Goal: Transaction & Acquisition: Obtain resource

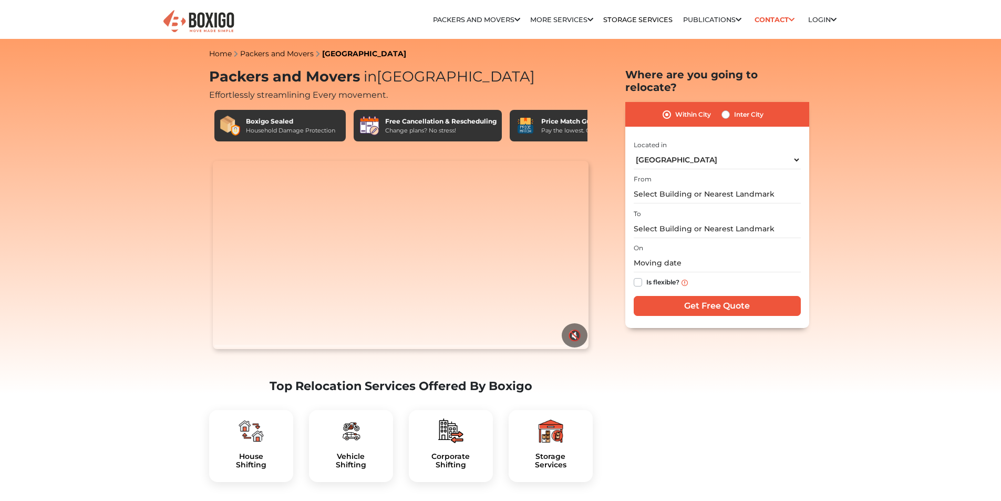
select select "[GEOGRAPHIC_DATA]"
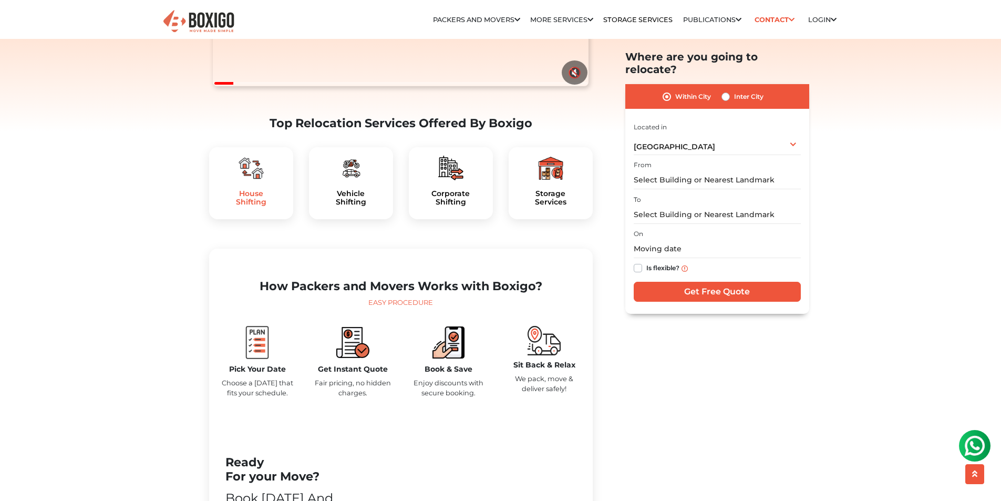
click at [257, 207] on h5 "House Shifting" at bounding box center [251, 198] width 67 height 18
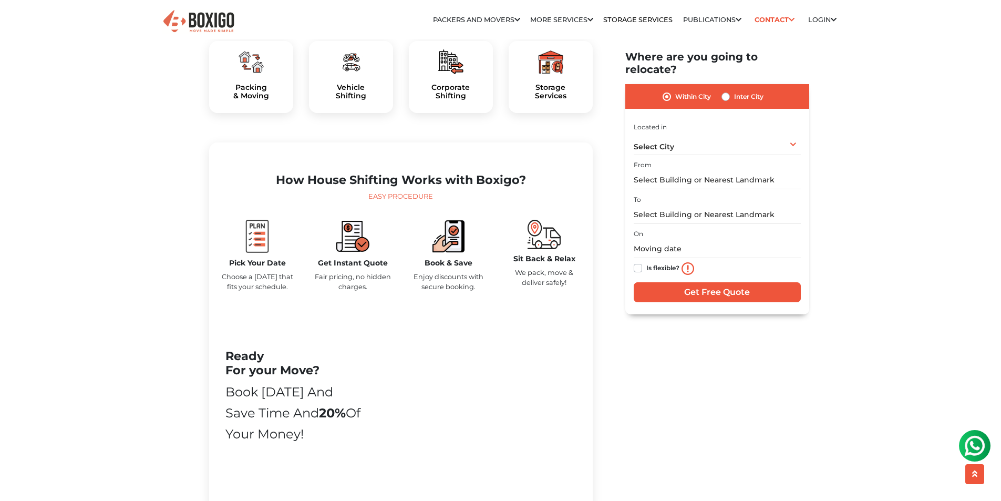
scroll to position [421, 0]
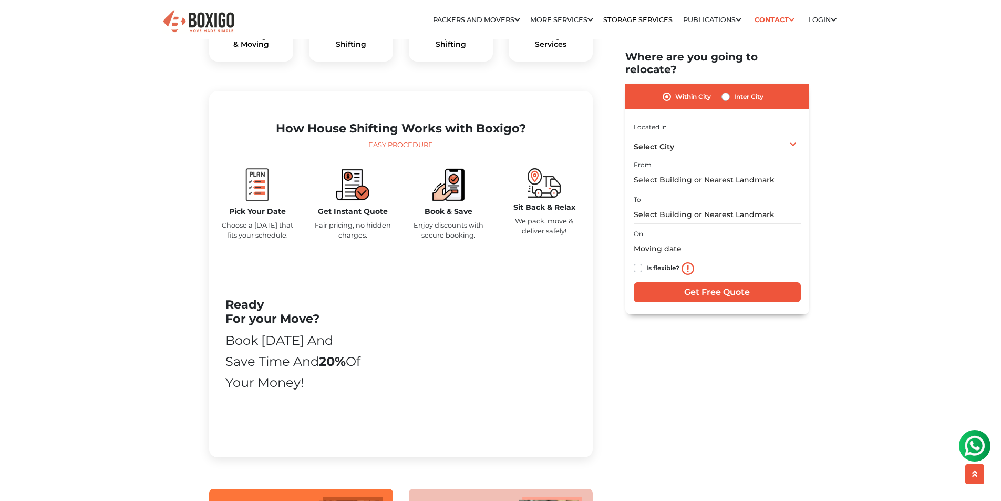
drag, startPoint x: 333, startPoint y: 249, endPoint x: 365, endPoint y: 257, distance: 33.0
click at [365, 240] on p "Fair pricing, no hidden charges." at bounding box center [353, 230] width 80 height 20
click at [430, 240] on p "Enjoy discounts with secure booking." at bounding box center [449, 230] width 80 height 20
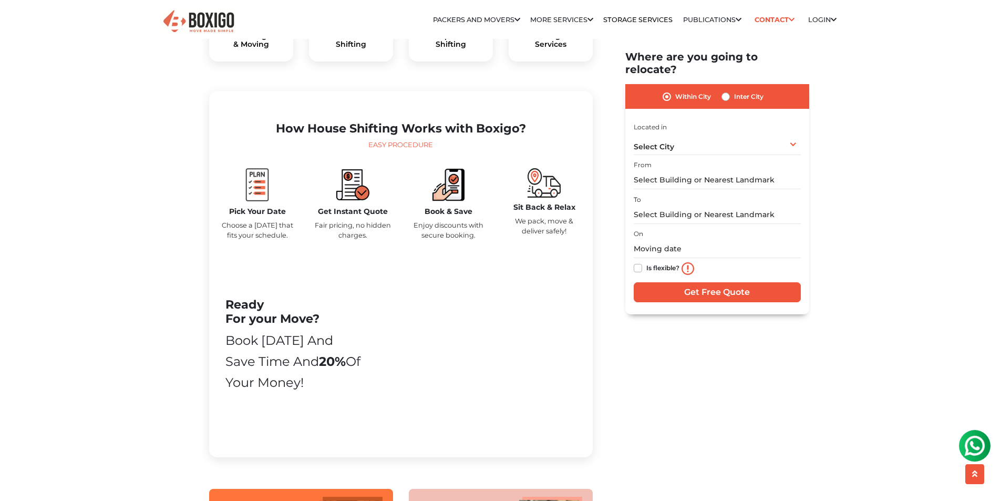
click at [537, 236] on p "We pack, move & deliver safely!" at bounding box center [545, 226] width 80 height 20
drag, startPoint x: 534, startPoint y: 248, endPoint x: 548, endPoint y: 252, distance: 15.2
click at [548, 236] on p "We pack, move & deliver safely!" at bounding box center [545, 226] width 80 height 20
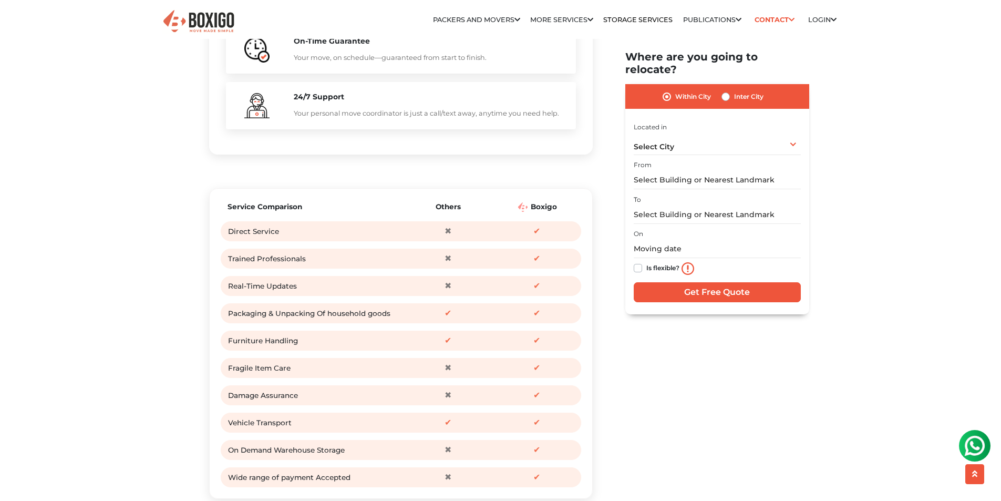
scroll to position [1314, 0]
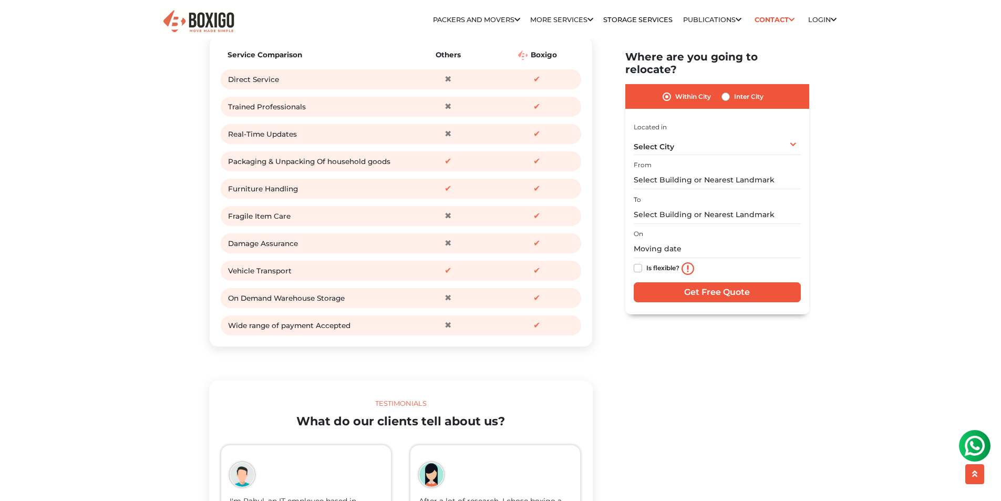
click at [347, 169] on div "Packaging & Unpacking Of household goods" at bounding box center [314, 162] width 173 height 16
drag, startPoint x: 283, startPoint y: 209, endPoint x: 494, endPoint y: 215, distance: 210.9
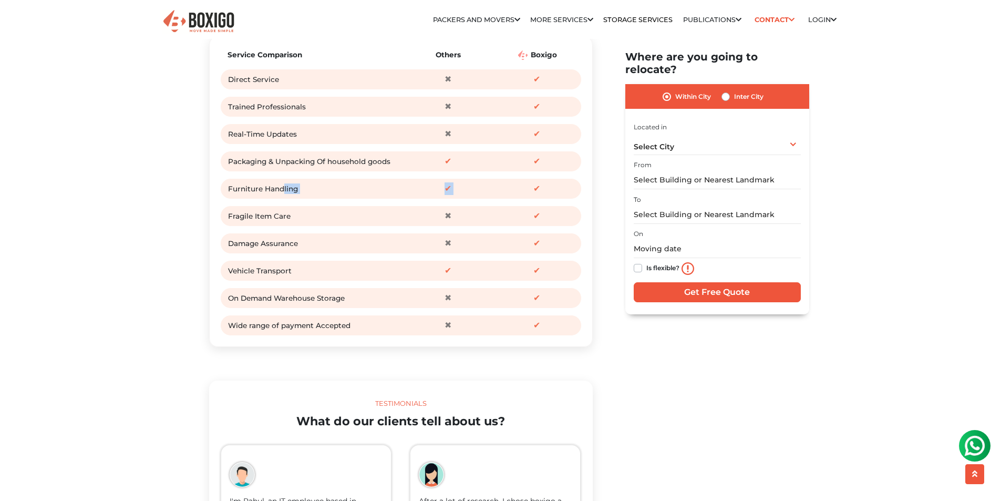
click at [494, 199] on div "Furniture Handling ✔ ✔" at bounding box center [401, 188] width 362 height 21
click at [278, 224] on div "Fragile Item Care" at bounding box center [314, 216] width 173 height 16
click at [268, 251] on div "Damage Assurance" at bounding box center [314, 244] width 173 height 16
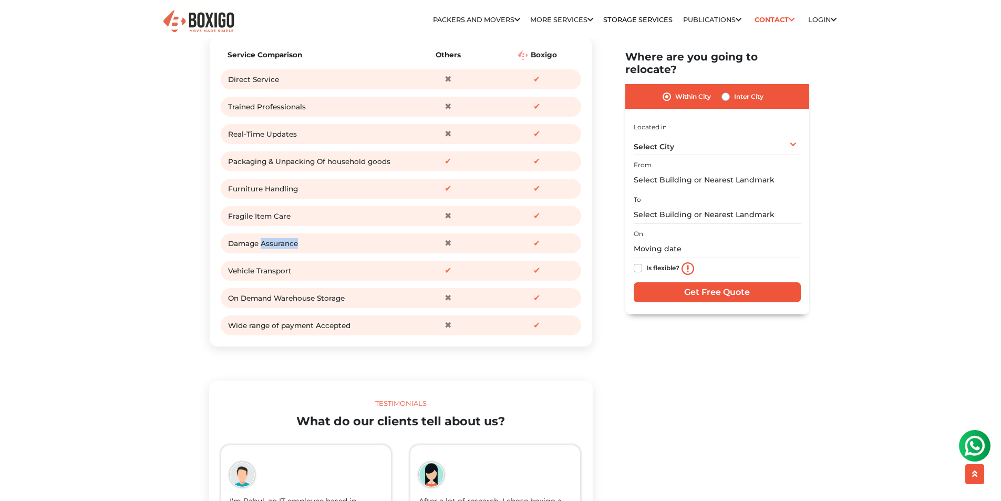
click at [268, 251] on div "Damage Assurance" at bounding box center [314, 244] width 173 height 16
click at [270, 279] on div "Vehicle Transport" at bounding box center [314, 271] width 173 height 16
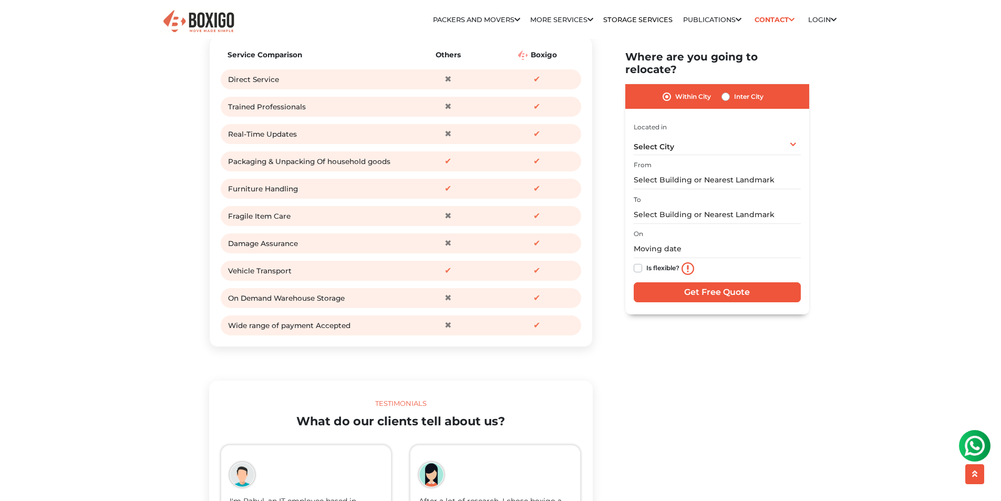
click at [283, 306] on div "On Demand Warehouse Storage" at bounding box center [314, 298] width 173 height 16
click at [330, 336] on div "Wide range of payment Accepted ✖ ✔" at bounding box center [401, 325] width 362 height 21
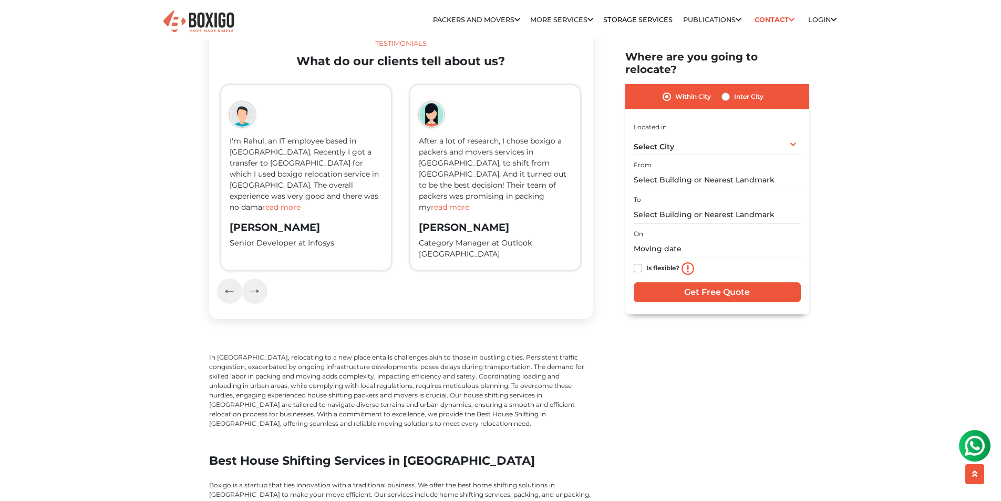
scroll to position [1735, 0]
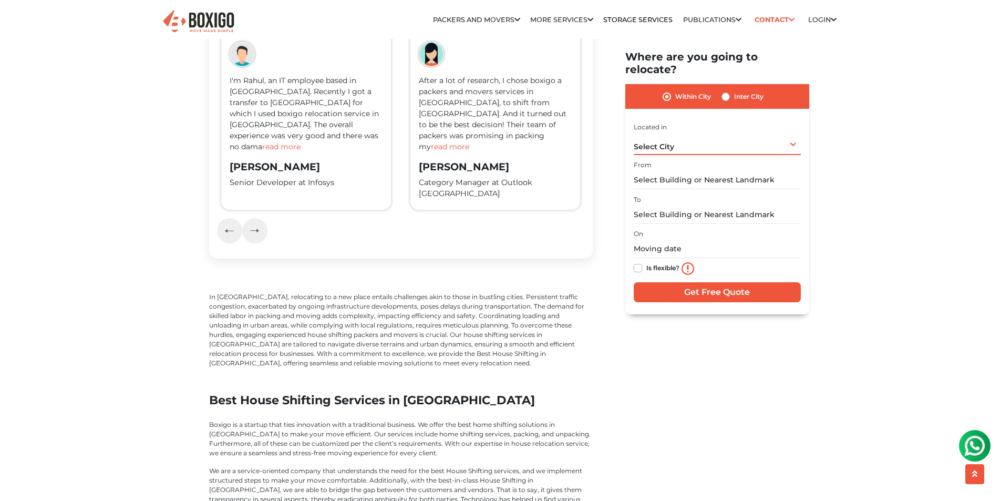
click at [699, 142] on div "Select City Select City Bangalore Bengaluru Bhopal Bhubaneswar Chennai Coimbato…" at bounding box center [717, 144] width 167 height 22
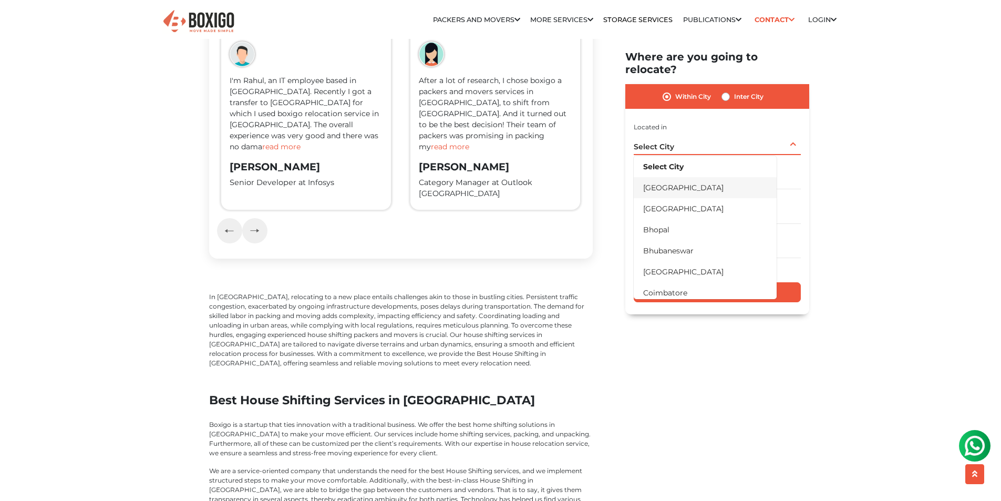
click at [671, 177] on li "[GEOGRAPHIC_DATA]" at bounding box center [705, 187] width 143 height 21
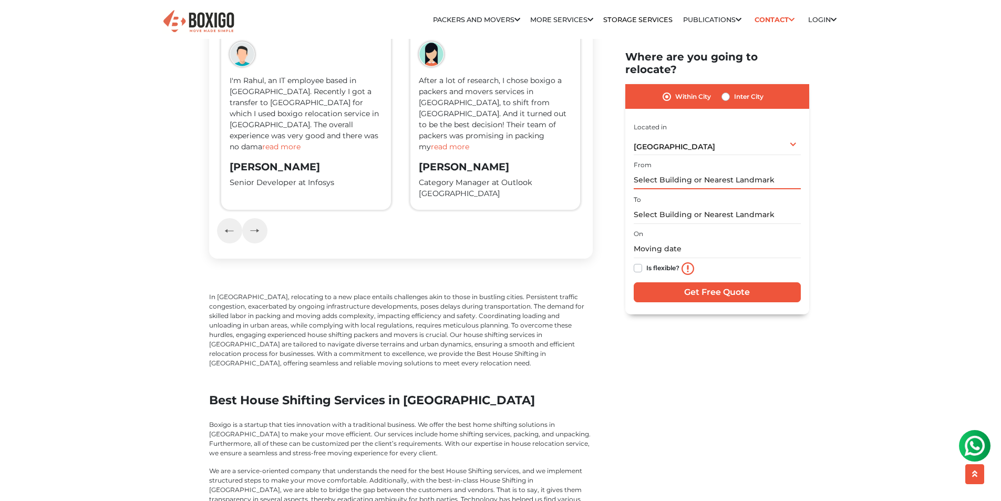
click at [669, 172] on input "text" at bounding box center [717, 180] width 167 height 18
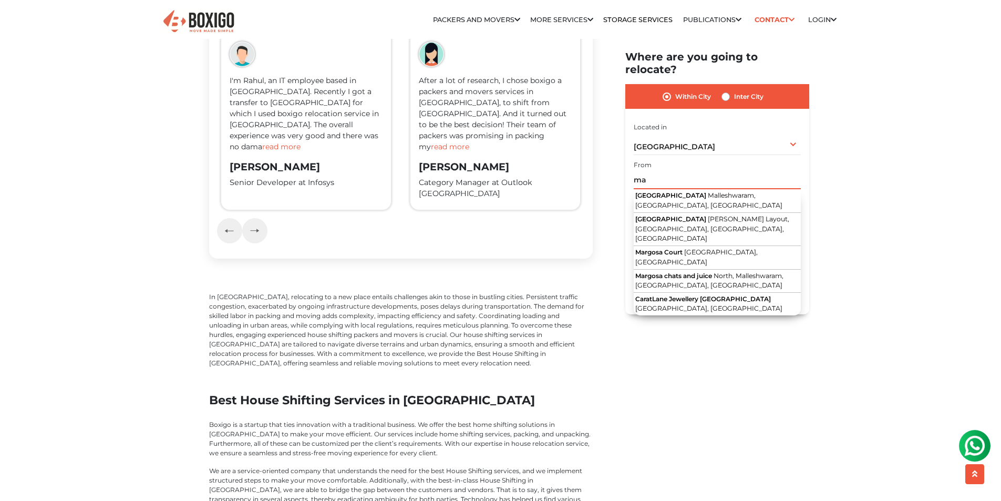
type input "m"
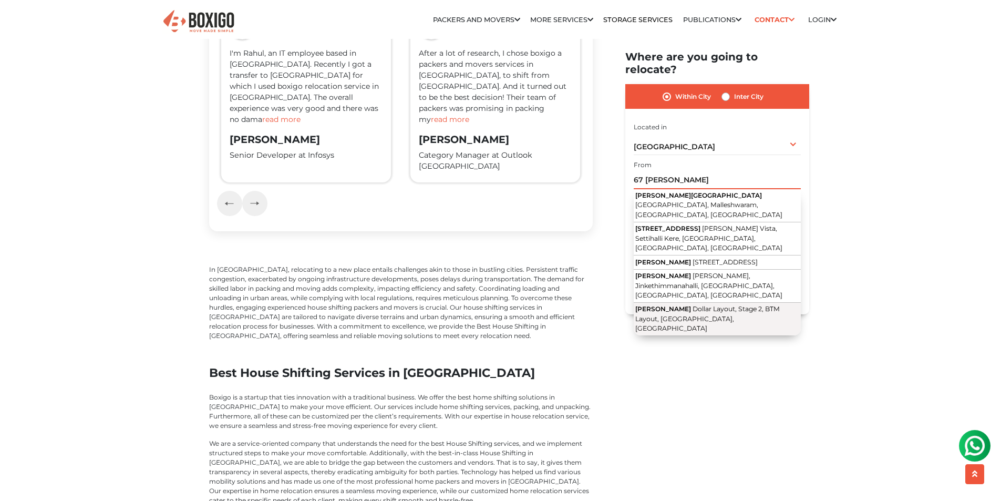
scroll to position [1787, 0]
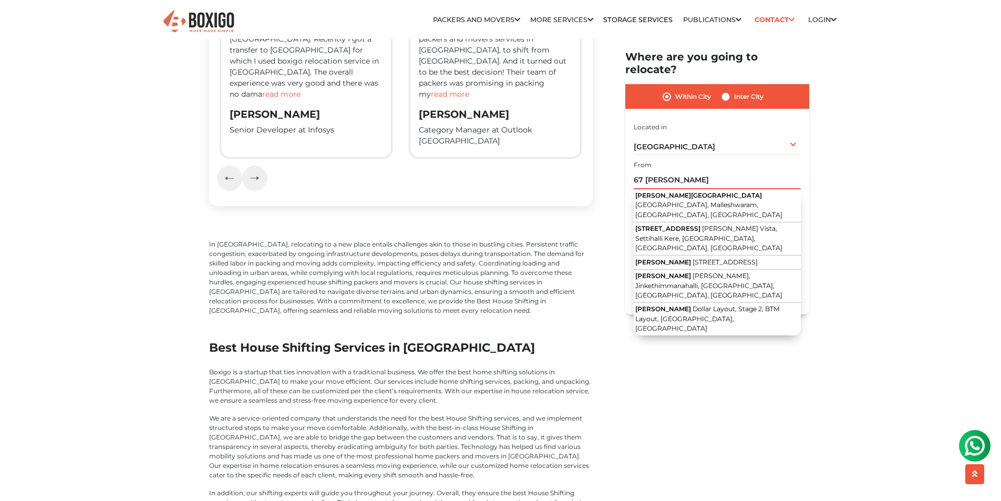
click at [757, 171] on input "67 sai krupa malleshwaram" at bounding box center [717, 180] width 167 height 18
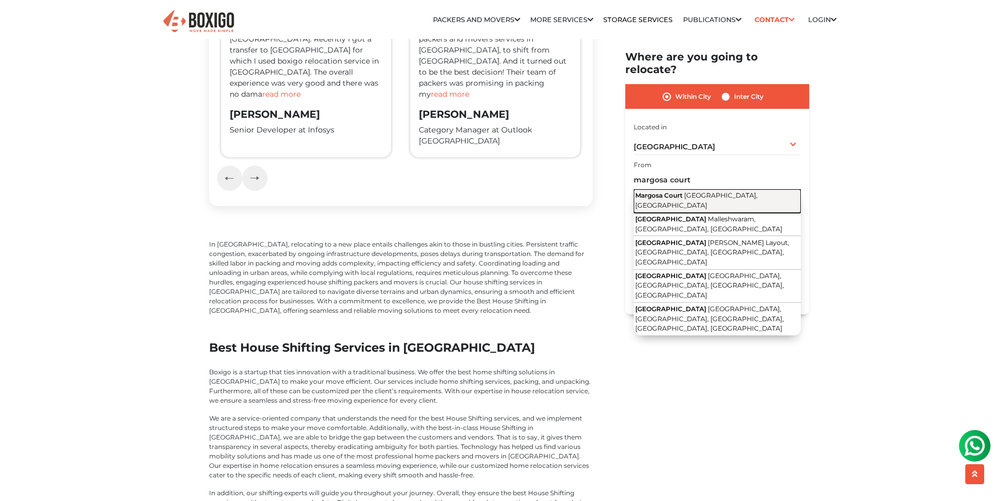
click at [730, 192] on span "Margosa Road, Malleshwaram, Bengaluru, Karnataka" at bounding box center [697, 201] width 122 height 18
type input "Margosa Court, Margosa Road, Malleshwaram, Bengaluru, Karnataka"
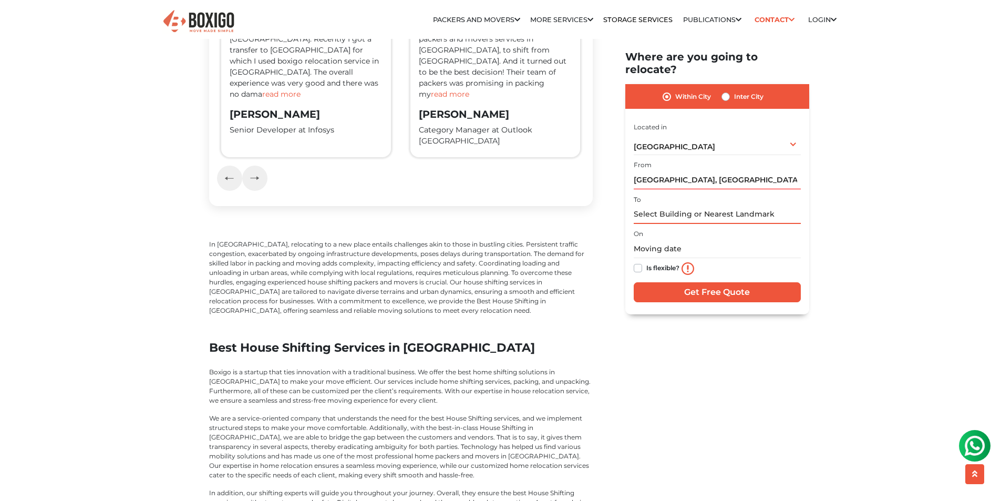
click at [698, 206] on input "text" at bounding box center [717, 215] width 167 height 18
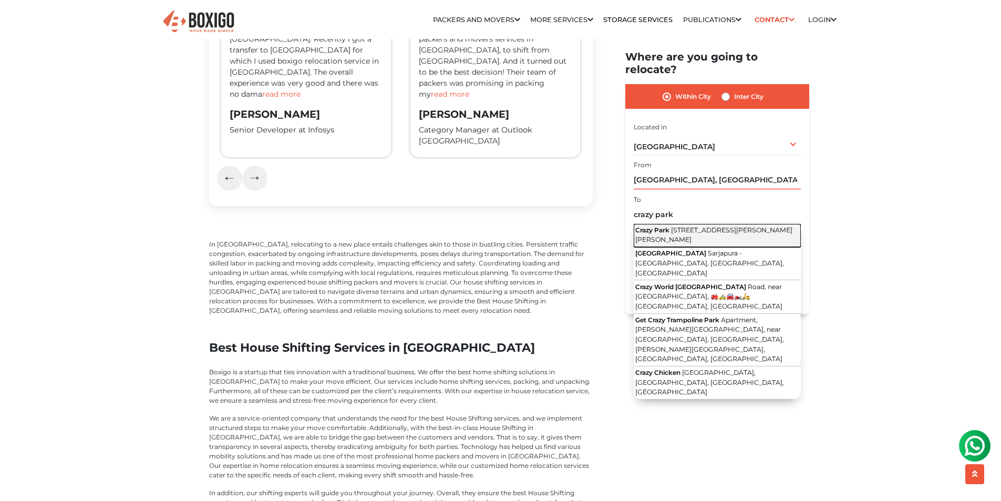
click at [708, 234] on button "Crazy Park 8th Main Road, Dwaraka Nagar, 5th Stage, Rajarajeshwari Nagar, Benga…" at bounding box center [717, 236] width 167 height 24
type input "Crazy Park, 8th Main Road, Dwaraka Nagar, 5th Stage, Rajarajeshwari Nagar, Beng…"
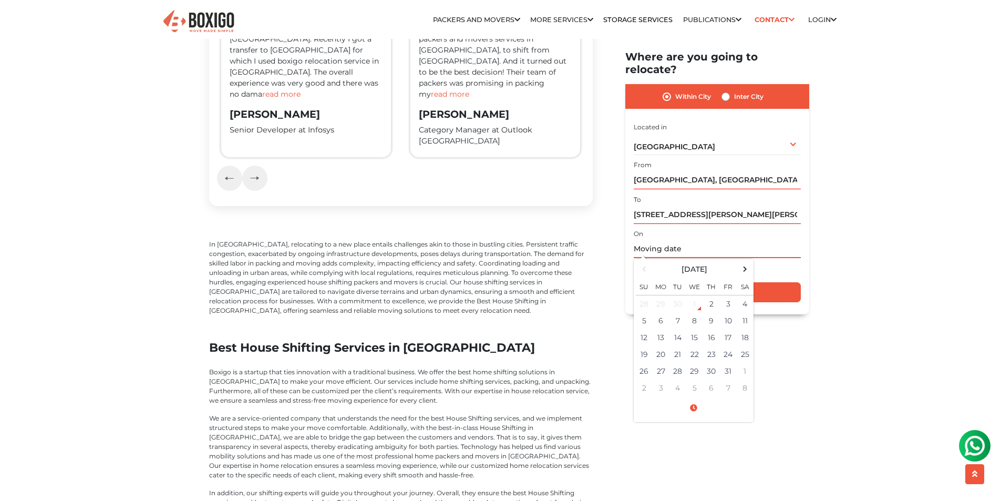
click at [693, 240] on input "text" at bounding box center [717, 249] width 167 height 18
click at [747, 262] on span at bounding box center [745, 269] width 14 height 14
click at [640, 262] on span at bounding box center [644, 269] width 14 height 14
click at [722, 313] on td "10" at bounding box center [728, 321] width 17 height 17
click at [708, 313] on td "9" at bounding box center [711, 321] width 17 height 17
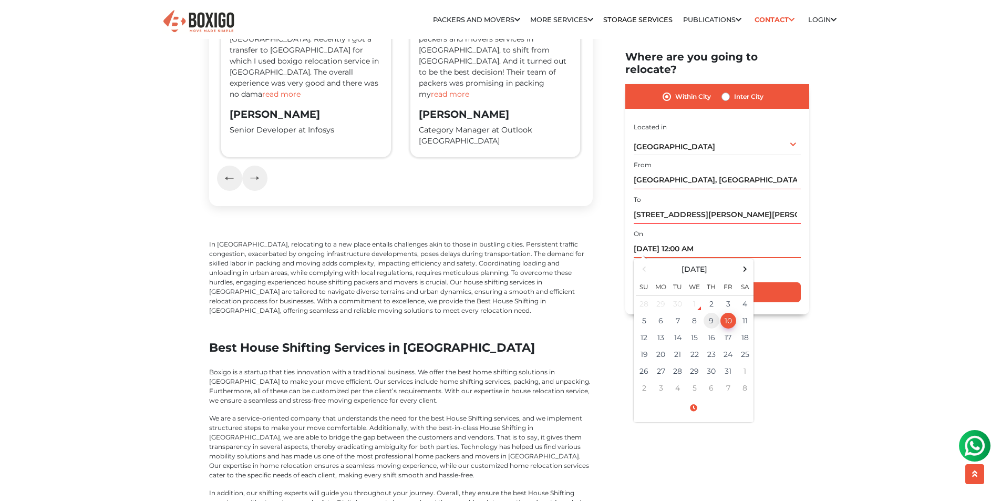
type input "10/09/2025 12:00 AM"
click at [899, 253] on main "Home House Shifting Best House Shifting in India Effortlessly streamlining Ever…" at bounding box center [500, 47] width 1001 height 3575
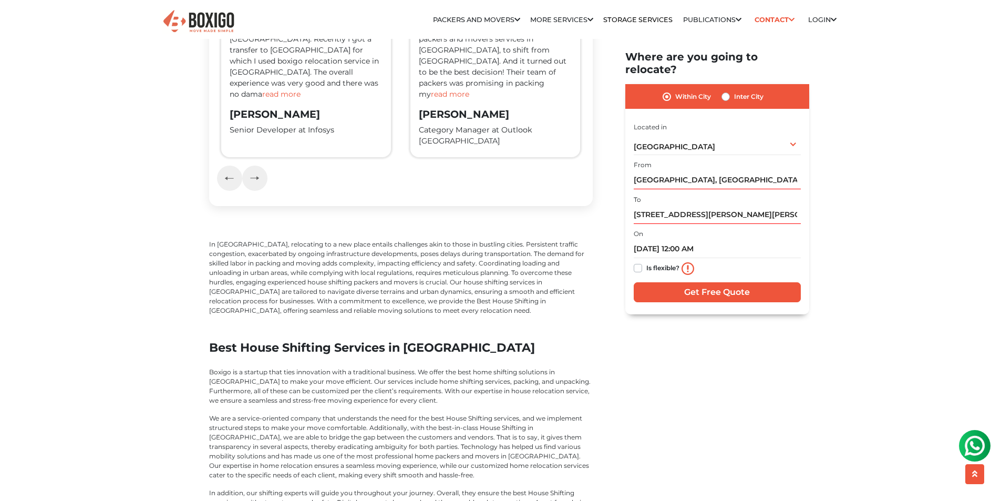
click at [647, 262] on label "Is flexible?" at bounding box center [663, 267] width 33 height 11
click at [637, 262] on input "Is flexible?" at bounding box center [638, 267] width 8 height 11
checkbox input "true"
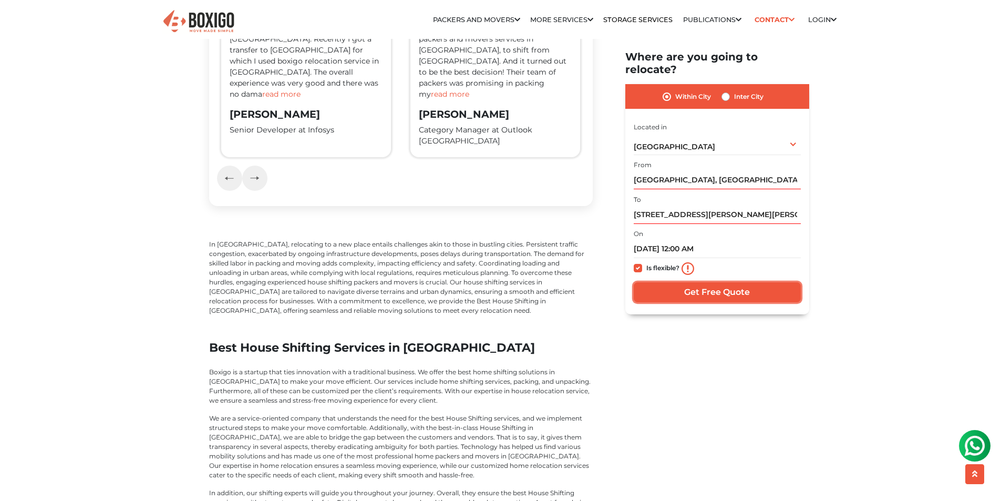
click at [685, 288] on input "Get Free Quote" at bounding box center [717, 293] width 167 height 20
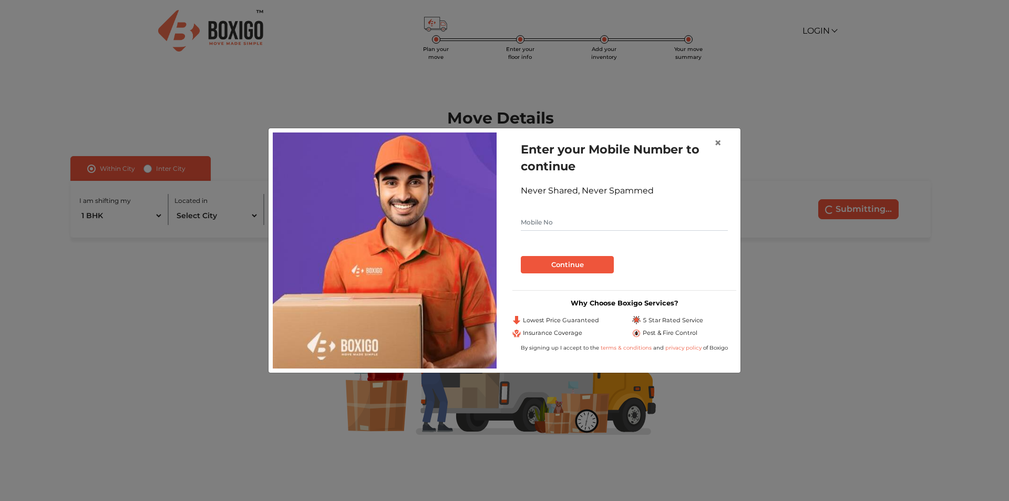
click at [573, 224] on input "text" at bounding box center [624, 222] width 207 height 17
type input "7259946967"
click at [589, 260] on button "Continue" at bounding box center [567, 265] width 93 height 18
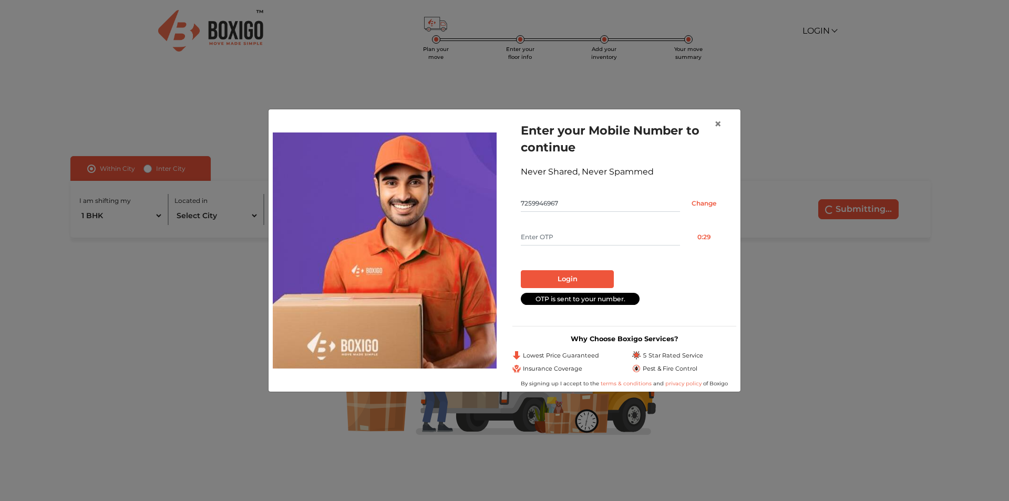
click at [586, 234] on input "text" at bounding box center [600, 237] width 159 height 17
type input "5418"
click at [589, 273] on button "Login" at bounding box center [567, 279] width 93 height 18
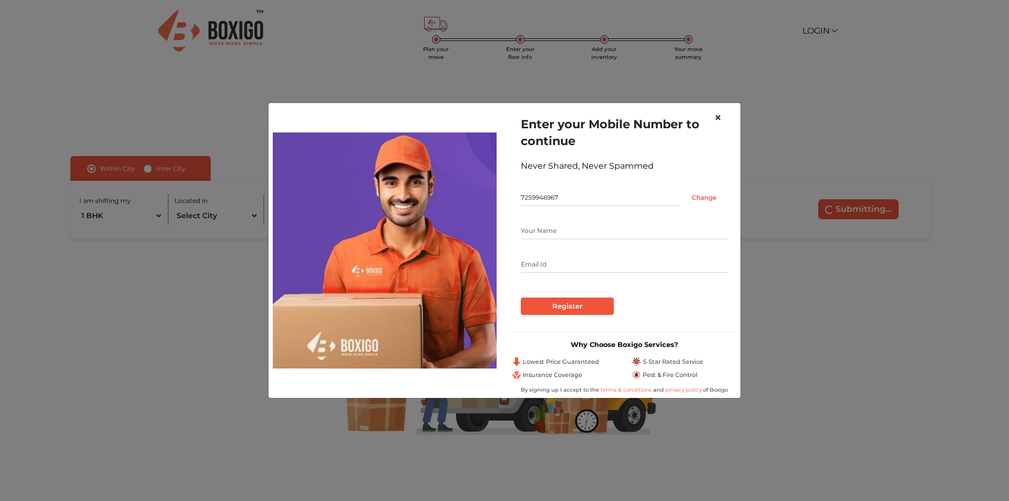
click at [720, 117] on span "×" at bounding box center [717, 117] width 7 height 15
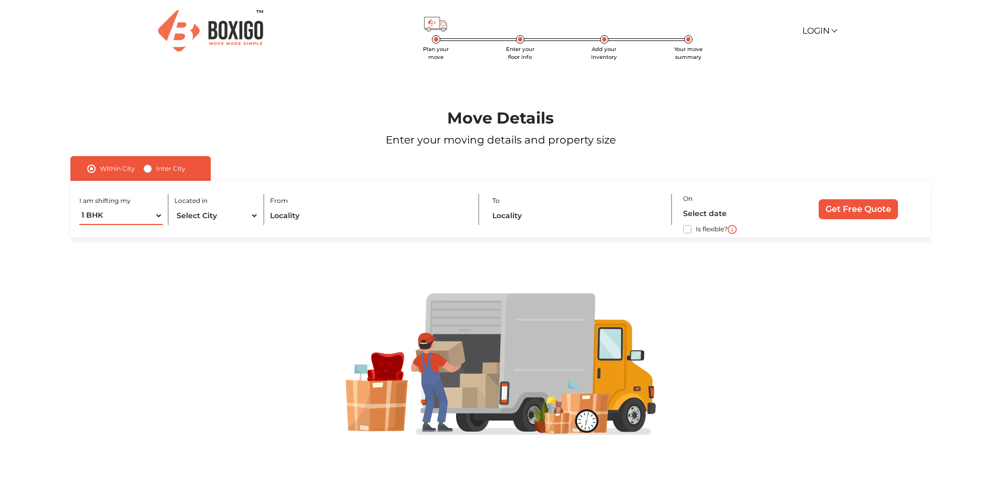
click at [124, 219] on select "1 BHK 2 BHK 3 BHK 3 + BHK FEW ITEMS" at bounding box center [121, 216] width 84 height 18
select select "3 BHK"
click at [79, 207] on select "1 BHK 2 BHK 3 BHK 3 + BHK FEW ITEMS" at bounding box center [121, 216] width 84 height 18
click at [220, 211] on select "Select City Bangalore Bengaluru Bhopal Bhubaneswar Chennai Coimbatore Cuttack D…" at bounding box center [217, 216] width 84 height 18
select select "[GEOGRAPHIC_DATA]"
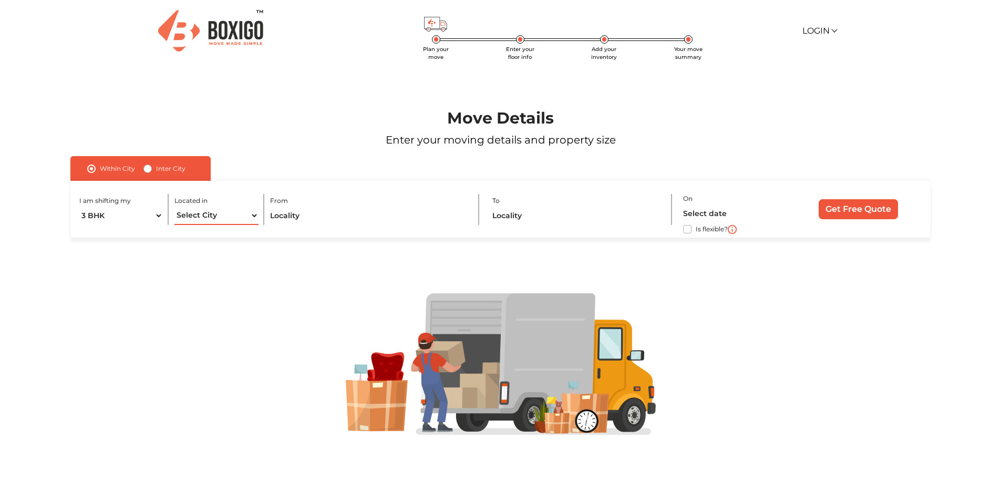
click at [175, 207] on select "Select City Bangalore Bengaluru Bhopal Bhubaneswar Chennai Coimbatore Cuttack D…" at bounding box center [217, 216] width 84 height 18
click at [281, 223] on input "text" at bounding box center [368, 216] width 197 height 18
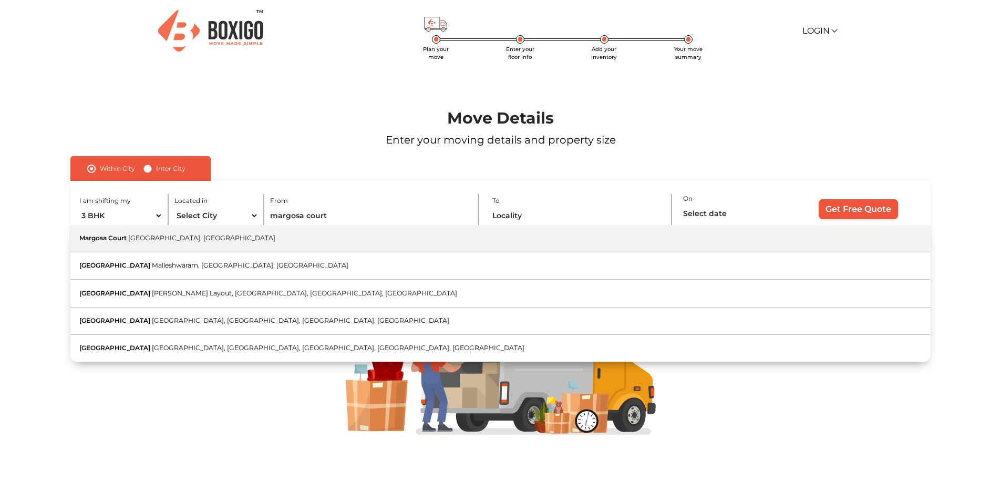
click at [191, 238] on span "Margosa Road, Malleshwaram, Bengaluru, Karnataka" at bounding box center [201, 238] width 147 height 8
type input "Margosa Court, Margosa Road, Malleshwaram, Bengaluru, Karnataka"
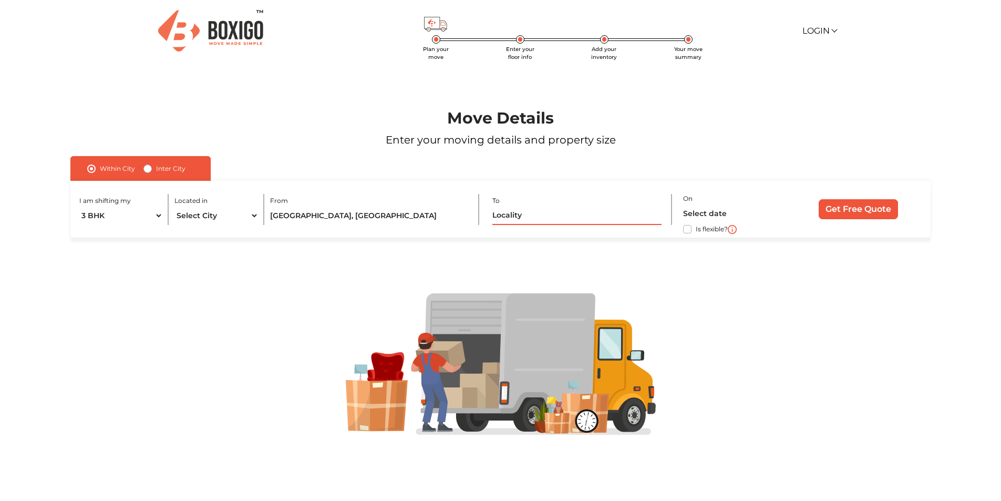
click at [548, 220] on input "text" at bounding box center [577, 216] width 169 height 18
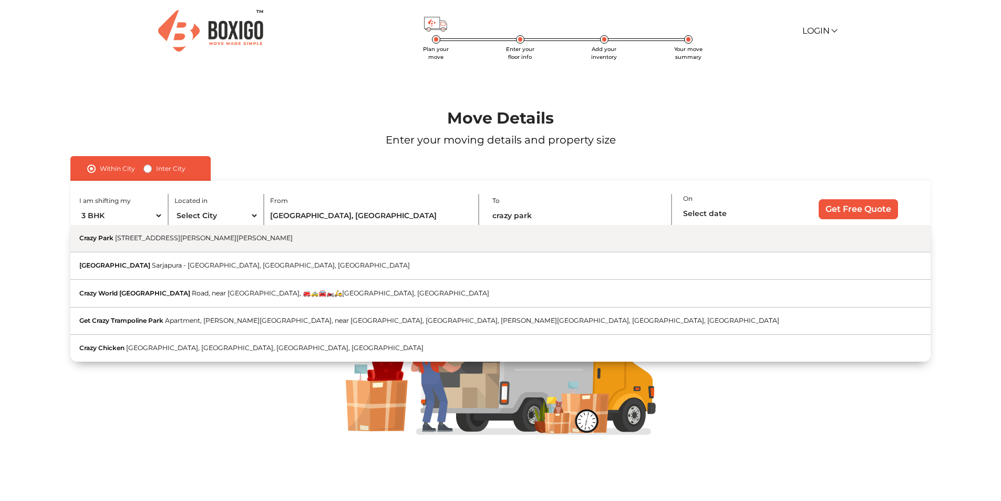
click at [163, 240] on span "8th Main Road, Dwaraka Nagar, 5th Stage, Rajarajeshwari Nagar, Bengaluru, Karna…" at bounding box center [204, 238] width 178 height 8
type input "Crazy Park, 8th Main Road, Dwaraka Nagar, 5th Stage, Rajarajeshwari Nagar, Beng…"
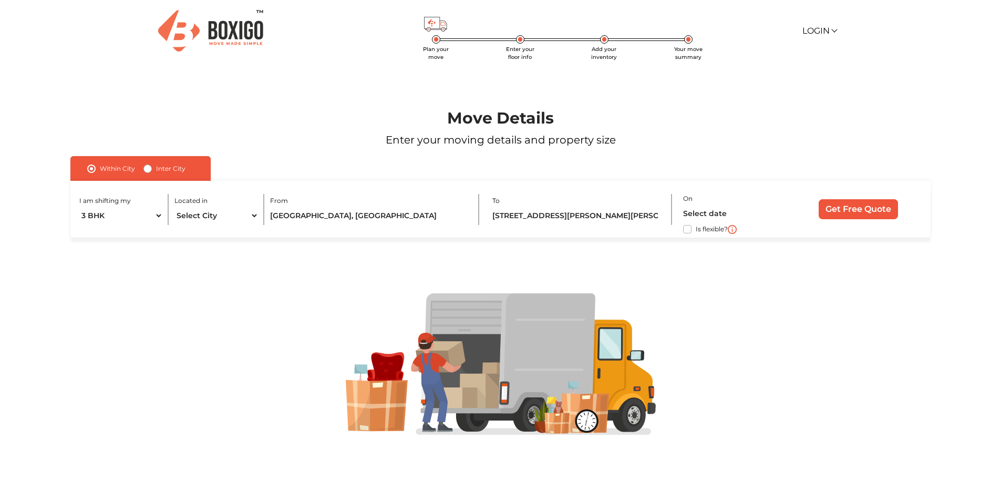
click at [696, 228] on label "Is flexible?" at bounding box center [712, 228] width 32 height 11
click at [79, 228] on input "Is flexible?" at bounding box center [74, 228] width 8 height 11
checkbox input "true"
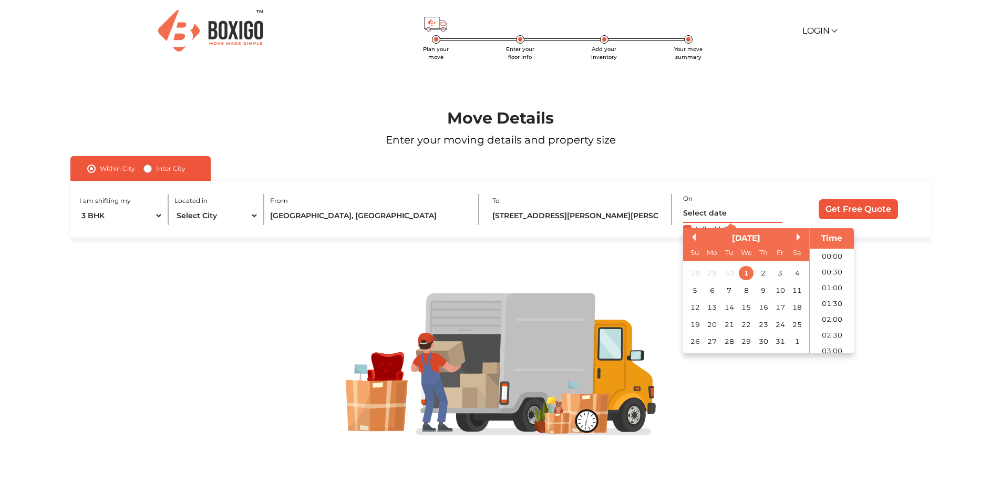
click at [702, 218] on input "text" at bounding box center [732, 213] width 99 height 18
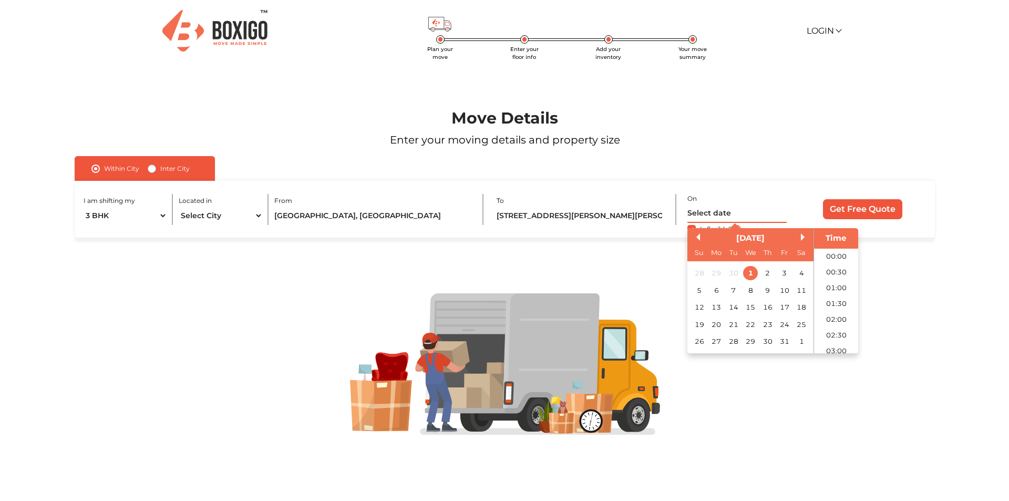
scroll to position [571, 0]
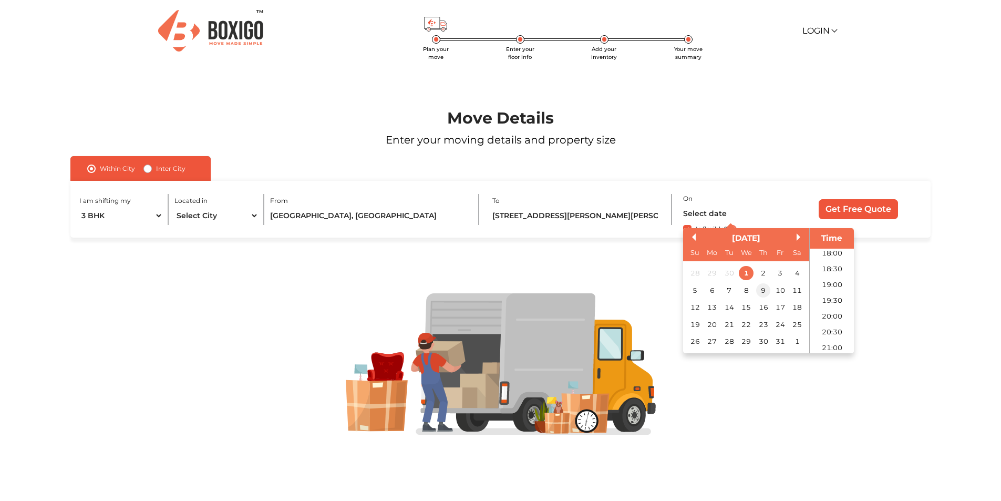
click at [763, 295] on div "9" at bounding box center [763, 290] width 14 height 14
type input "09/10/2025 12:00 AM"
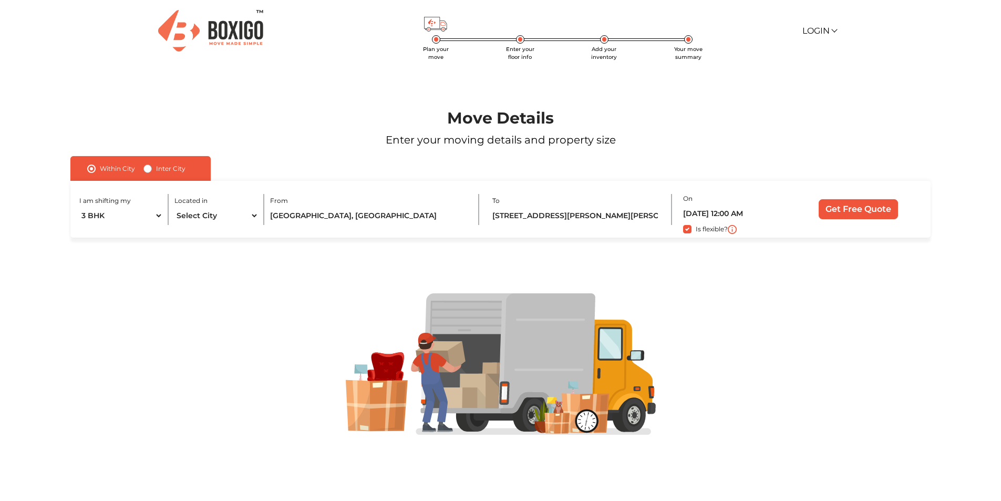
drag, startPoint x: 927, startPoint y: 265, endPoint x: 912, endPoint y: 254, distance: 18.4
click at [927, 267] on div at bounding box center [500, 364] width 937 height 252
click at [852, 210] on input "Get Free Quote" at bounding box center [858, 209] width 79 height 20
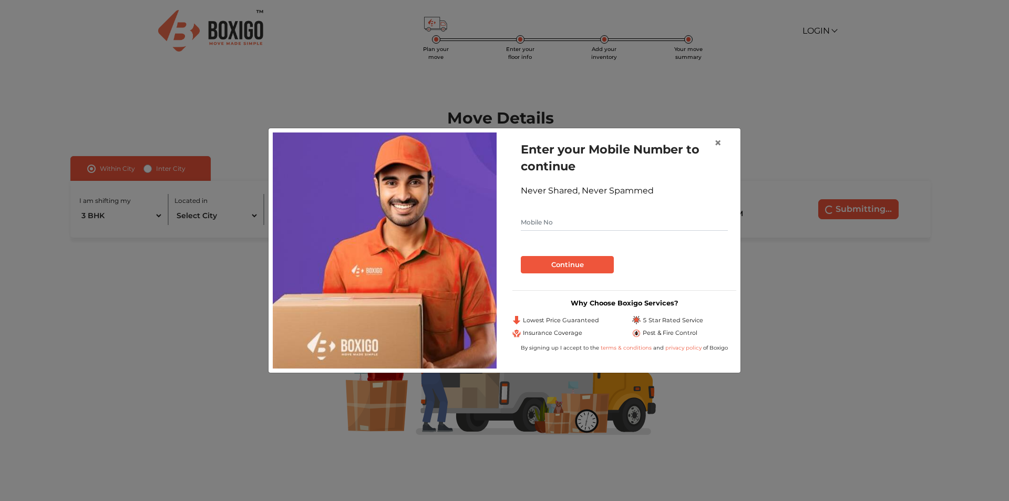
click at [565, 221] on input "text" at bounding box center [624, 222] width 207 height 17
type input "7259946967"
click at [574, 269] on button "Continue" at bounding box center [567, 265] width 93 height 18
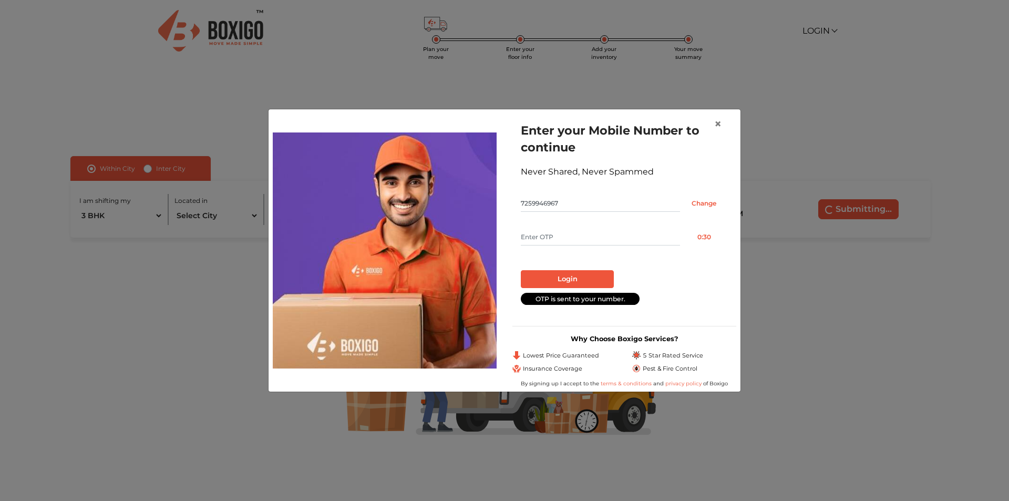
click at [547, 234] on input "text" at bounding box center [600, 237] width 159 height 17
type input "9532"
click at [568, 280] on button "Login" at bounding box center [567, 279] width 93 height 18
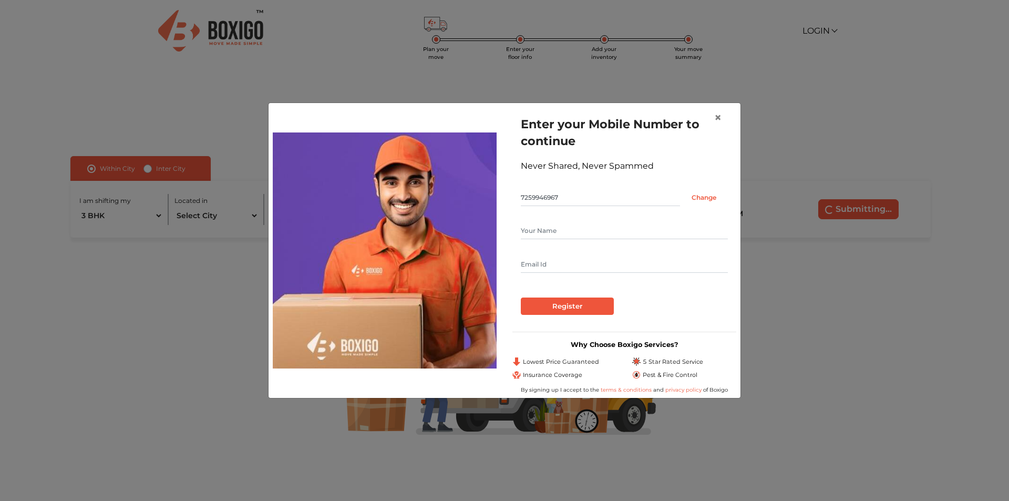
click at [548, 233] on input "text" at bounding box center [624, 230] width 207 height 17
type input "Guruduttt"
type input "l"
click at [539, 267] on input "raohu98@gmail.com" at bounding box center [624, 264] width 207 height 17
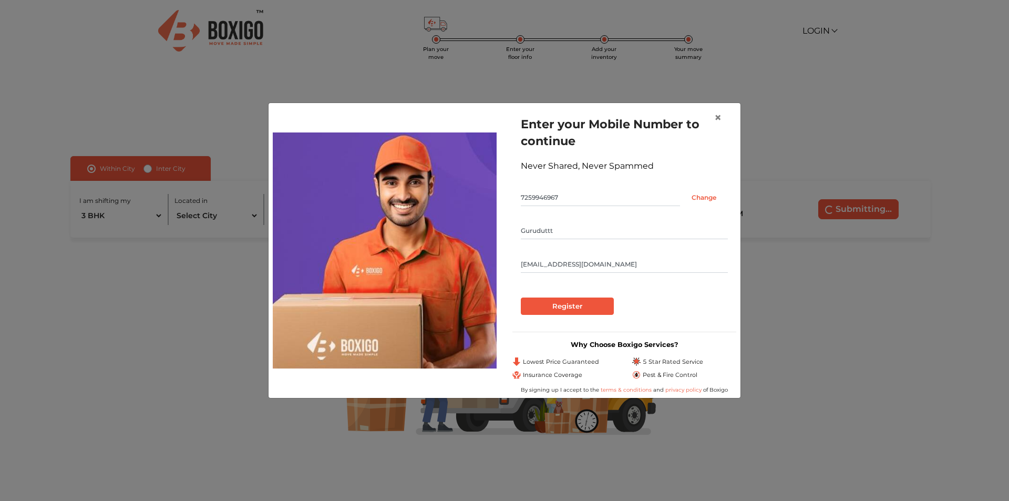
click at [539, 267] on input "raohu98@gmail.com" at bounding box center [624, 264] width 207 height 17
type input "leogurudutt98@gmail.com"
click at [588, 302] on input "Register" at bounding box center [567, 307] width 93 height 18
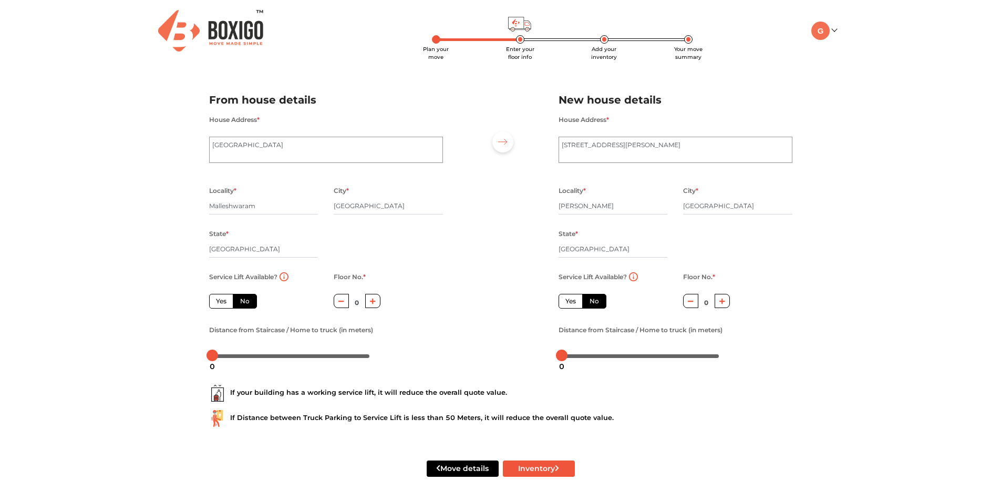
click at [220, 304] on label "Yes" at bounding box center [221, 301] width 24 height 15
click at [220, 303] on input "Yes" at bounding box center [219, 299] width 7 height 7
radio input "true"
click at [245, 303] on label "No" at bounding box center [245, 301] width 24 height 15
click at [245, 303] on input "No" at bounding box center [243, 299] width 7 height 7
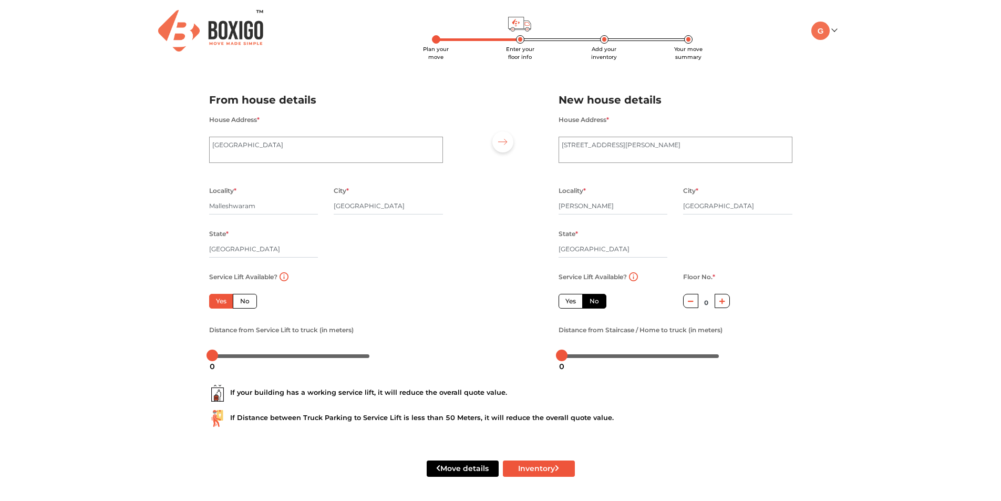
radio input "true"
click at [227, 303] on label "Yes" at bounding box center [221, 301] width 24 height 15
click at [223, 303] on input "Yes" at bounding box center [219, 299] width 7 height 7
radio input "true"
drag, startPoint x: 215, startPoint y: 356, endPoint x: 231, endPoint y: 383, distance: 31.4
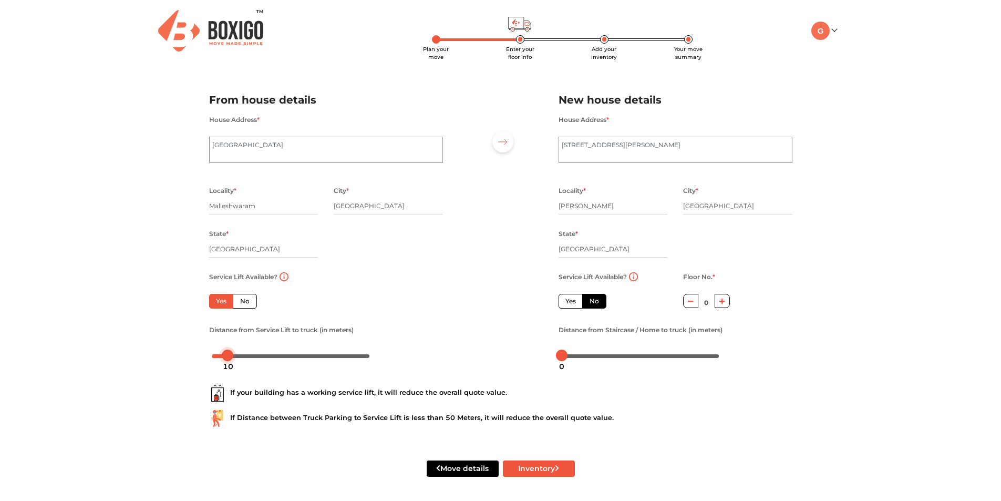
click at [231, 383] on form "From house details House Address * Margosa Court, Margosa Road Locality * Malle…" at bounding box center [501, 291] width 584 height 424
click at [244, 310] on div "Service Lift Available? Yes No" at bounding box center [263, 296] width 125 height 53
click at [244, 306] on label "No" at bounding box center [245, 301] width 24 height 15
click at [244, 303] on input "No" at bounding box center [243, 299] width 7 height 7
radio input "true"
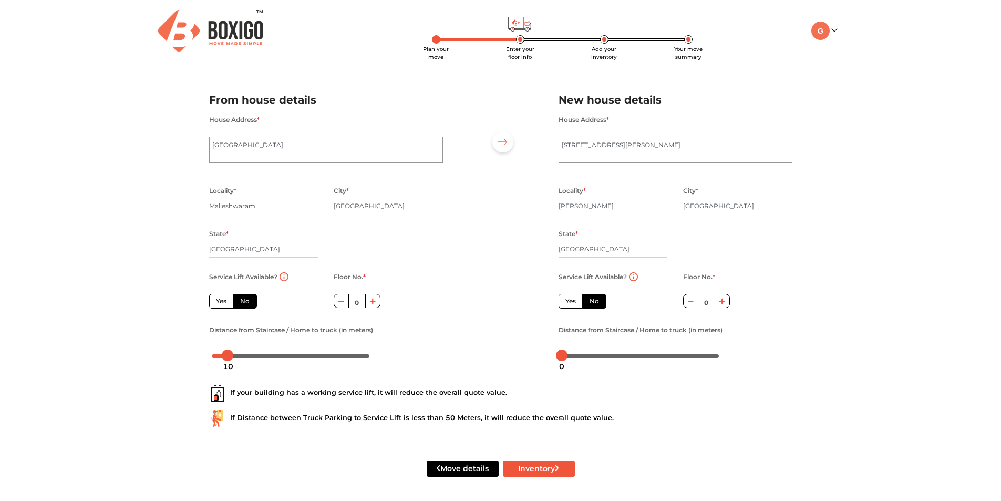
click at [372, 306] on button "button" at bounding box center [372, 301] width 15 height 14
type input "4"
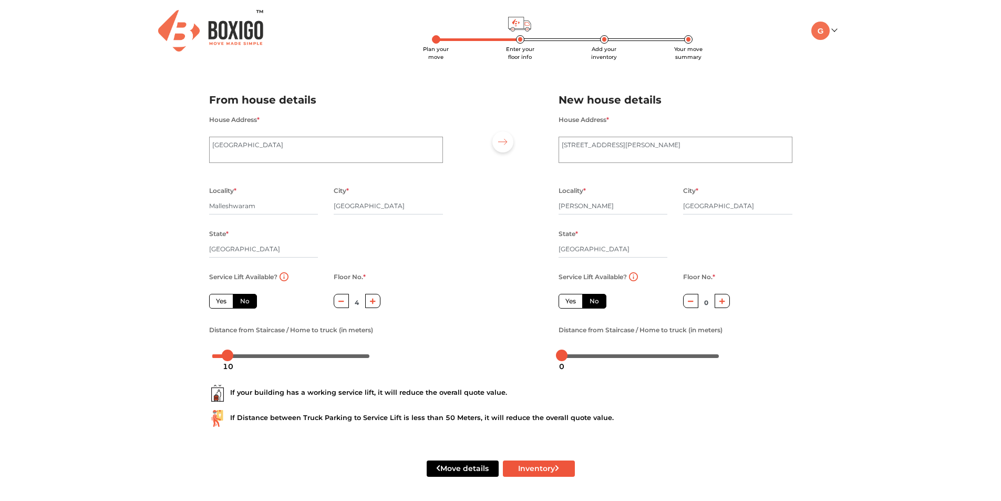
click at [591, 303] on label "No" at bounding box center [594, 301] width 24 height 15
click at [591, 303] on input "No" at bounding box center [593, 299] width 7 height 7
click at [722, 304] on button "button" at bounding box center [722, 301] width 15 height 14
click at [686, 303] on button "button" at bounding box center [690, 301] width 15 height 14
type input "0"
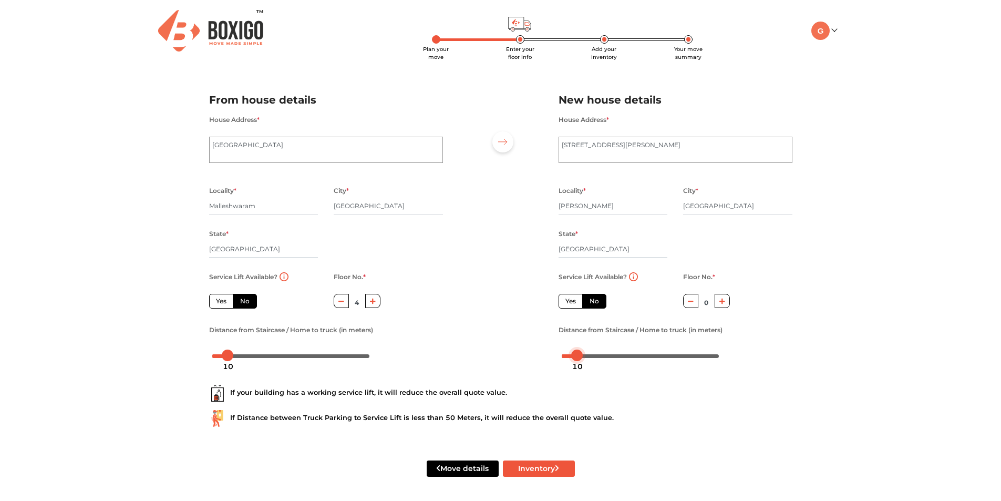
drag, startPoint x: 562, startPoint y: 355, endPoint x: 578, endPoint y: 375, distance: 25.8
click at [578, 375] on body "Plan your move Enter your floor info Add your inventory Your move summary My Mo…" at bounding box center [500, 250] width 1001 height 501
drag, startPoint x: 328, startPoint y: 415, endPoint x: 585, endPoint y: 421, distance: 257.1
click at [585, 421] on div "If Distance between Truck Parking to Service Lift is less than 50 Meters, it wi…" at bounding box center [501, 418] width 584 height 17
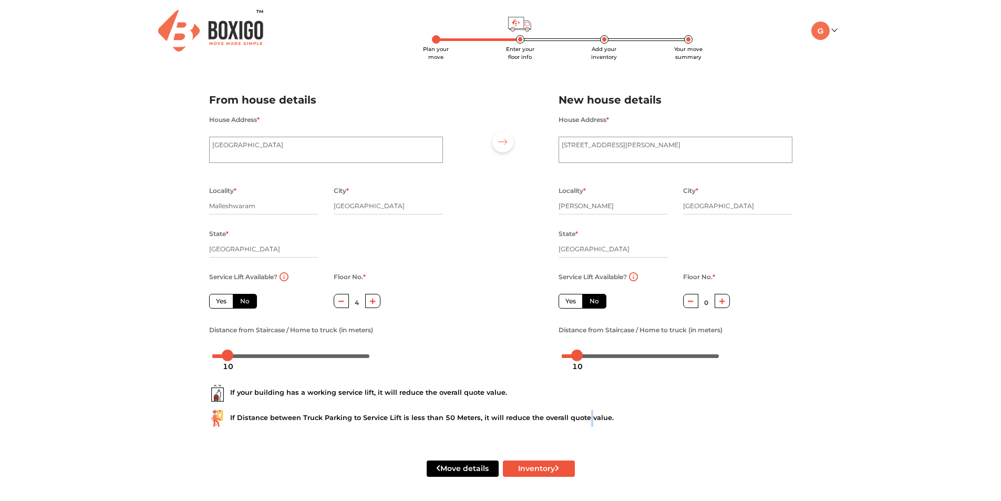
click at [585, 421] on div "If Distance between Truck Parking to Service Lift is less than 50 Meters, it wi…" at bounding box center [501, 418] width 584 height 17
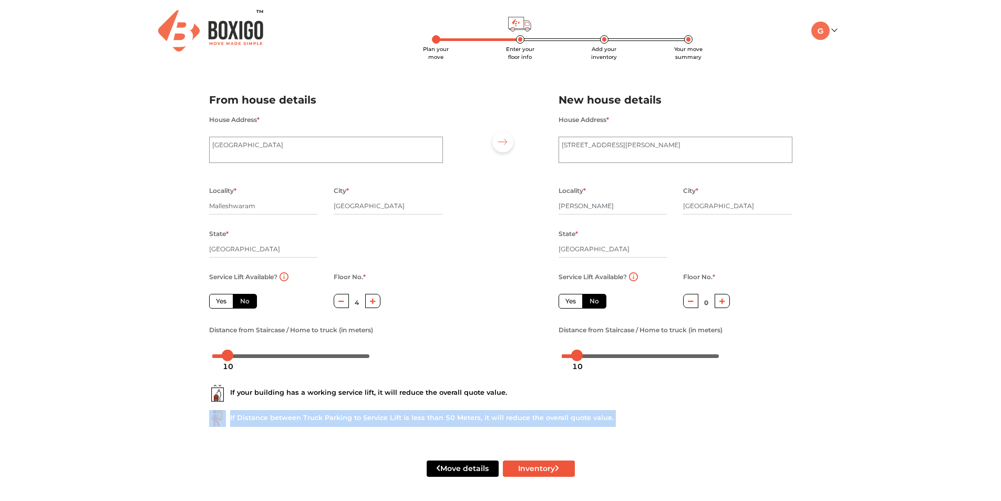
click at [585, 421] on div "If Distance between Truck Parking to Service Lift is less than 50 Meters, it wi…" at bounding box center [501, 418] width 584 height 17
click at [586, 421] on div "If Distance between Truck Parking to Service Lift is less than 50 Meters, it wi…" at bounding box center [501, 418] width 584 height 17
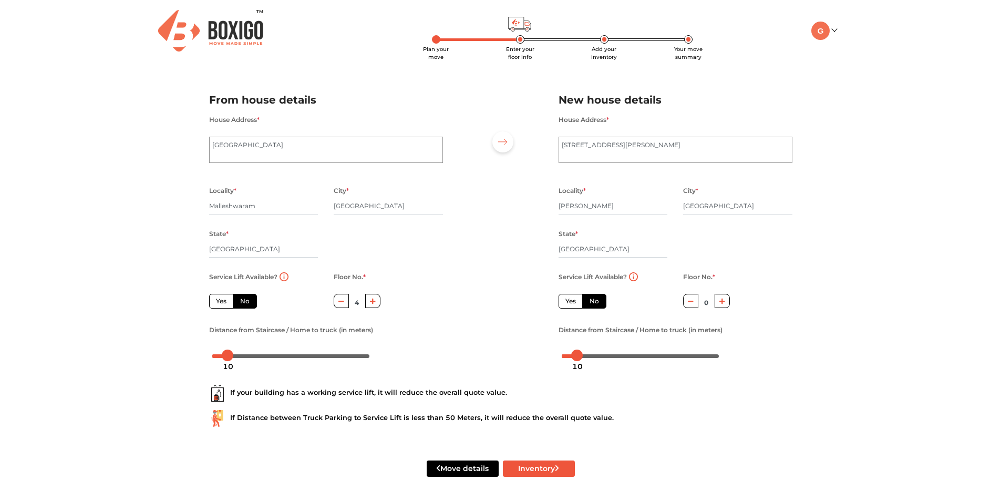
click at [586, 421] on div "If Distance between Truck Parking to Service Lift is less than 50 Meters, it wi…" at bounding box center [501, 418] width 584 height 17
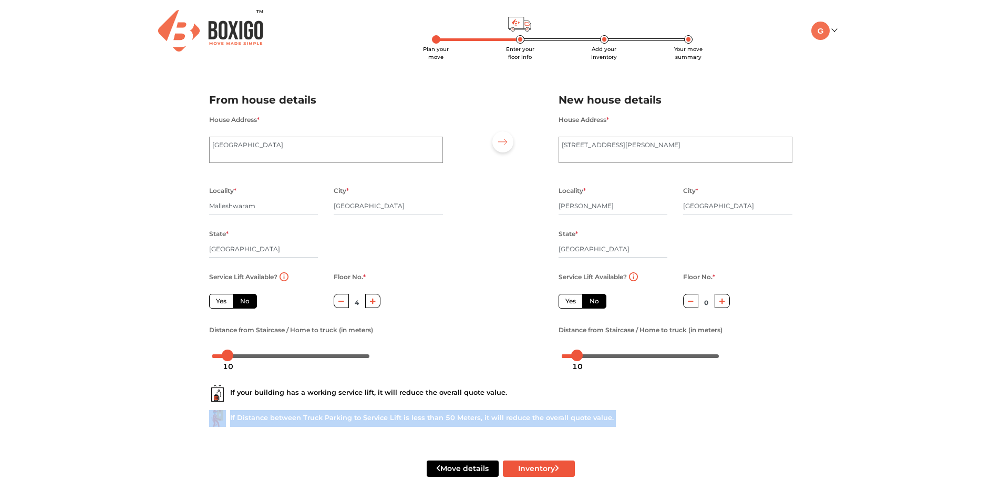
click at [586, 421] on div "If Distance between Truck Parking to Service Lift is less than 50 Meters, it wi…" at bounding box center [501, 418] width 584 height 17
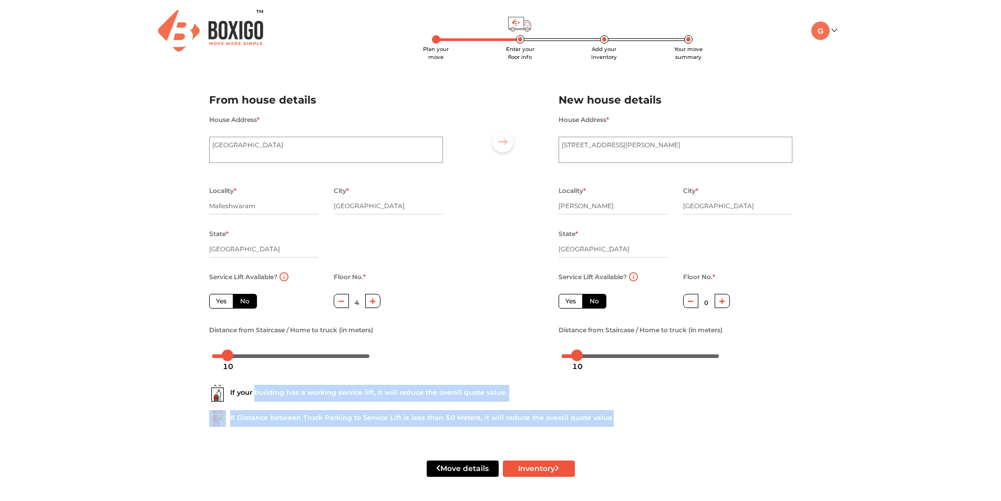
drag, startPoint x: 254, startPoint y: 391, endPoint x: 617, endPoint y: 421, distance: 363.4
click at [617, 421] on div "If your building has a working service lift, it will reduce the overall quote v…" at bounding box center [500, 401] width 599 height 67
click at [617, 421] on div "If Distance between Truck Parking to Service Lift is less than 50 Meters, it wi…" at bounding box center [501, 418] width 584 height 17
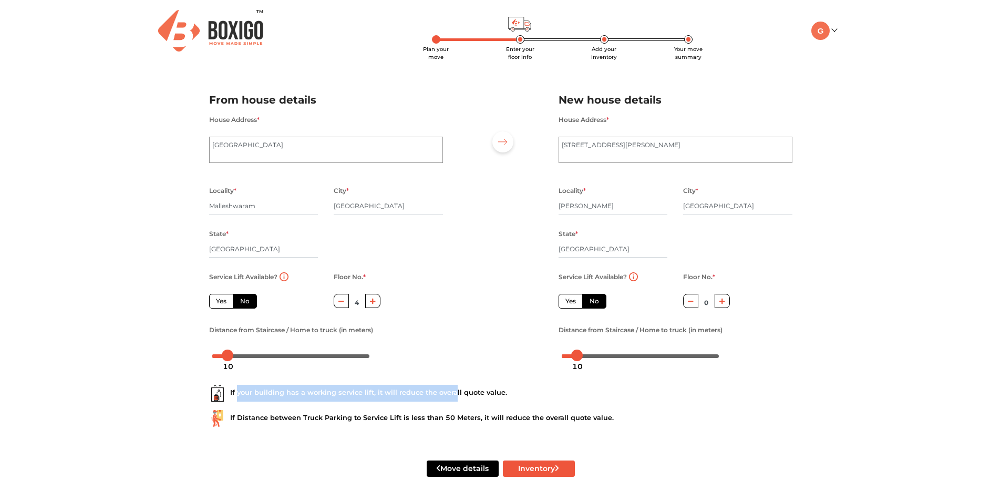
drag, startPoint x: 311, startPoint y: 396, endPoint x: 454, endPoint y: 396, distance: 142.5
click at [454, 396] on div "If your building has a working service lift, it will reduce the overall quote v…" at bounding box center [501, 393] width 584 height 17
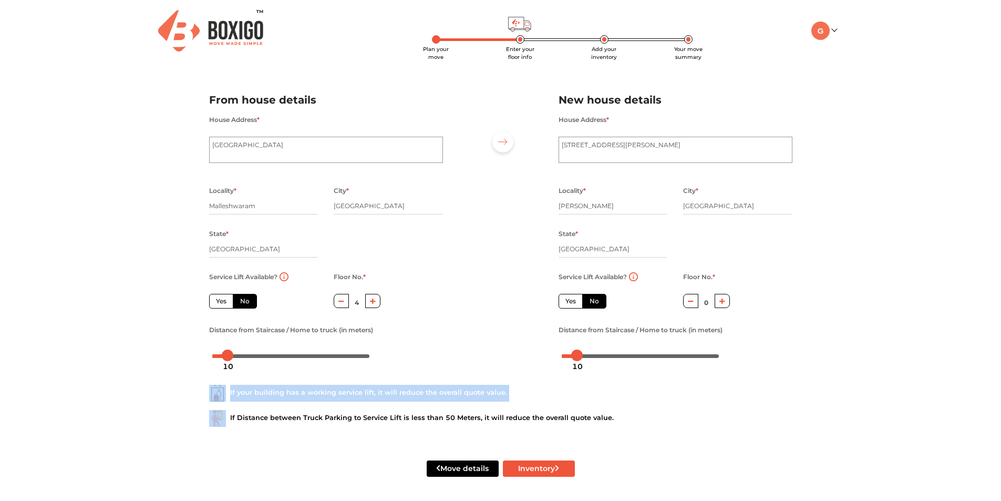
click at [225, 299] on label "Yes" at bounding box center [221, 301] width 24 height 15
click at [223, 299] on input "Yes" at bounding box center [219, 299] width 7 height 7
radio input "true"
type input "0"
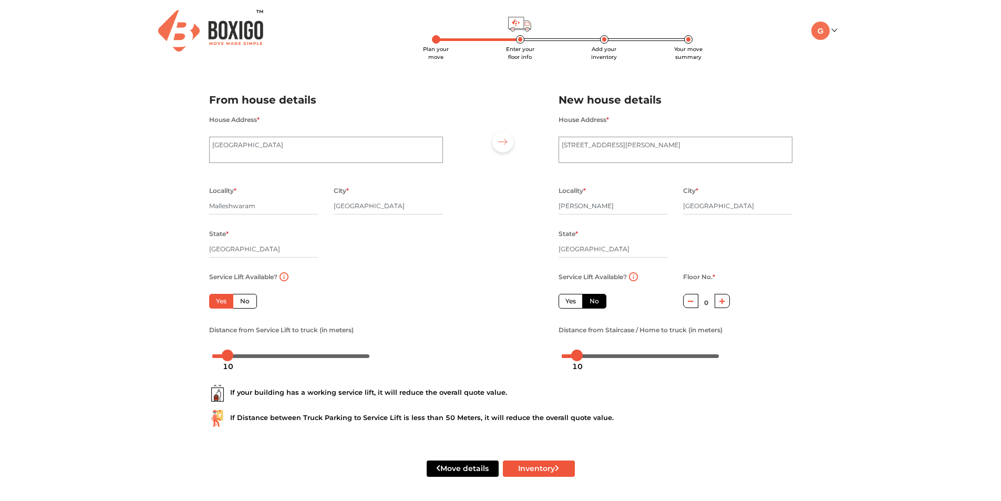
click at [542, 424] on div "If Distance between Truck Parking to Service Lift is less than 50 Meters, it wi…" at bounding box center [501, 418] width 584 height 17
click at [538, 469] on button "Inventory" at bounding box center [539, 469] width 72 height 16
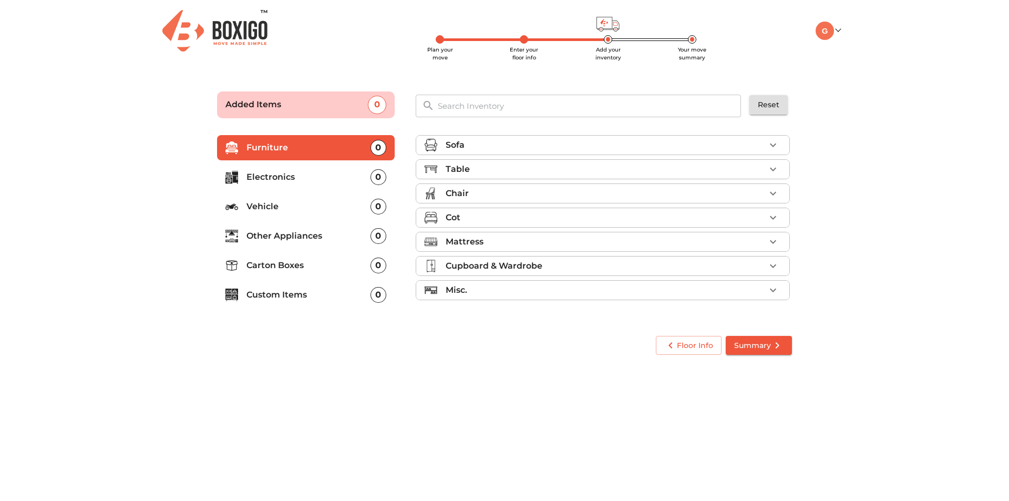
click at [766, 145] on button "button" at bounding box center [773, 145] width 16 height 16
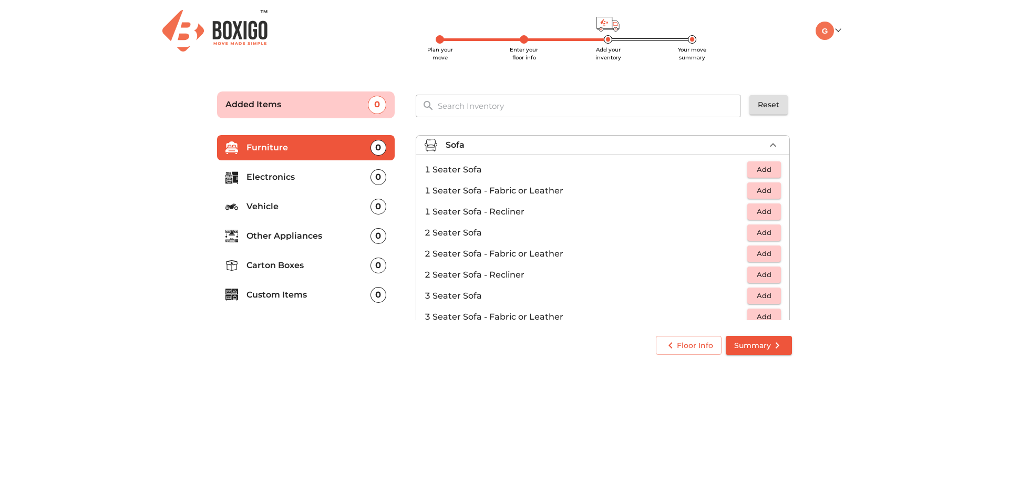
scroll to position [53, 0]
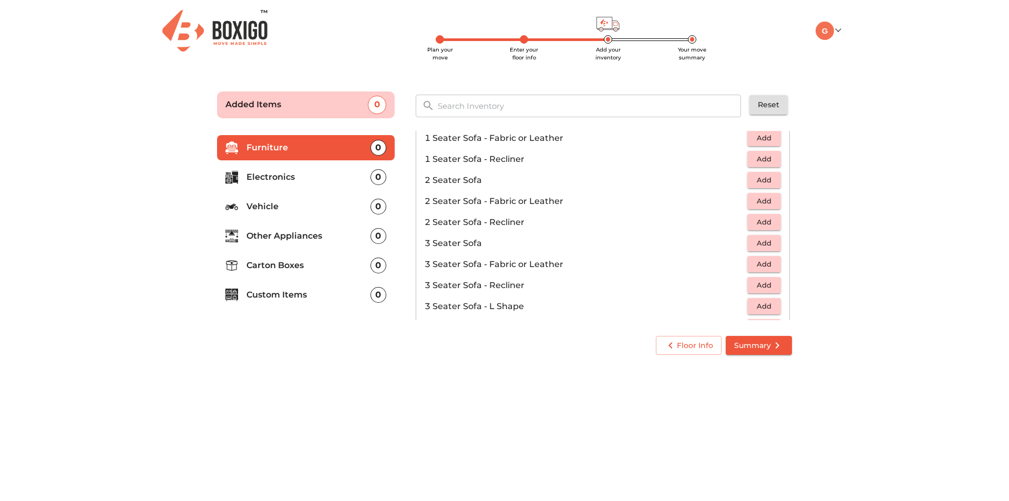
click at [748, 263] on button "Add" at bounding box center [765, 264] width 34 height 16
click at [754, 204] on span "Add" at bounding box center [764, 201] width 23 height 12
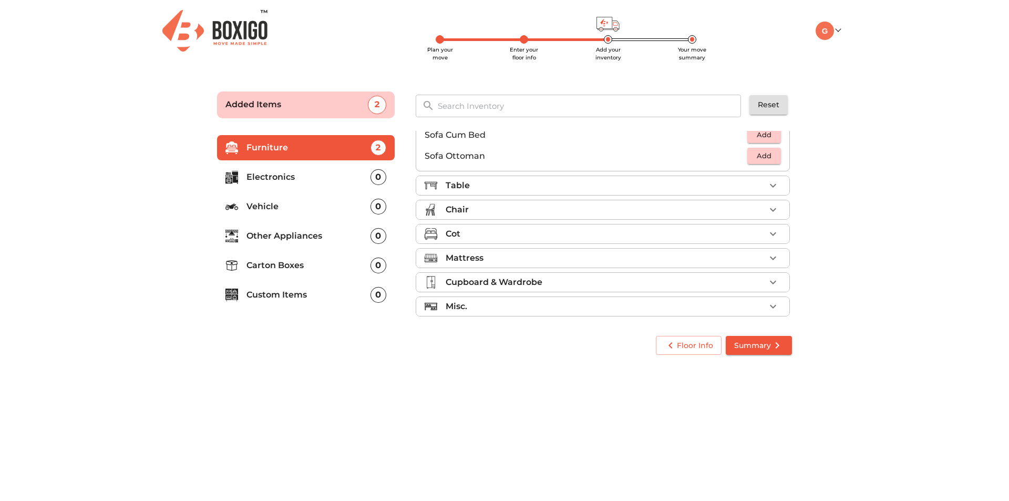
scroll to position [313, 0]
click at [538, 226] on div "Cot" at bounding box center [606, 229] width 320 height 13
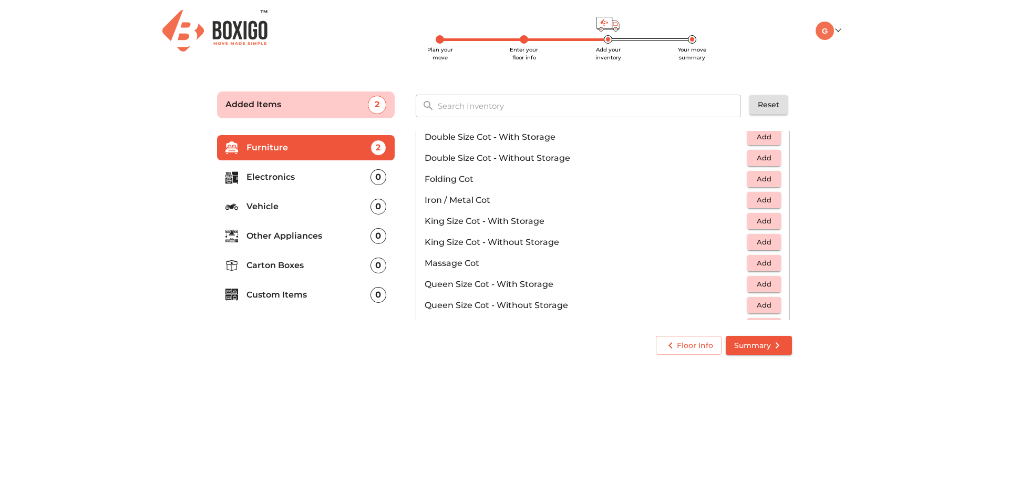
scroll to position [158, 0]
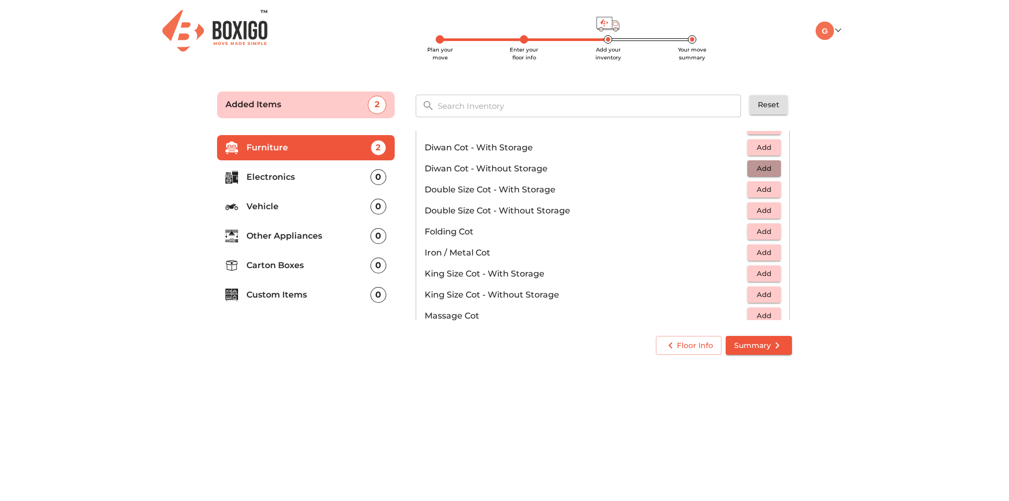
click at [764, 168] on span "Add" at bounding box center [764, 168] width 23 height 12
click at [770, 168] on icon "button" at bounding box center [773, 168] width 7 height 7
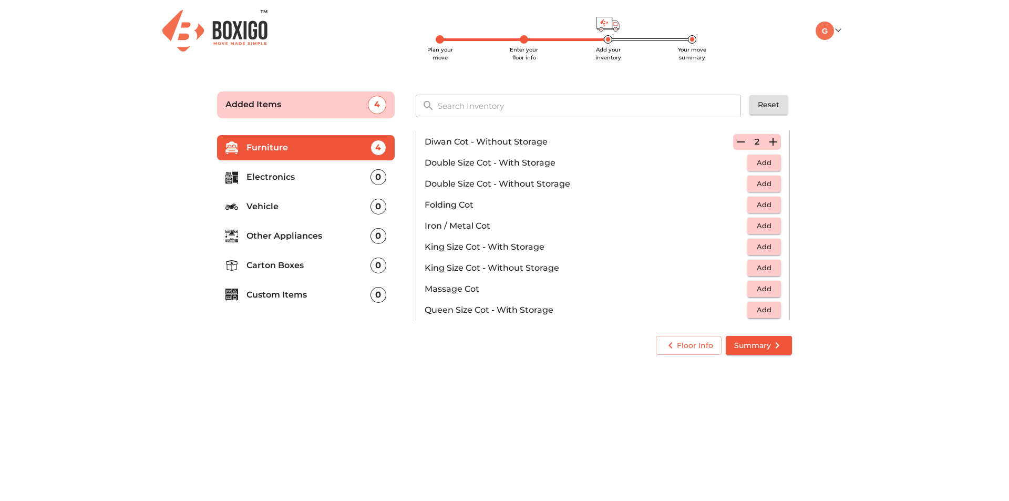
scroll to position [210, 0]
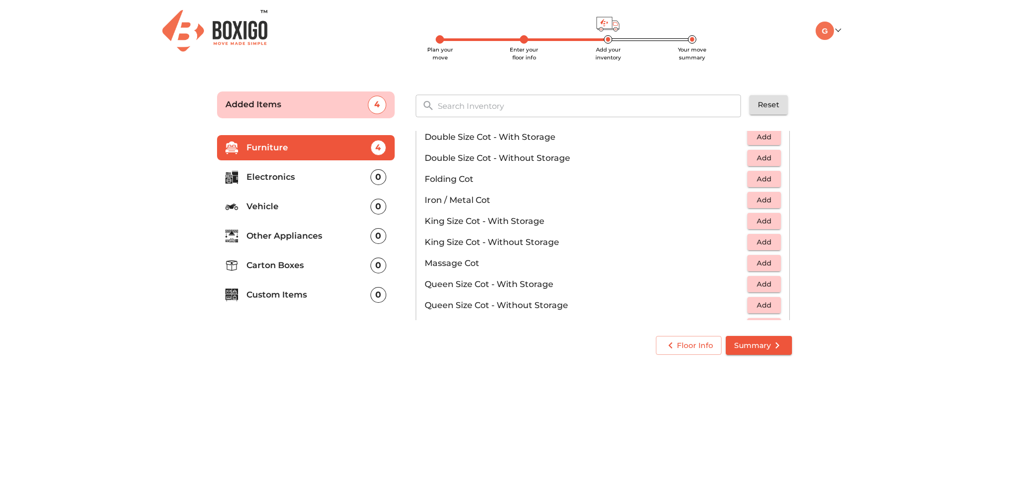
click at [755, 224] on span "Add" at bounding box center [764, 221] width 23 height 12
click at [758, 282] on span "Add" at bounding box center [764, 284] width 23 height 12
click at [767, 282] on icon "button" at bounding box center [773, 284] width 13 height 13
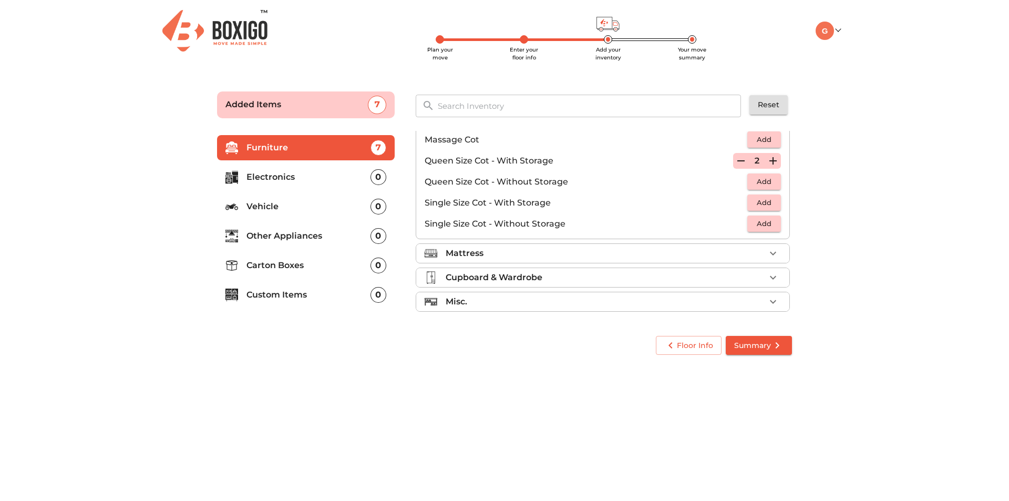
click at [601, 249] on div "Mattress" at bounding box center [606, 253] width 320 height 13
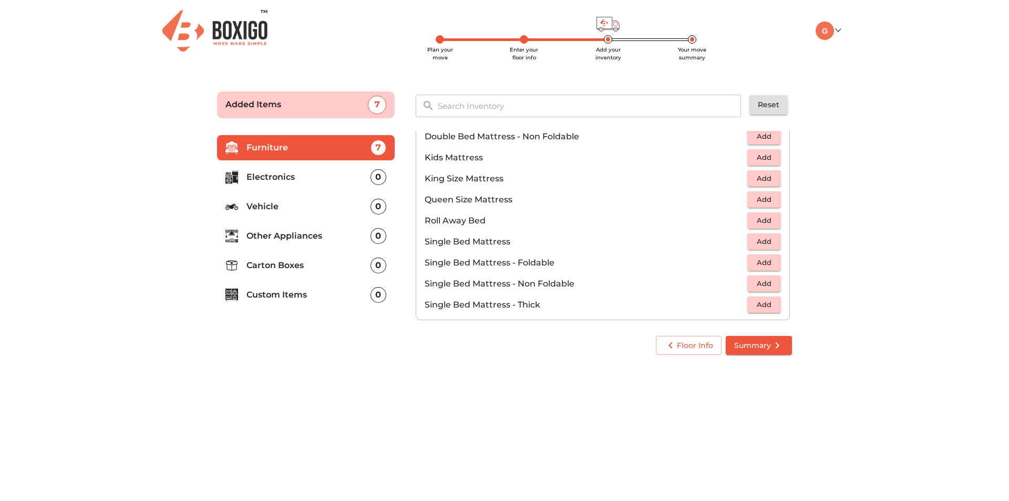
scroll to position [119, 0]
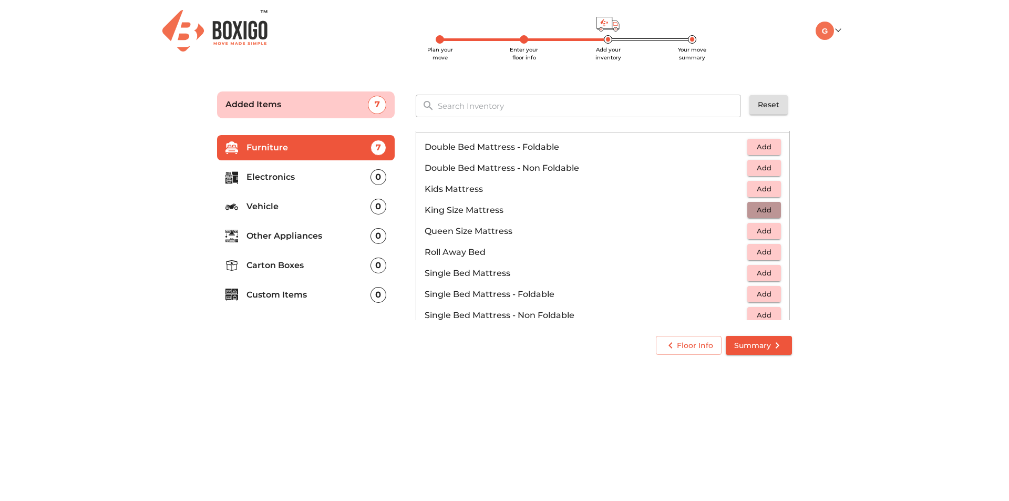
click at [759, 213] on span "Add" at bounding box center [764, 210] width 23 height 12
click at [764, 224] on button "Add" at bounding box center [765, 231] width 34 height 16
click at [770, 232] on icon "button" at bounding box center [773, 231] width 7 height 7
click at [762, 251] on span "Add" at bounding box center [764, 252] width 23 height 12
click at [767, 250] on icon "button" at bounding box center [773, 252] width 13 height 13
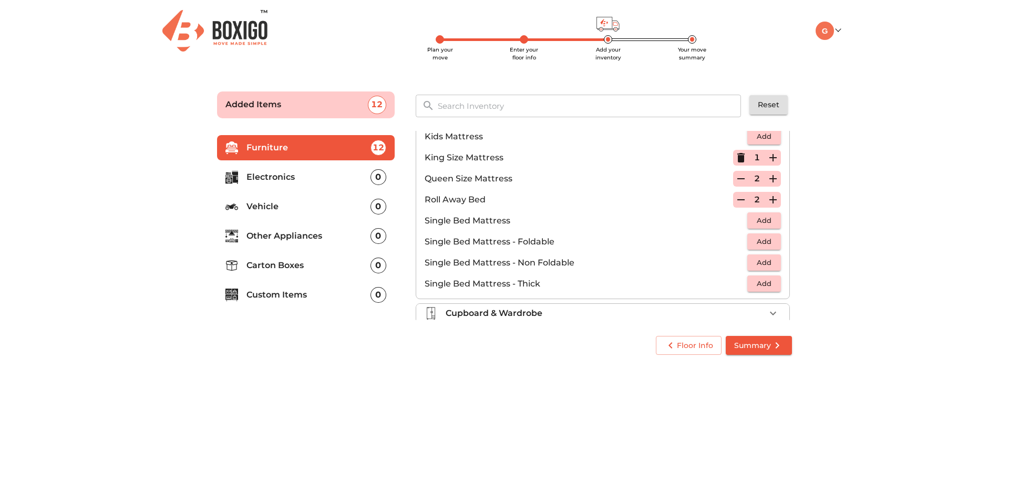
scroll to position [208, 0]
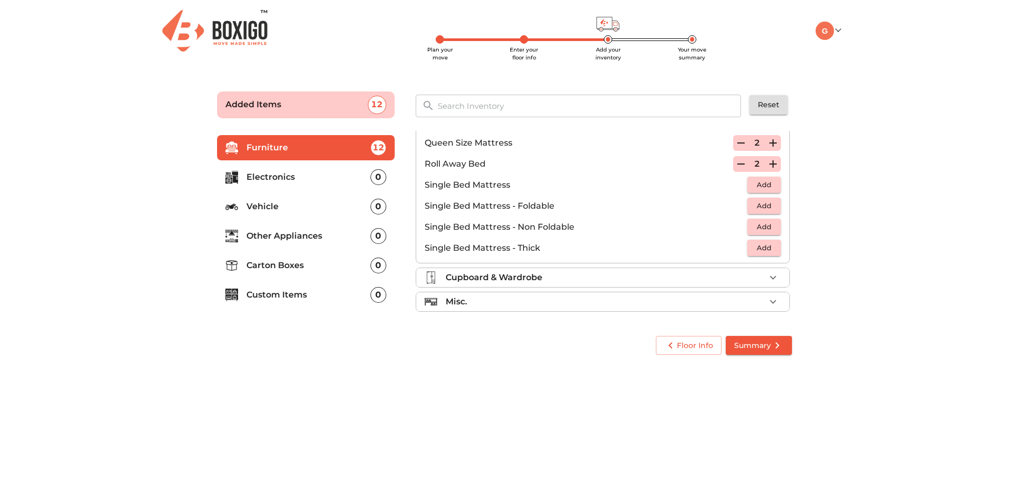
click at [515, 275] on p "Cupboard & Wardrobe" at bounding box center [494, 277] width 97 height 13
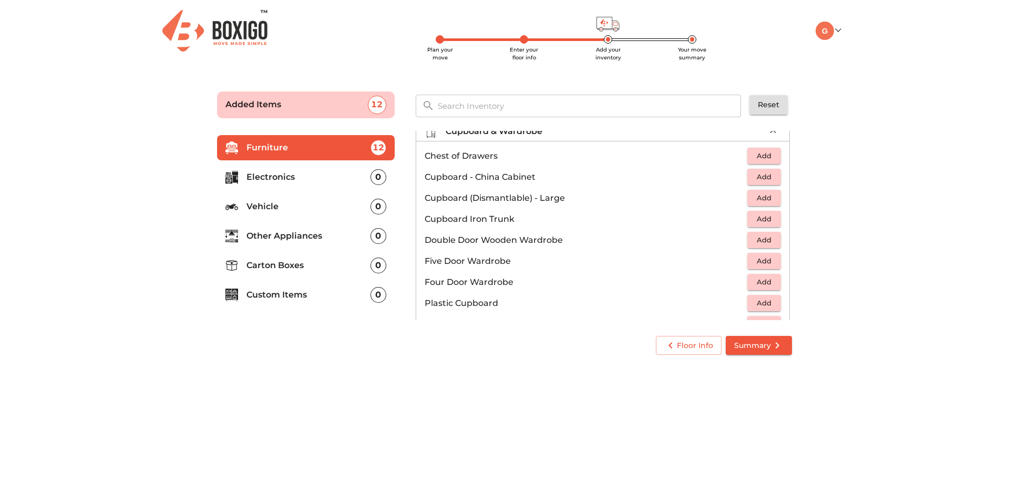
scroll to position [154, 0]
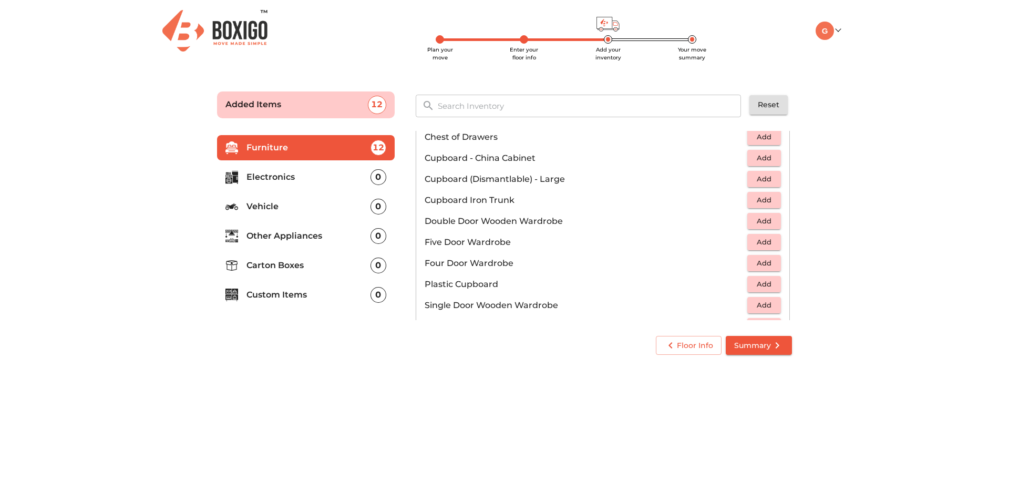
click at [748, 201] on button "Add" at bounding box center [765, 200] width 34 height 16
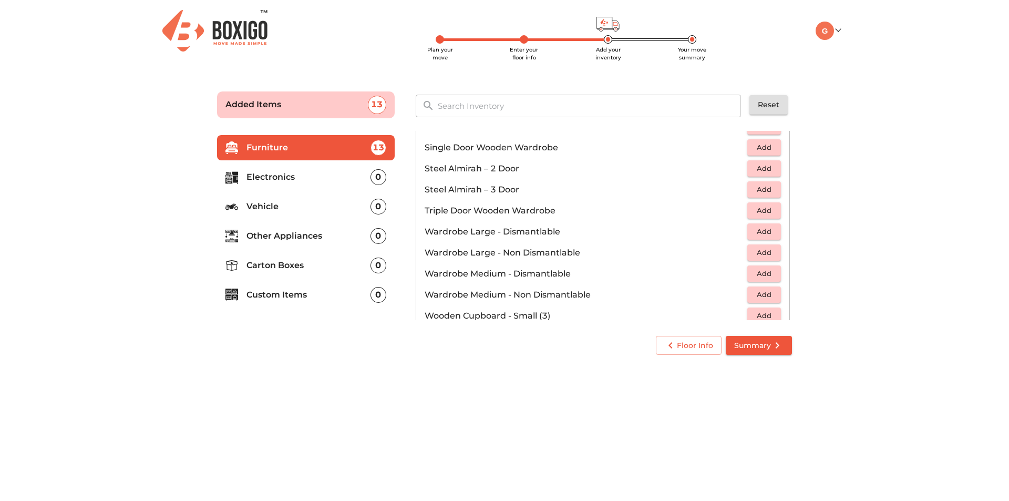
scroll to position [355, 0]
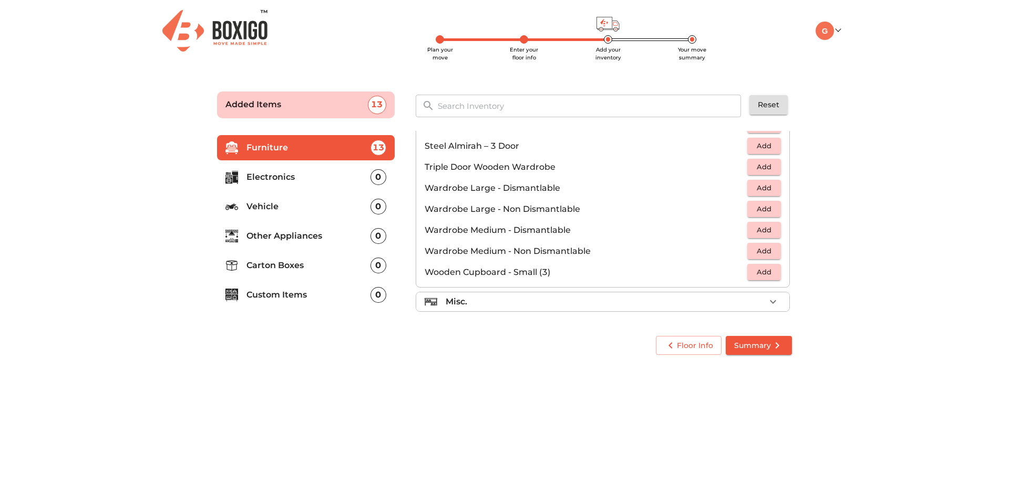
click at [545, 298] on div "Misc." at bounding box center [606, 301] width 320 height 13
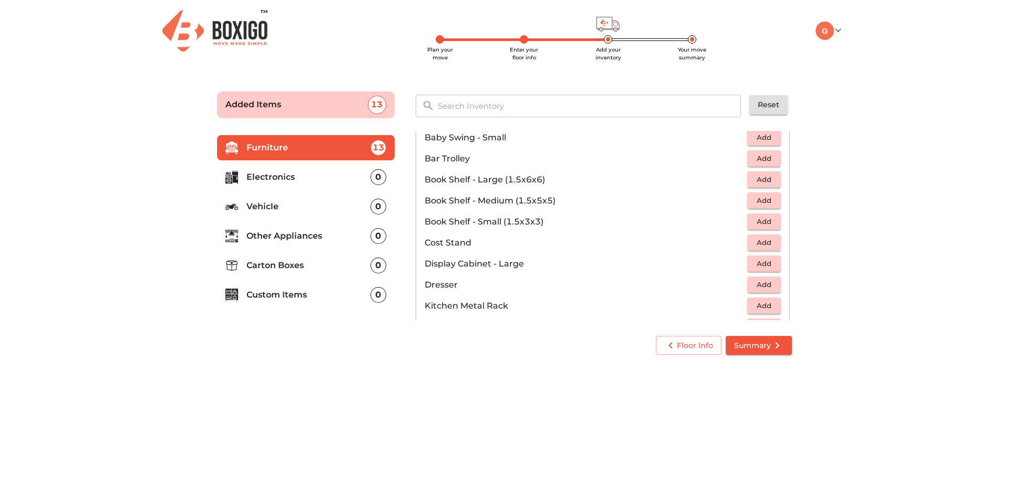
scroll to position [220, 0]
click at [758, 174] on span "Add" at bounding box center [764, 178] width 23 height 12
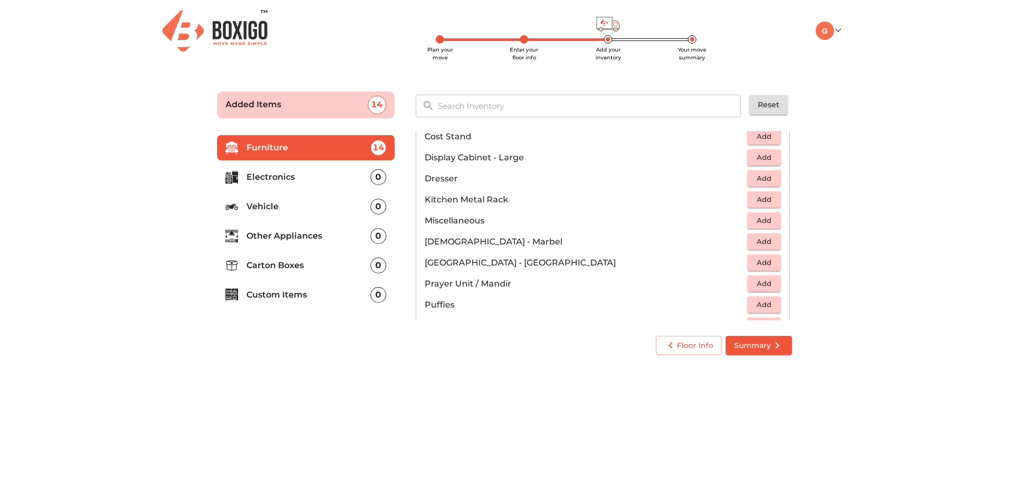
scroll to position [378, 0]
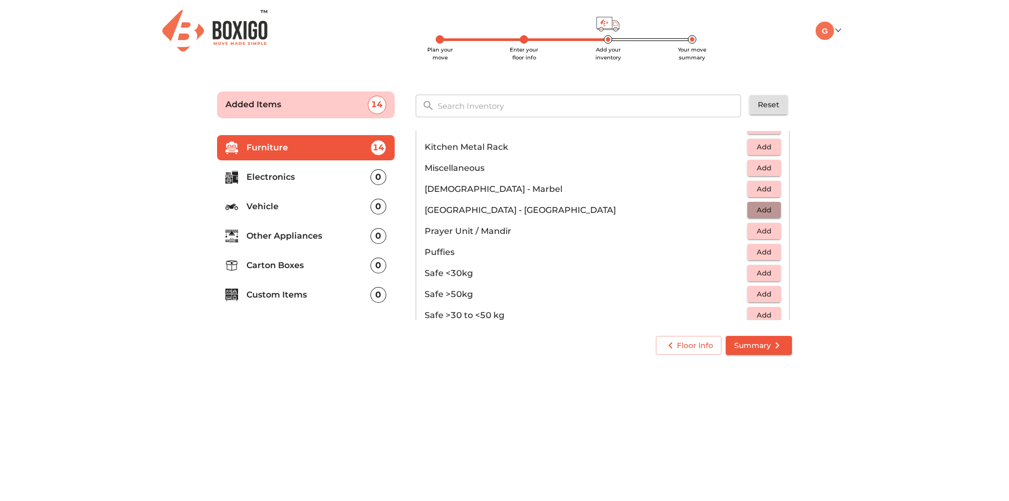
click at [759, 214] on span "Add" at bounding box center [764, 210] width 23 height 12
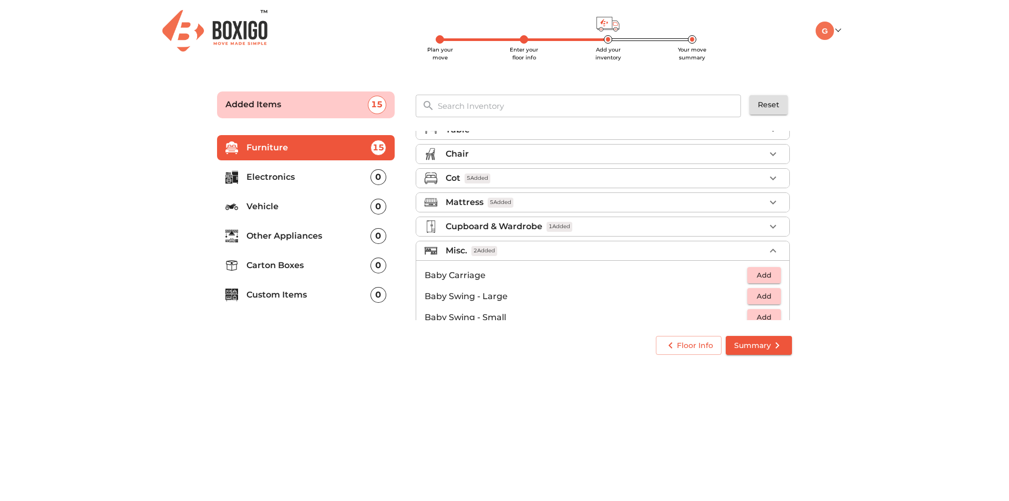
scroll to position [0, 0]
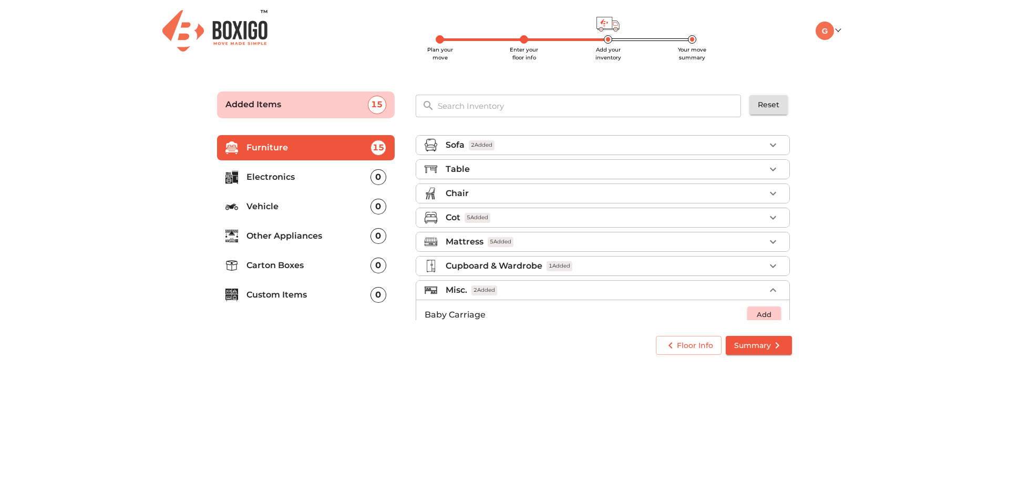
click at [477, 197] on div "Chair" at bounding box center [606, 193] width 320 height 13
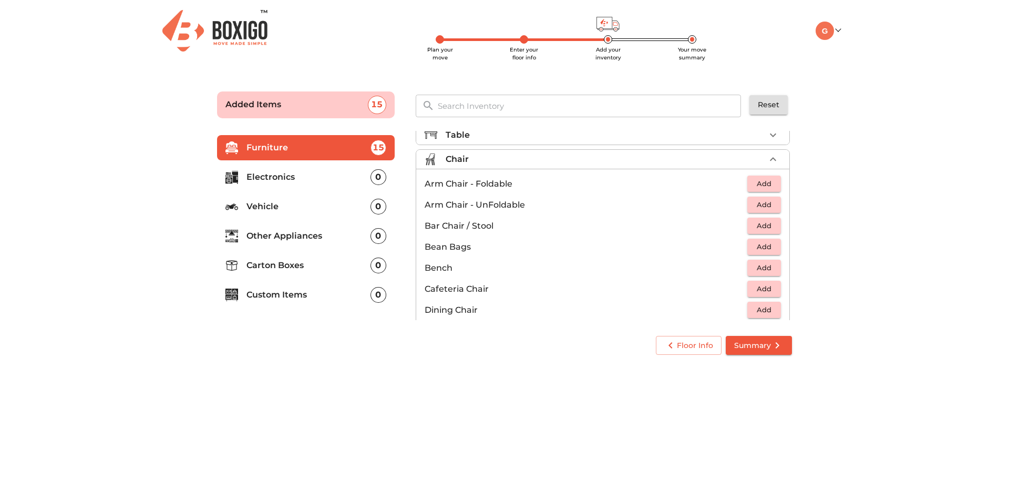
scroll to position [53, 0]
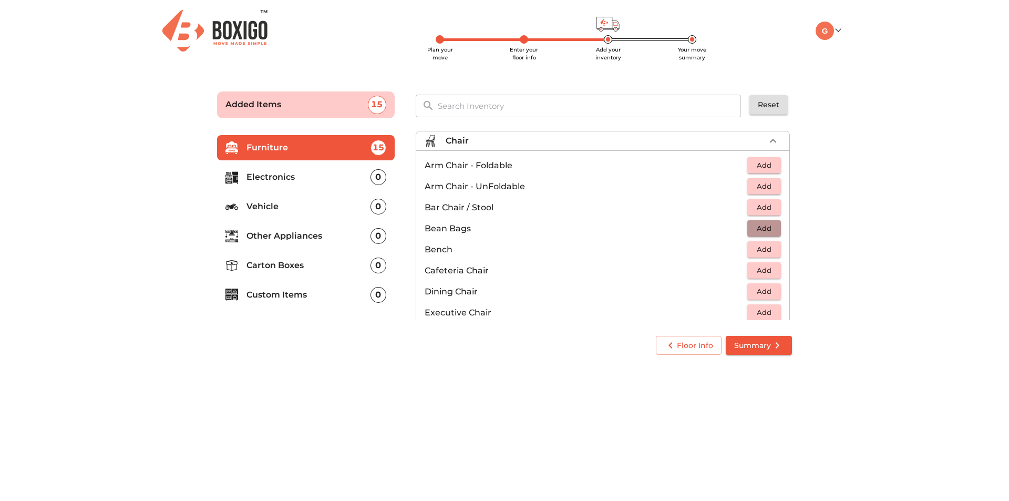
click at [753, 228] on span "Add" at bounding box center [764, 228] width 23 height 12
click at [754, 185] on span "Add" at bounding box center [764, 186] width 23 height 12
click at [767, 185] on icon "button" at bounding box center [773, 186] width 13 height 13
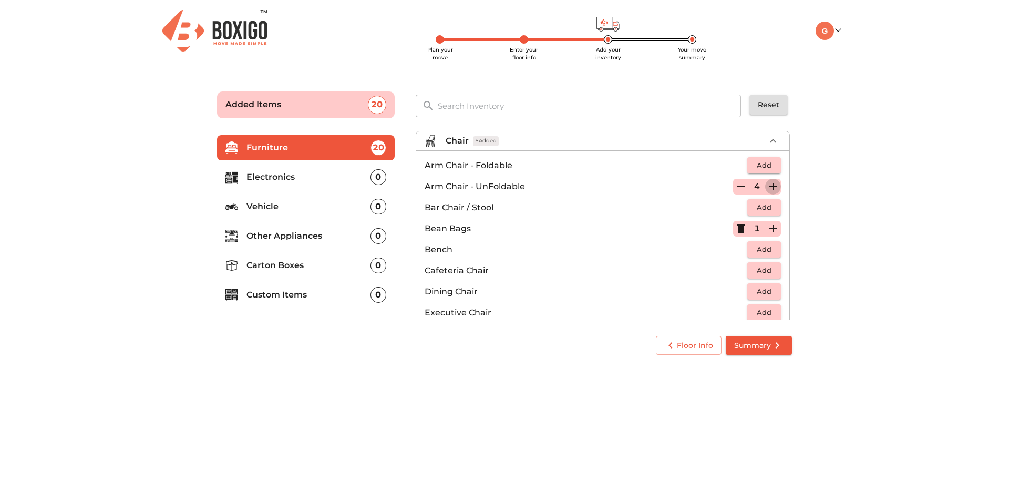
click at [767, 185] on icon "button" at bounding box center [773, 186] width 13 height 13
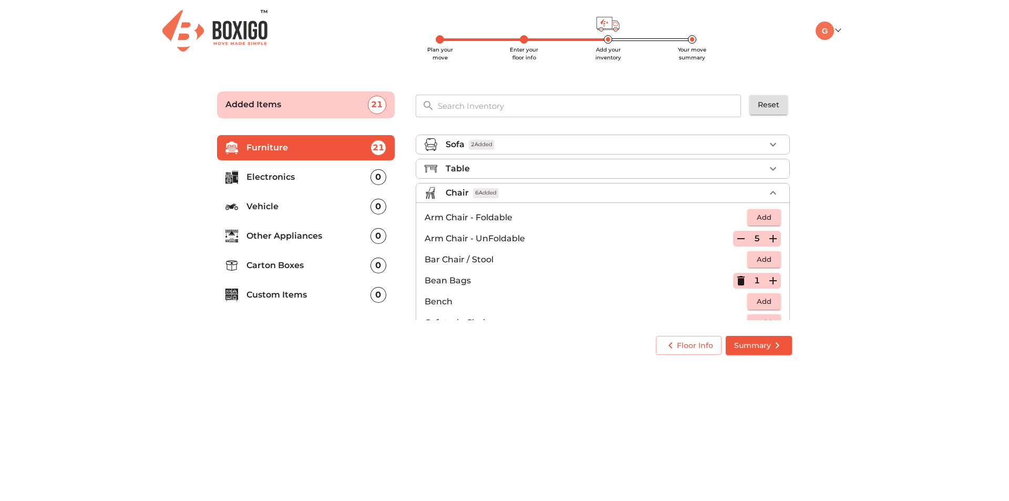
scroll to position [0, 0]
click at [475, 178] on li "Table" at bounding box center [602, 169] width 373 height 19
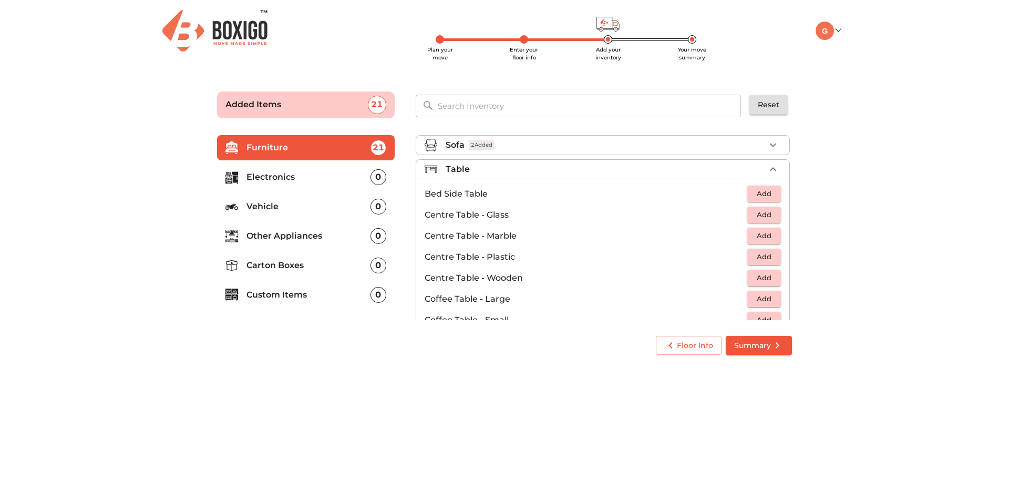
scroll to position [53, 0]
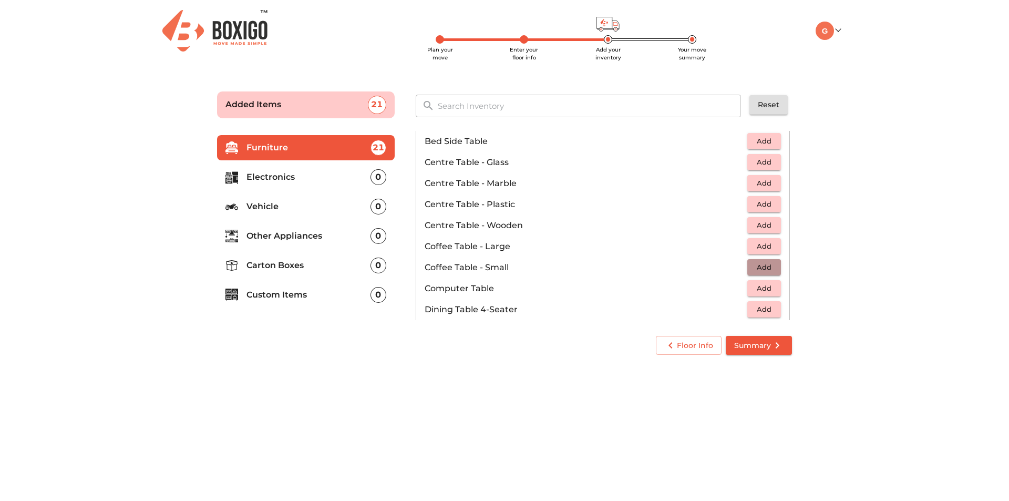
click at [772, 272] on button "Add" at bounding box center [765, 267] width 34 height 16
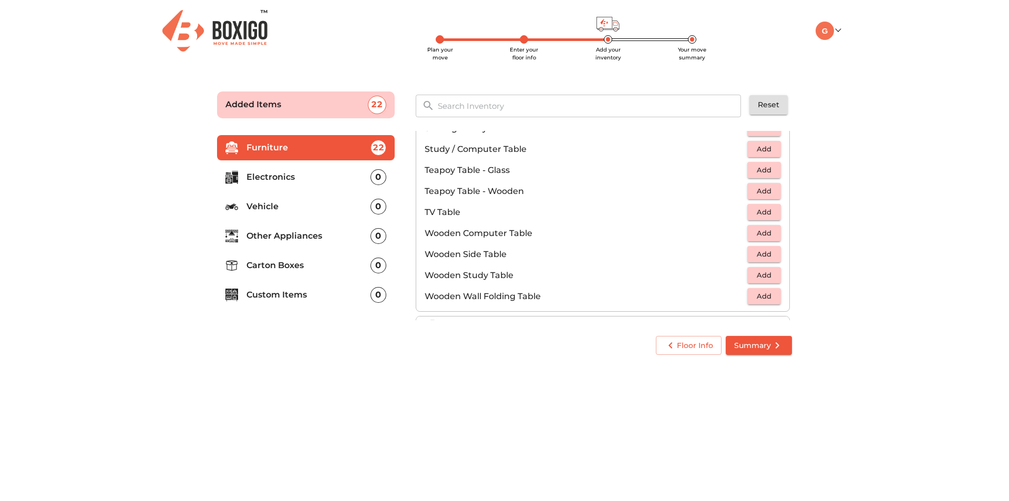
scroll to position [631, 0]
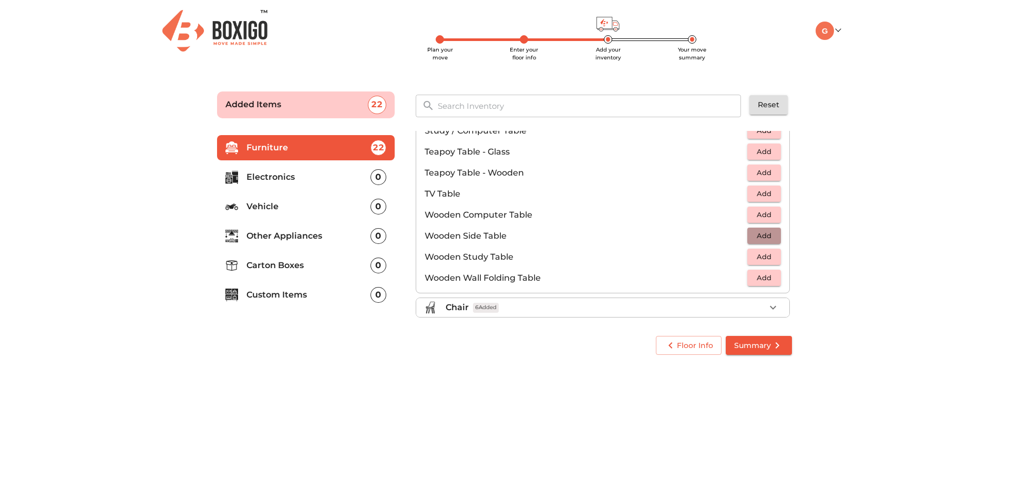
click at [761, 236] on span "Add" at bounding box center [764, 236] width 23 height 12
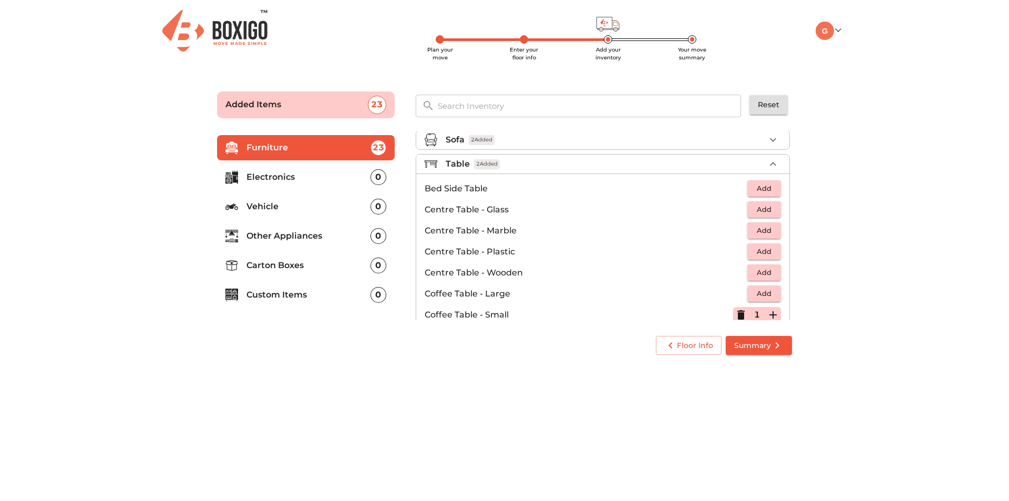
scroll to position [0, 0]
click at [528, 169] on div "Table 2 Added" at bounding box center [606, 169] width 320 height 13
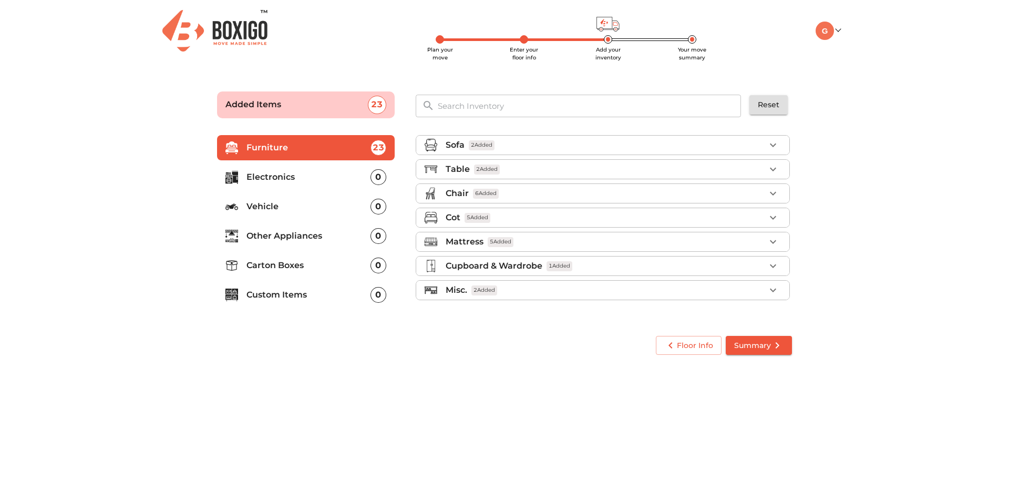
click at [525, 194] on div "Chair 6 Added" at bounding box center [606, 193] width 320 height 13
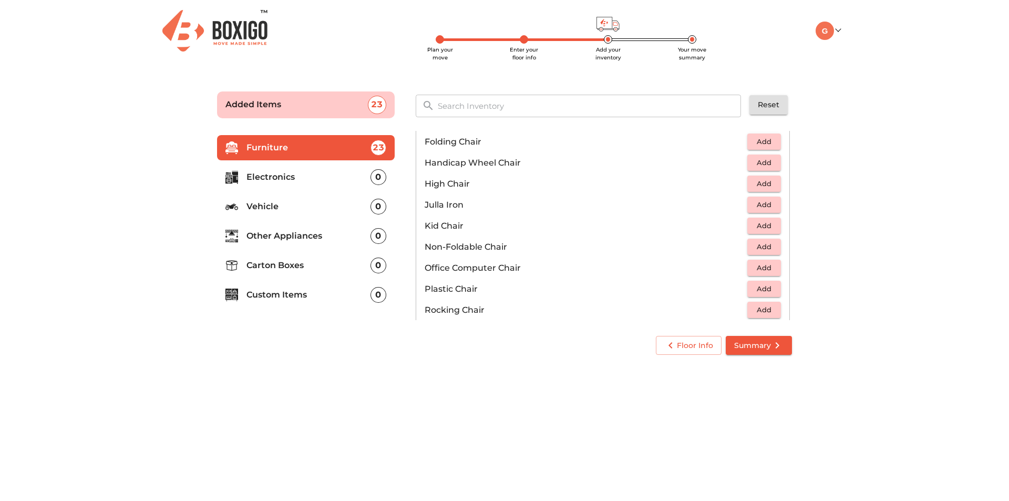
scroll to position [263, 0]
click at [753, 256] on button "Add" at bounding box center [765, 249] width 34 height 16
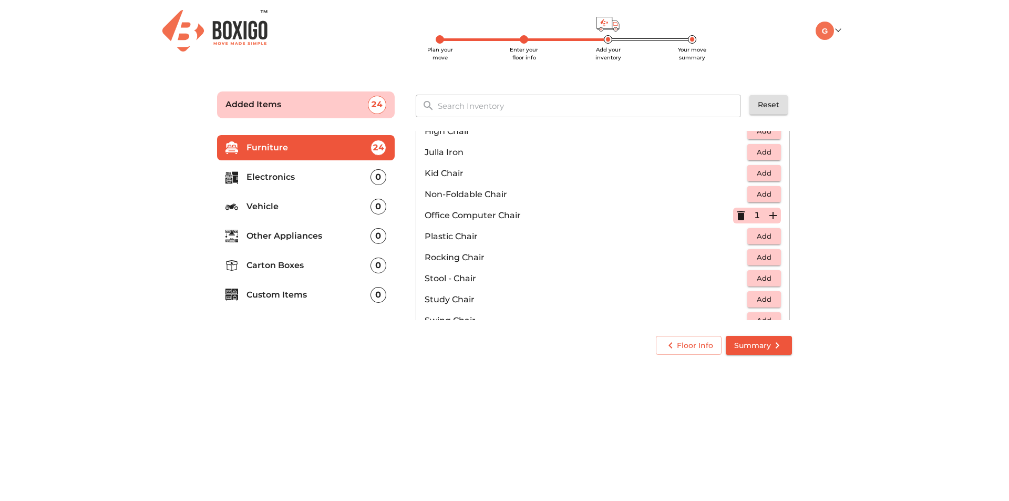
scroll to position [315, 0]
click at [759, 217] on span "Add" at bounding box center [764, 218] width 23 height 12
click at [770, 218] on icon "button" at bounding box center [773, 217] width 7 height 7
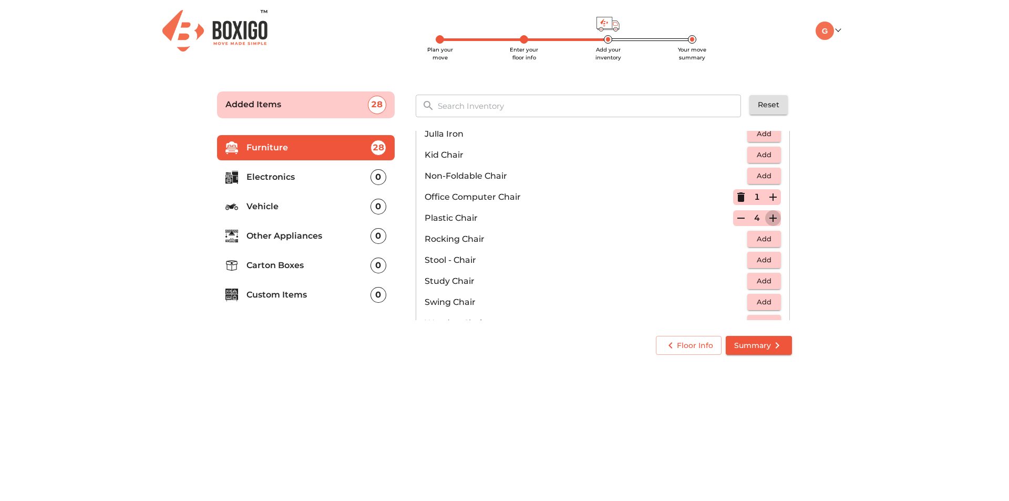
click at [770, 218] on icon "button" at bounding box center [773, 217] width 7 height 7
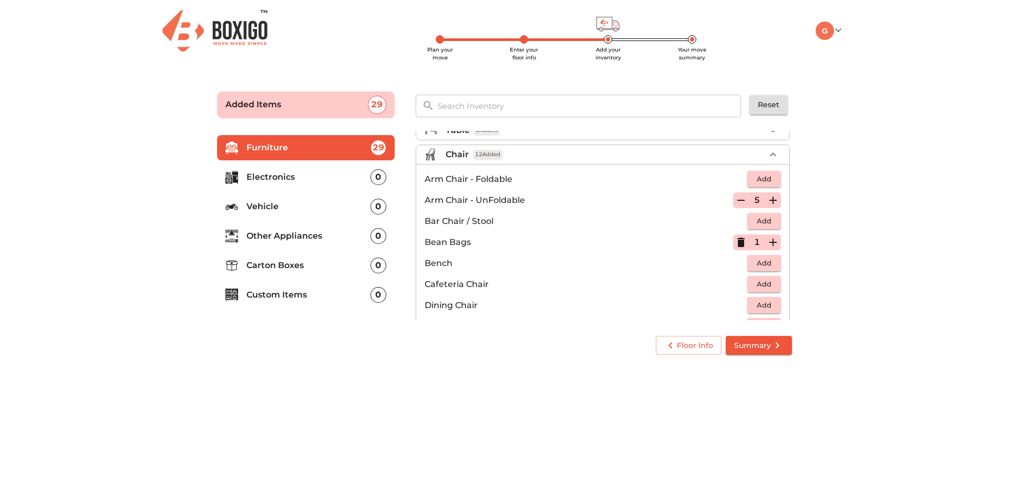
scroll to position [0, 0]
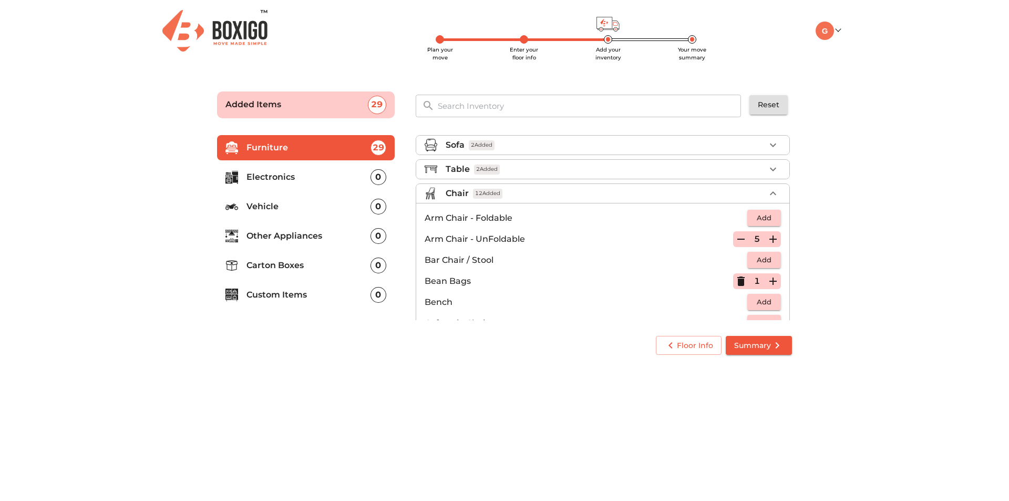
click at [735, 243] on icon "button" at bounding box center [741, 239] width 13 height 13
click at [759, 192] on div "Chair 7 Added" at bounding box center [606, 193] width 320 height 13
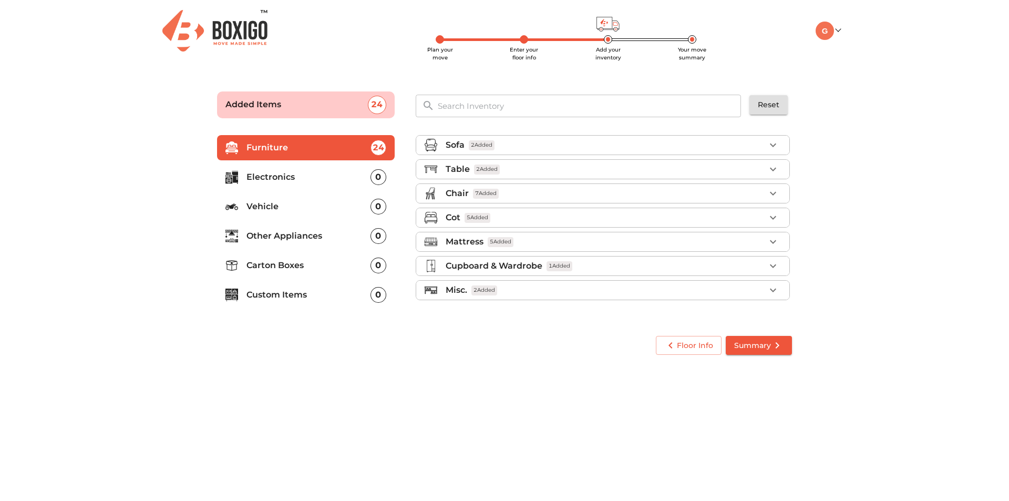
click at [292, 171] on p "Electronics" at bounding box center [309, 177] width 124 height 13
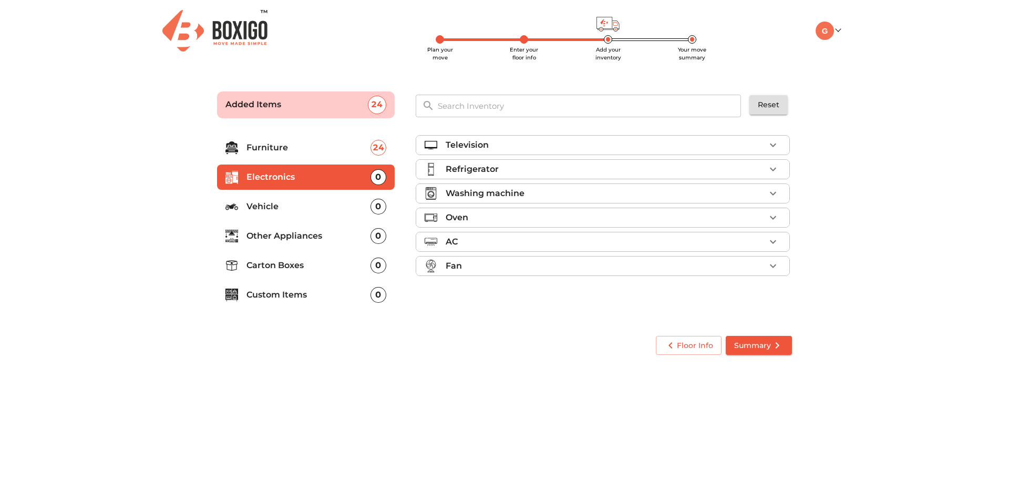
click at [499, 146] on div "Television" at bounding box center [606, 145] width 320 height 13
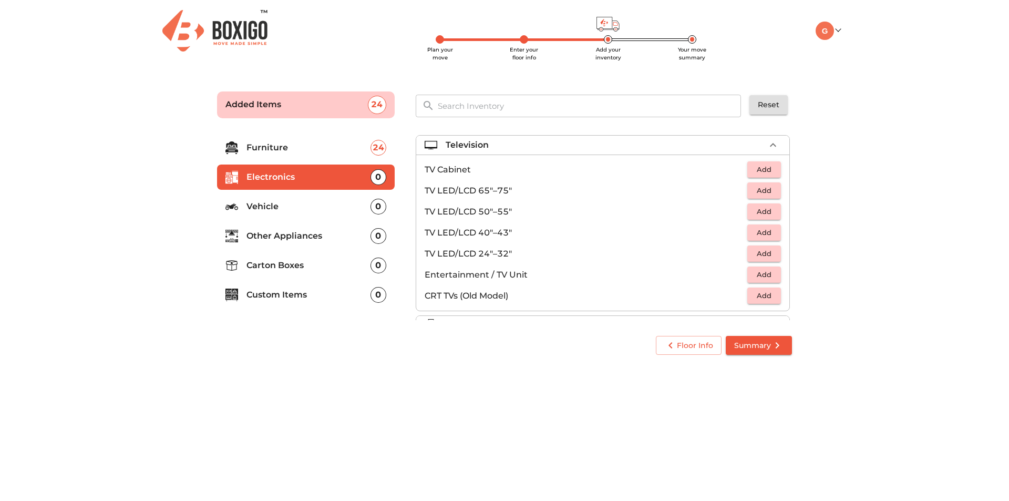
click at [759, 235] on span "Add" at bounding box center [764, 233] width 23 height 12
click at [767, 237] on icon "button" at bounding box center [773, 233] width 13 height 13
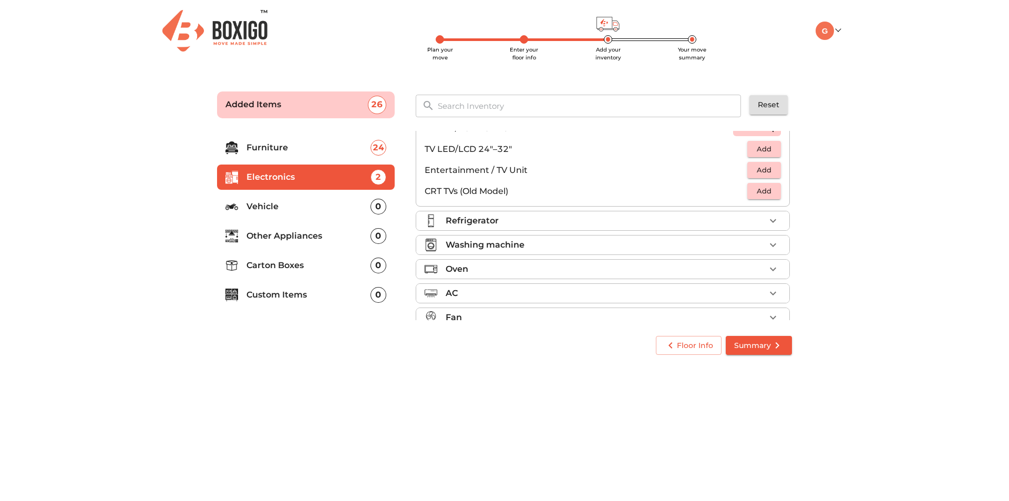
scroll to position [105, 0]
click at [472, 224] on p "Refrigerator" at bounding box center [472, 220] width 53 height 13
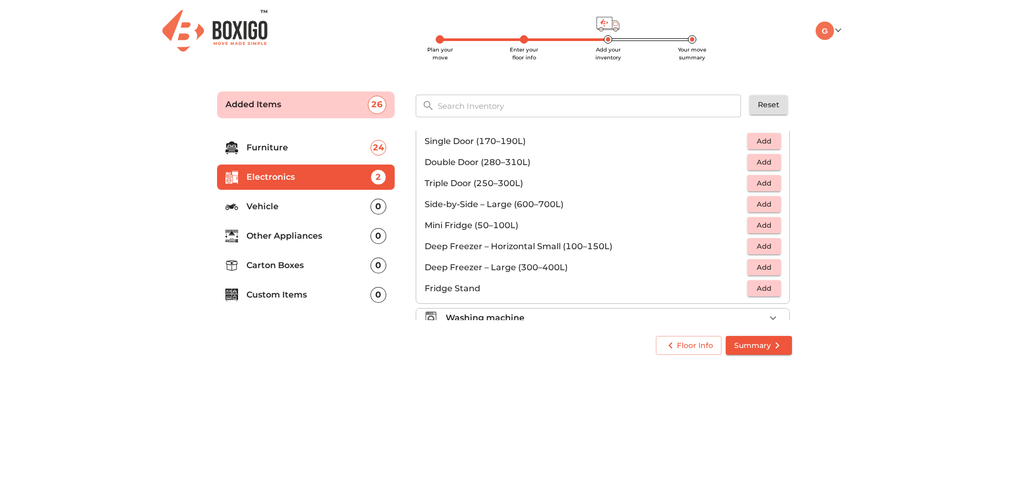
scroll to position [0, 0]
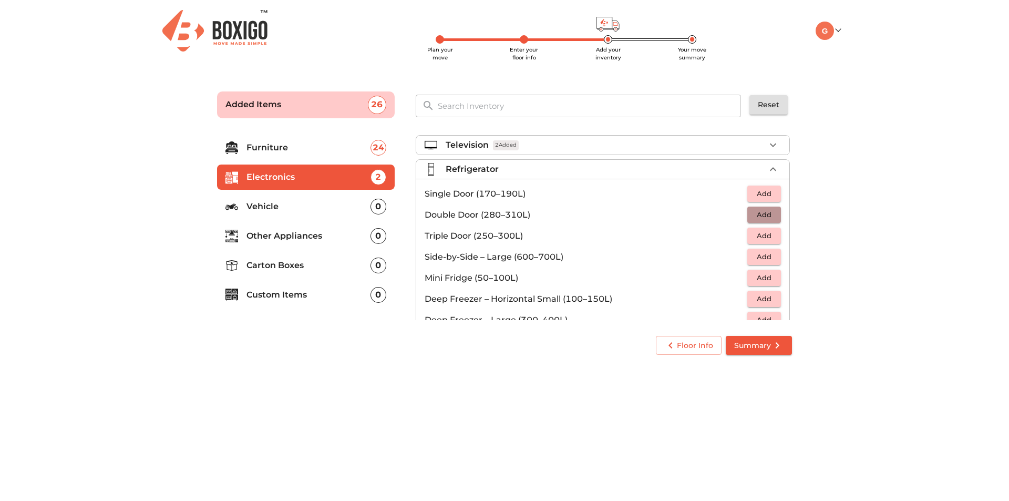
click at [754, 221] on span "Add" at bounding box center [764, 215] width 23 height 12
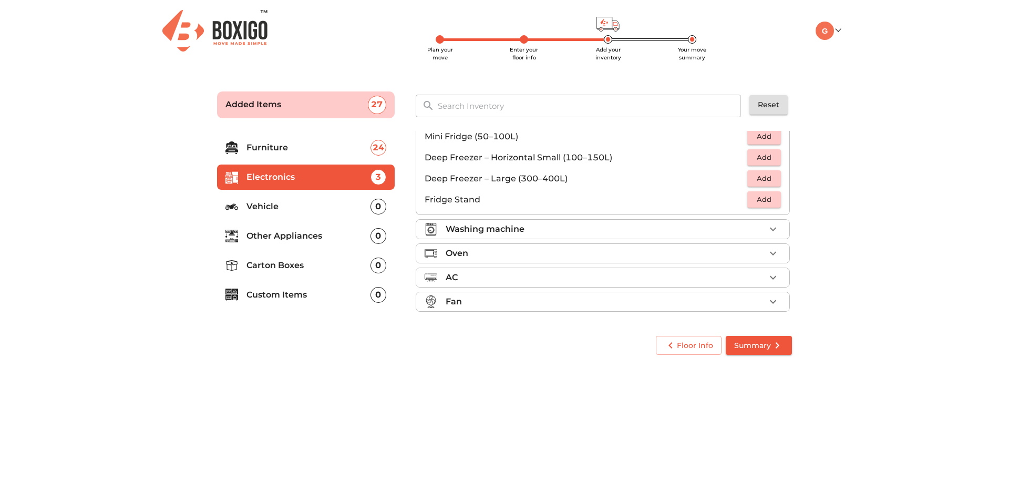
click at [538, 226] on div "Washing machine" at bounding box center [606, 229] width 320 height 13
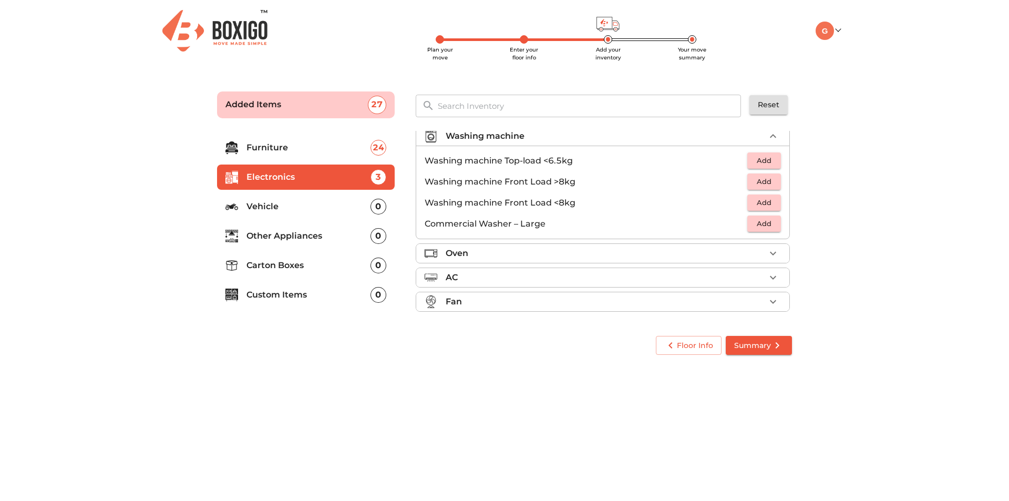
scroll to position [50, 0]
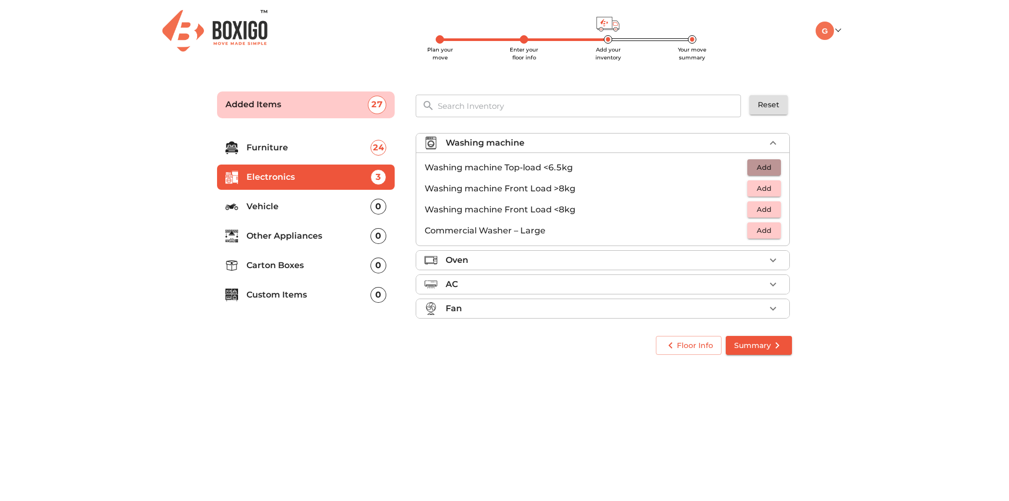
click at [756, 166] on span "Add" at bounding box center [764, 167] width 23 height 12
click at [733, 169] on button "button" at bounding box center [741, 168] width 16 height 16
click at [759, 211] on span "Add" at bounding box center [764, 209] width 23 height 12
click at [493, 259] on div "Oven" at bounding box center [606, 260] width 320 height 13
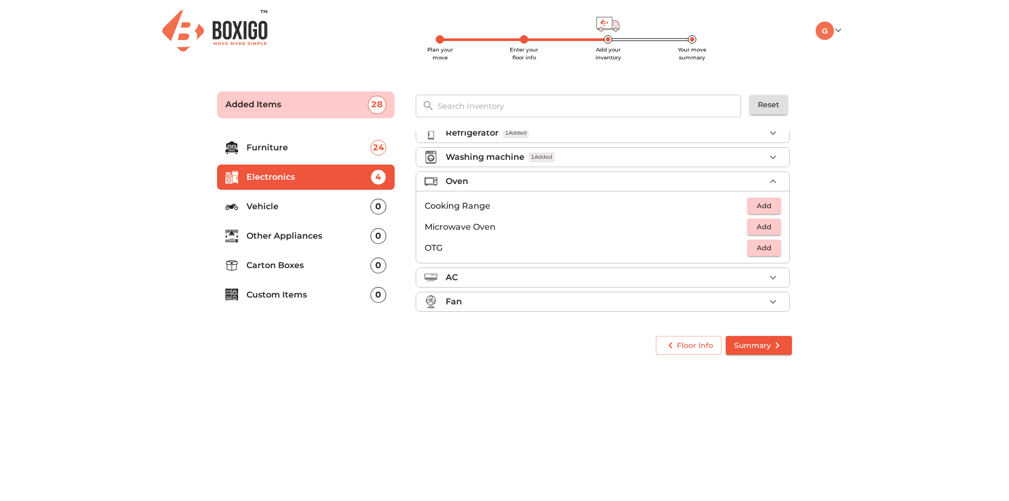
scroll to position [36, 0]
click at [759, 226] on span "Add" at bounding box center [764, 227] width 23 height 12
click at [758, 249] on span "Add" at bounding box center [764, 248] width 23 height 12
click at [596, 274] on div "AC" at bounding box center [606, 277] width 320 height 13
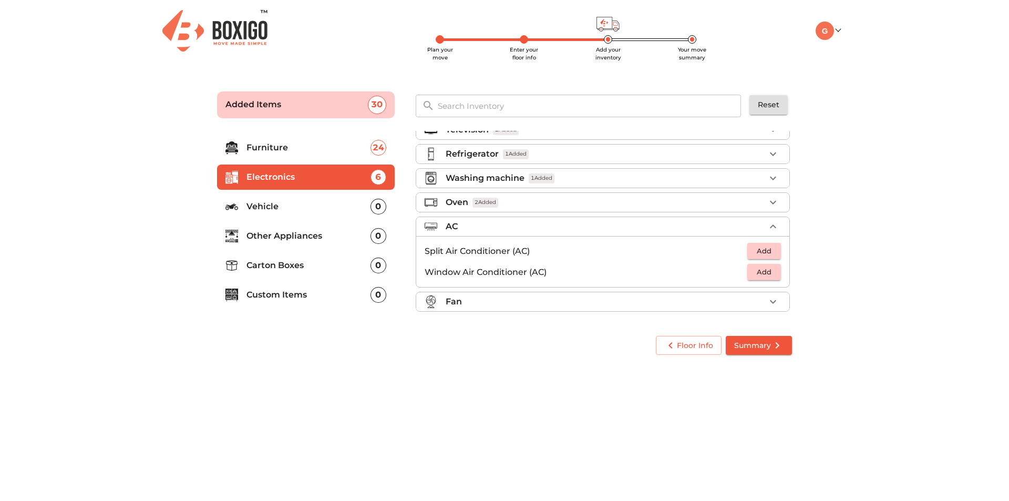
scroll to position [15, 0]
click at [763, 253] on span "Add" at bounding box center [764, 251] width 23 height 12
click at [500, 302] on div "Fan" at bounding box center [606, 301] width 320 height 13
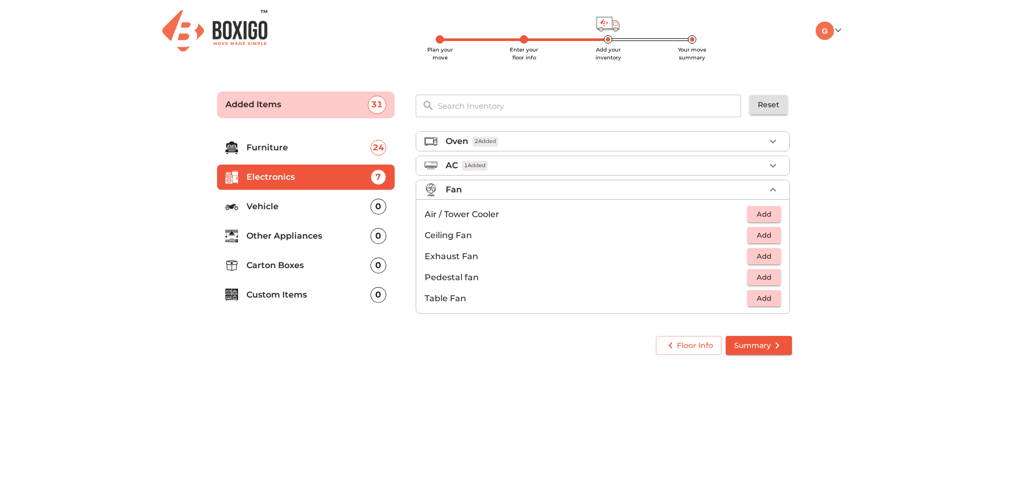
scroll to position [78, 0]
click at [773, 229] on button "Add" at bounding box center [765, 233] width 34 height 16
click at [770, 233] on icon "button" at bounding box center [773, 233] width 7 height 7
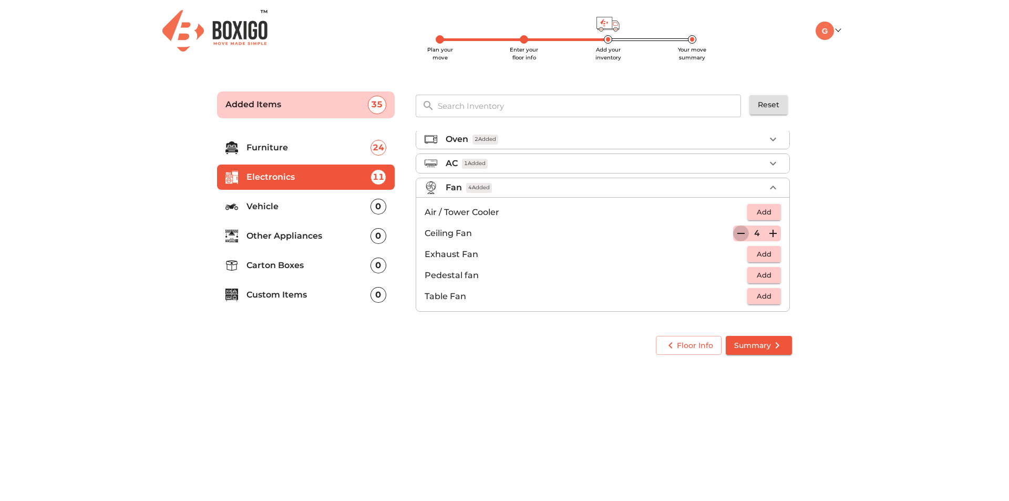
click at [735, 232] on icon "button" at bounding box center [741, 233] width 13 height 13
click at [771, 231] on icon "button" at bounding box center [773, 233] width 13 height 13
click at [522, 187] on div "Fan 4 Added" at bounding box center [606, 187] width 320 height 13
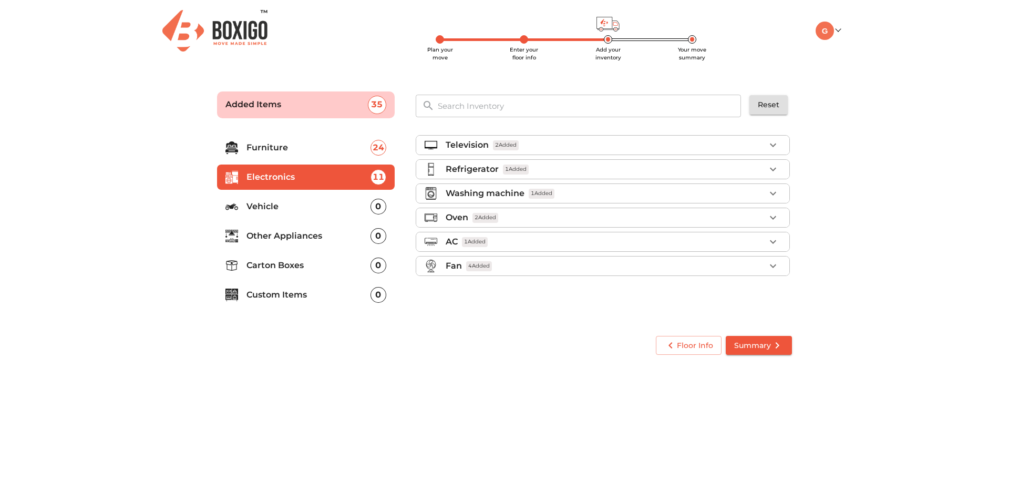
scroll to position [0, 0]
click at [503, 222] on div "Oven 2 Added" at bounding box center [606, 217] width 320 height 13
click at [766, 245] on span "Add" at bounding box center [764, 242] width 23 height 12
click at [469, 195] on p "Washing machine" at bounding box center [485, 193] width 79 height 13
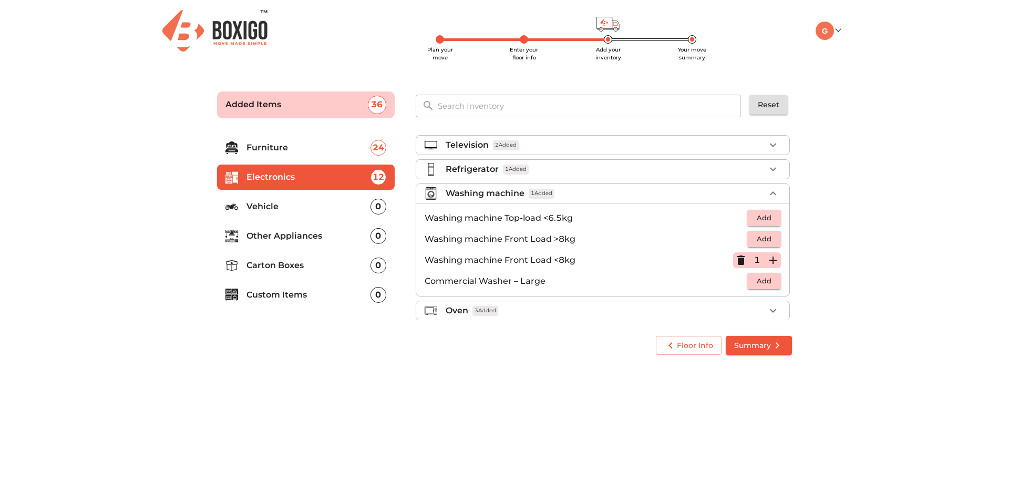
click at [469, 172] on p "Refrigerator" at bounding box center [472, 169] width 53 height 13
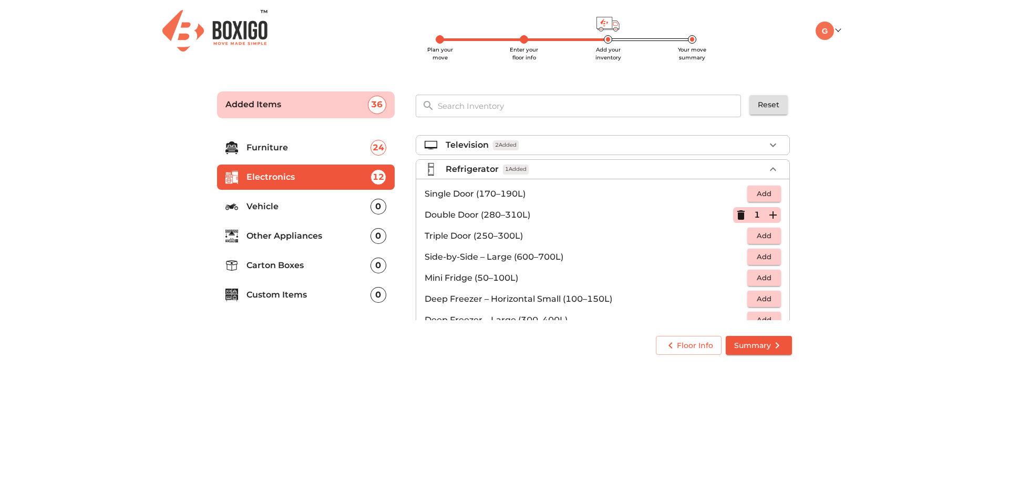
click at [464, 148] on p "Television" at bounding box center [467, 145] width 43 height 13
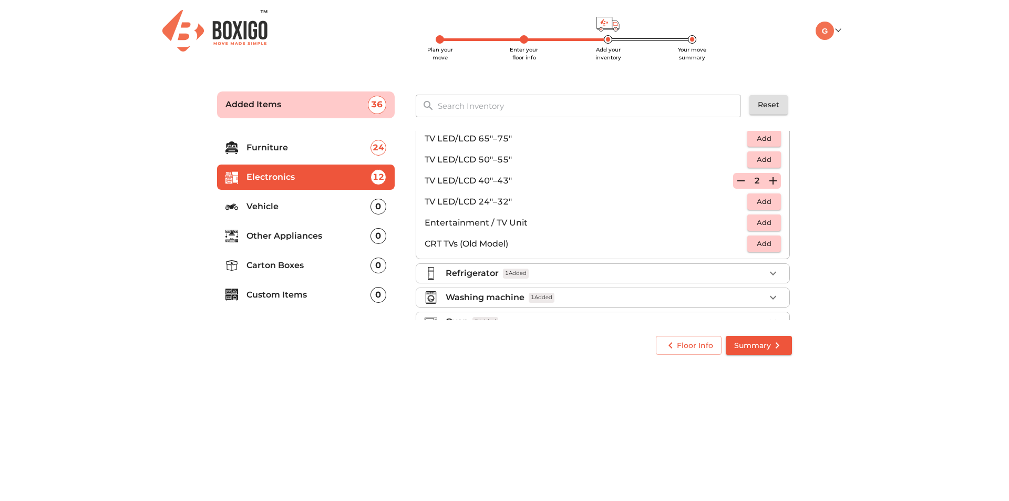
scroll to position [53, 0]
click at [323, 214] on li "Vehicle 0" at bounding box center [306, 206] width 178 height 25
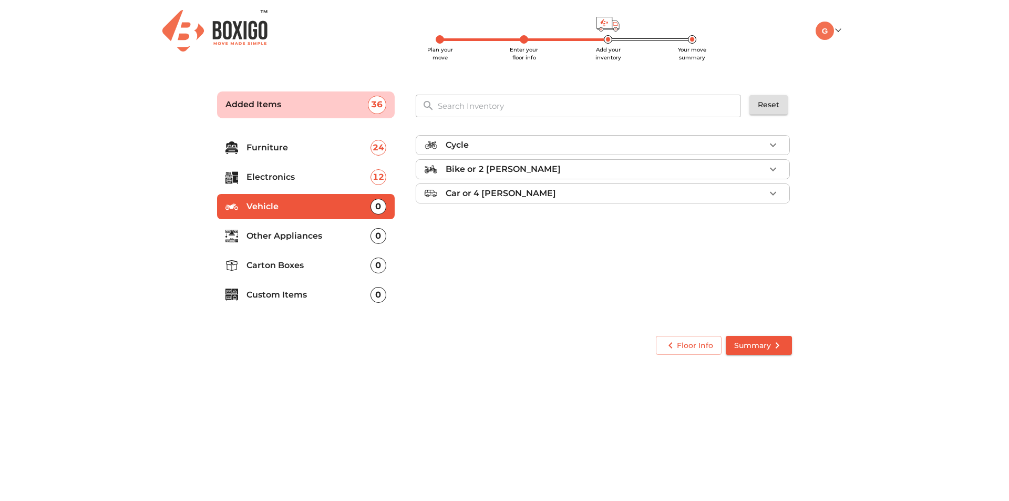
scroll to position [0, 0]
click at [321, 234] on p "Other Appliances" at bounding box center [309, 236] width 124 height 13
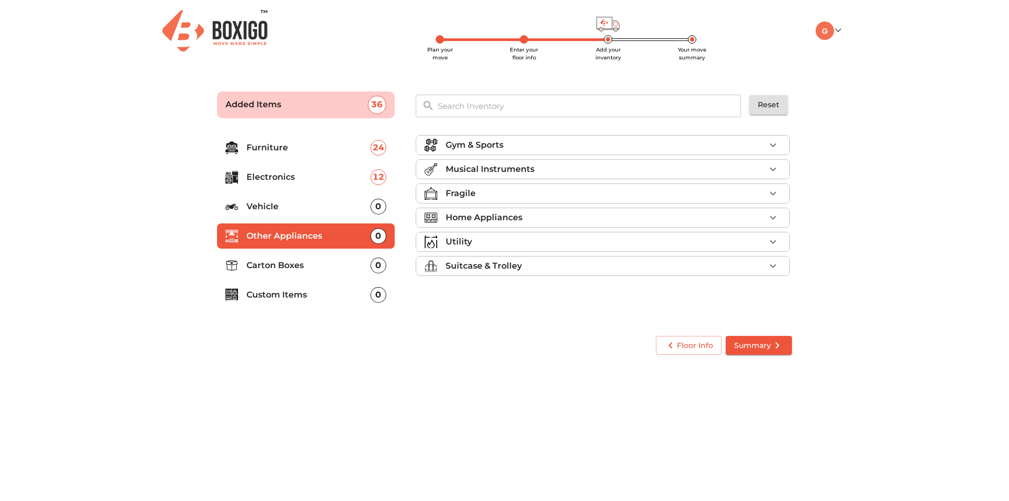
click at [473, 210] on li "Home Appliances" at bounding box center [602, 217] width 373 height 19
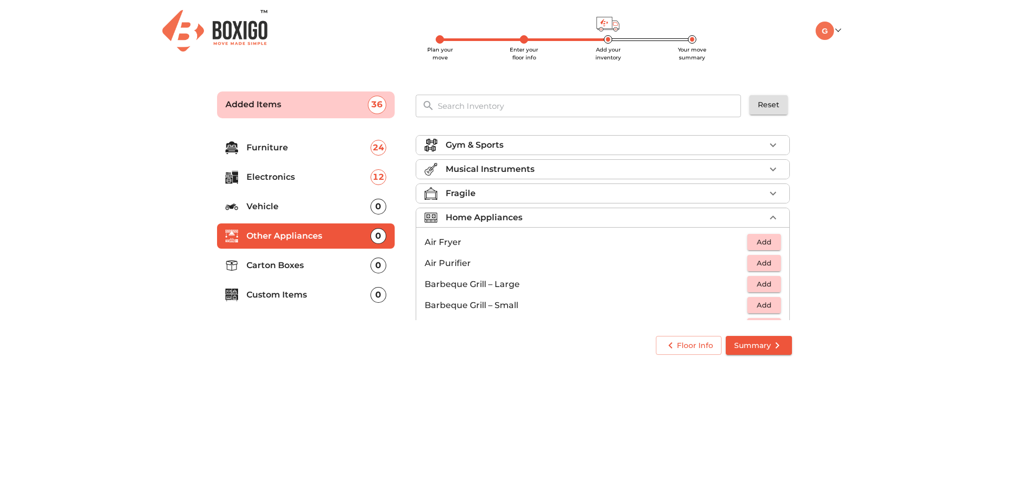
click at [763, 243] on span "Add" at bounding box center [764, 242] width 23 height 12
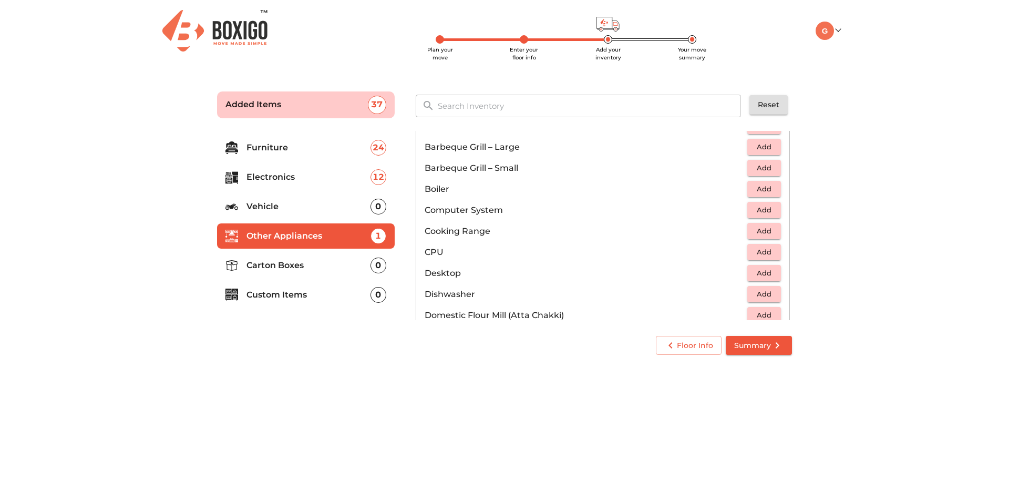
scroll to position [158, 0]
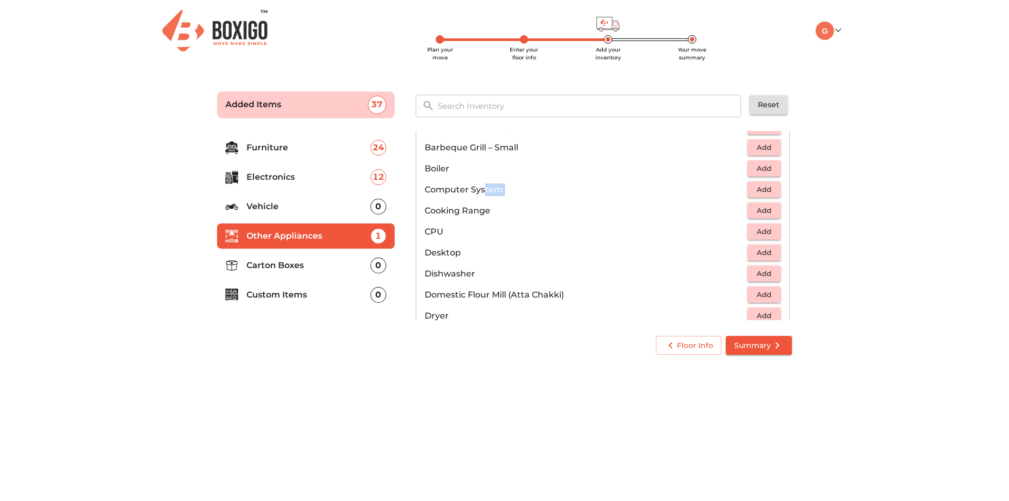
drag, startPoint x: 485, startPoint y: 191, endPoint x: 749, endPoint y: 196, distance: 263.4
click at [748, 196] on li "Computer System Add" at bounding box center [602, 189] width 373 height 21
click at [759, 196] on span "Add" at bounding box center [764, 189] width 23 height 12
click at [469, 258] on p "Desktop" at bounding box center [586, 253] width 323 height 13
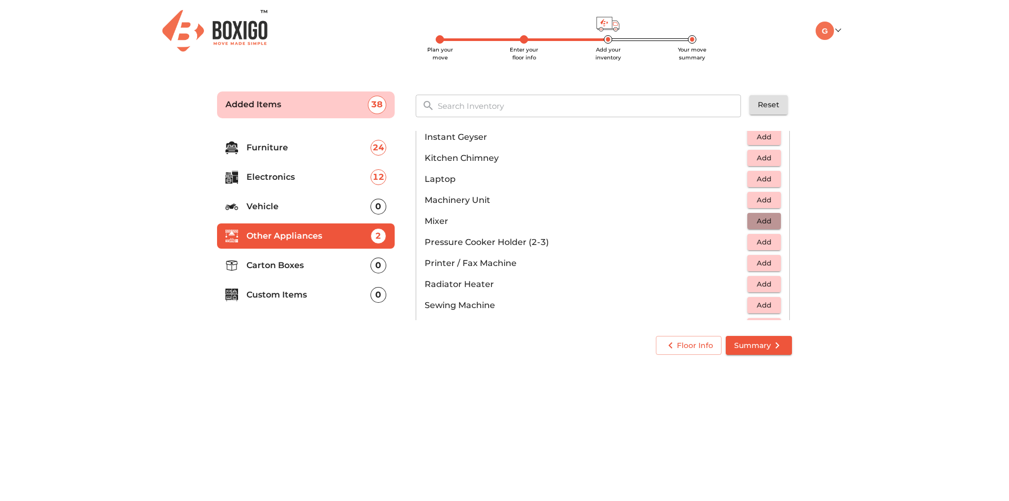
click at [767, 221] on span "Add" at bounding box center [764, 221] width 23 height 12
click at [748, 244] on button "Add" at bounding box center [765, 242] width 34 height 16
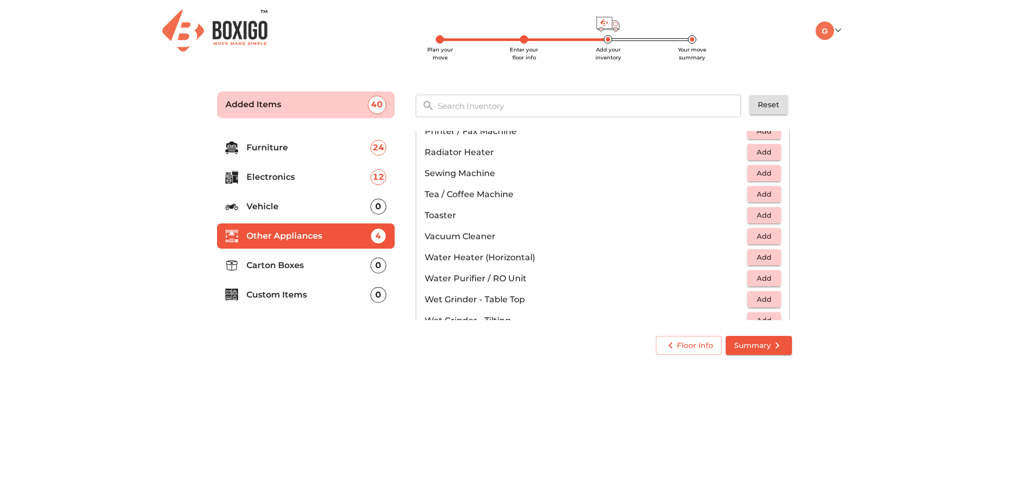
scroll to position [683, 0]
click at [748, 252] on button "Add" at bounding box center [765, 252] width 34 height 16
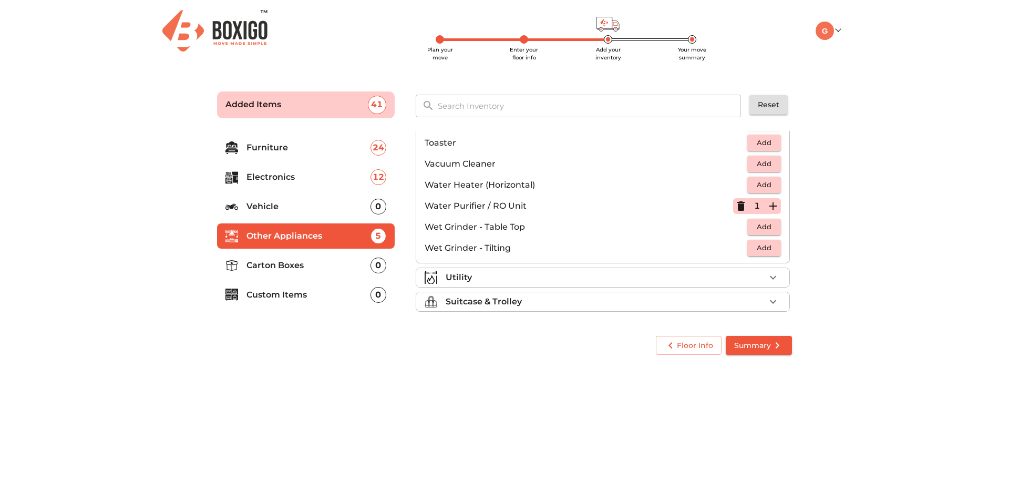
click at [626, 274] on div "Utility" at bounding box center [606, 277] width 320 height 13
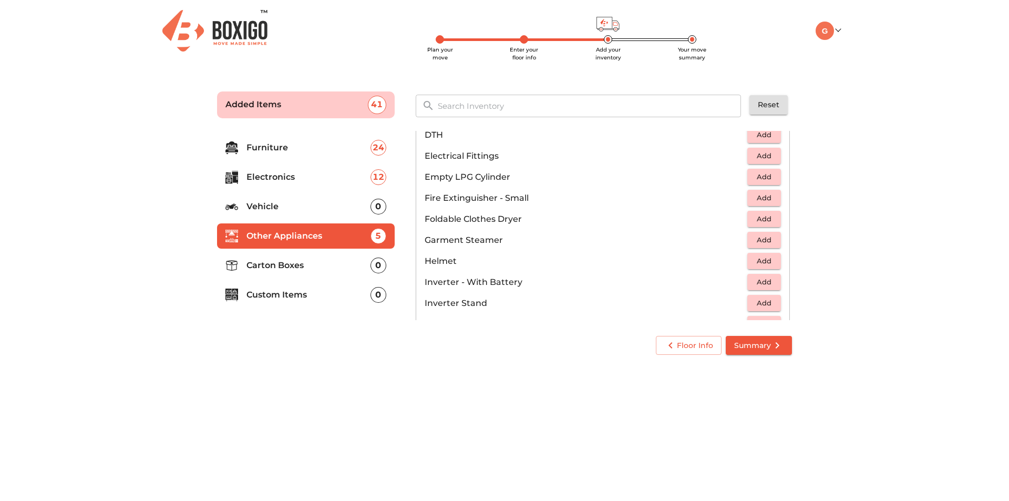
scroll to position [380, 0]
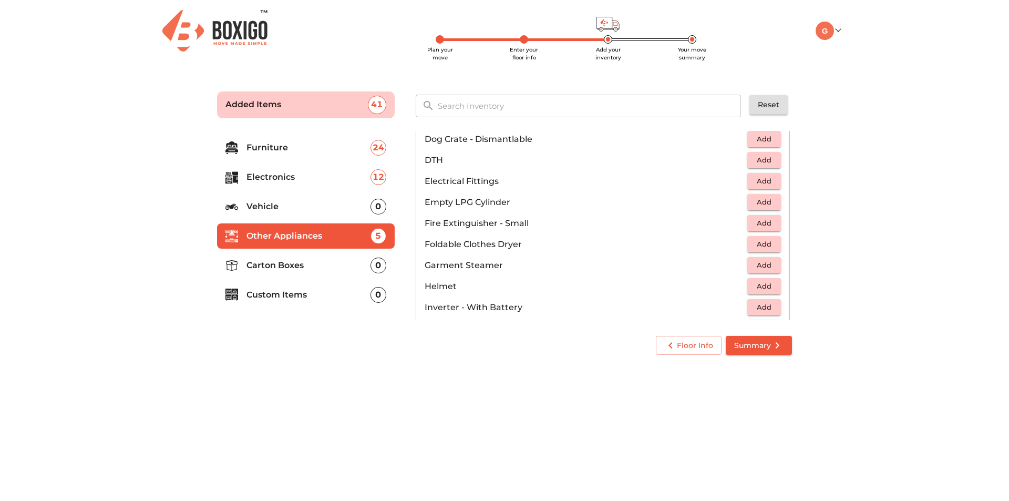
click at [753, 250] on span "Add" at bounding box center [764, 244] width 23 height 12
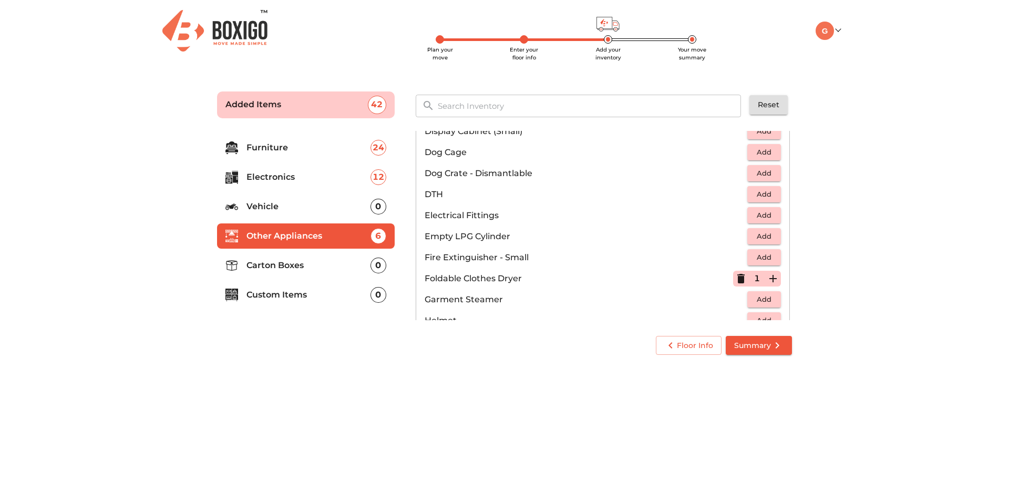
scroll to position [327, 0]
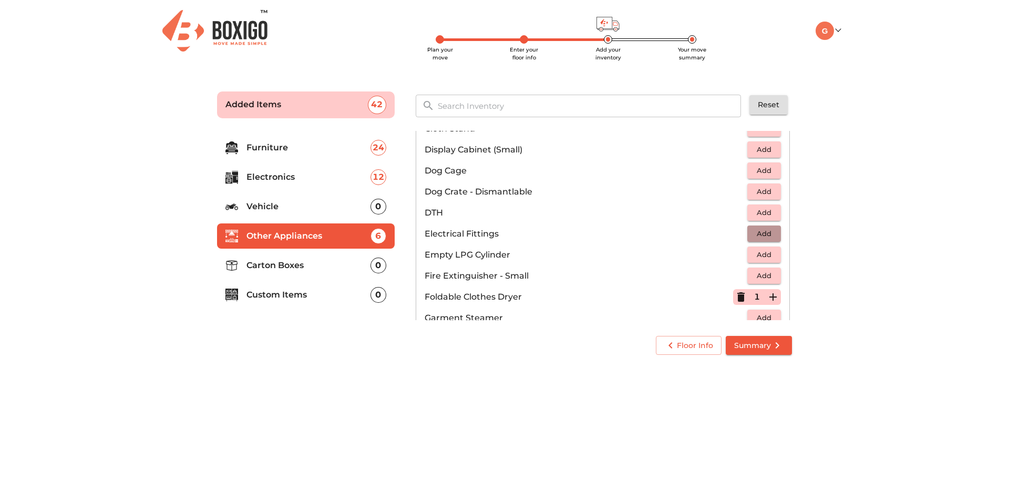
click at [753, 236] on span "Add" at bounding box center [764, 234] width 23 height 12
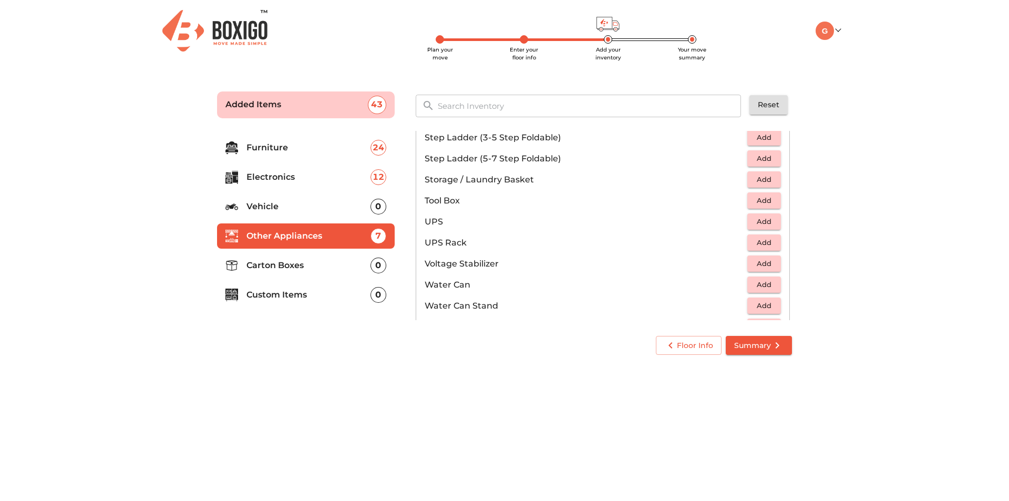
scroll to position [636, 0]
click at [335, 268] on p "Carton Boxes" at bounding box center [309, 265] width 124 height 13
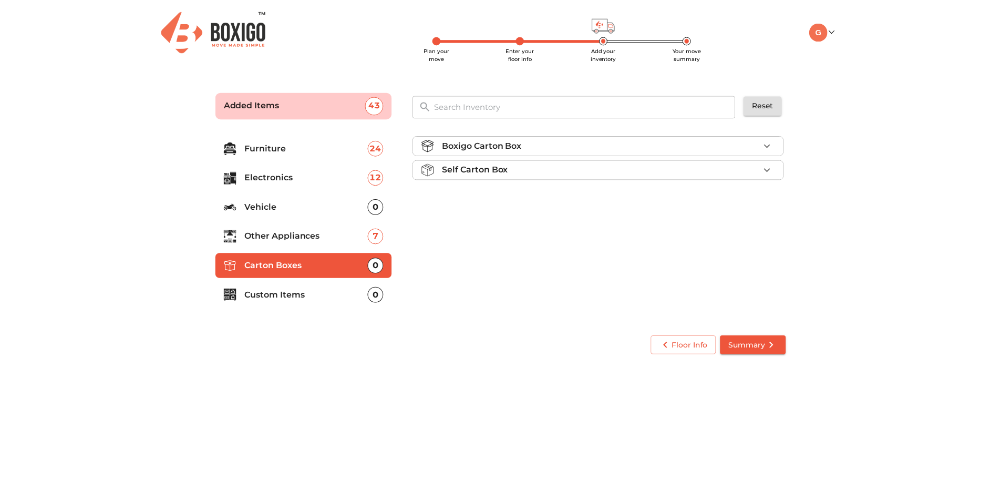
scroll to position [0, 0]
click at [672, 148] on div "Boxigo Carton Box" at bounding box center [606, 145] width 320 height 13
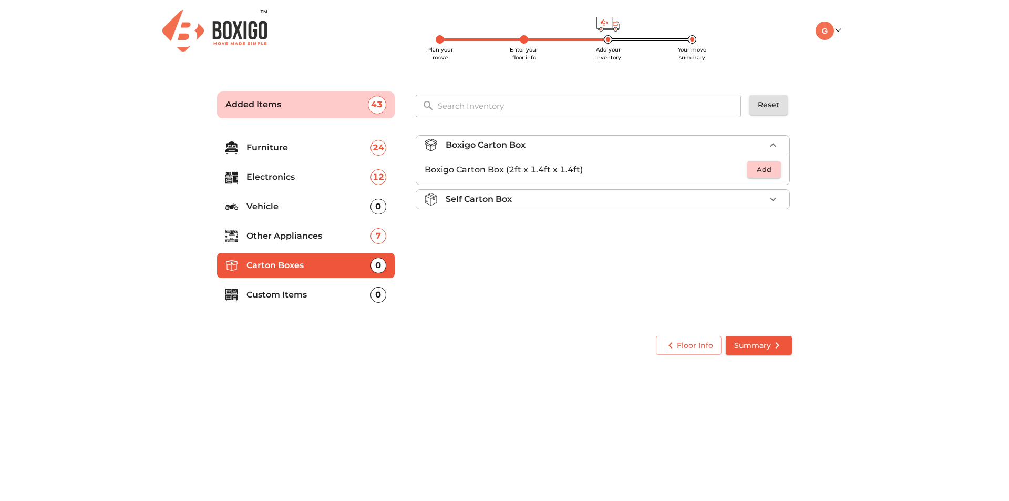
click at [670, 148] on div "Boxigo Carton Box" at bounding box center [606, 145] width 320 height 13
click at [663, 176] on li "Self Carton Box" at bounding box center [602, 169] width 373 height 19
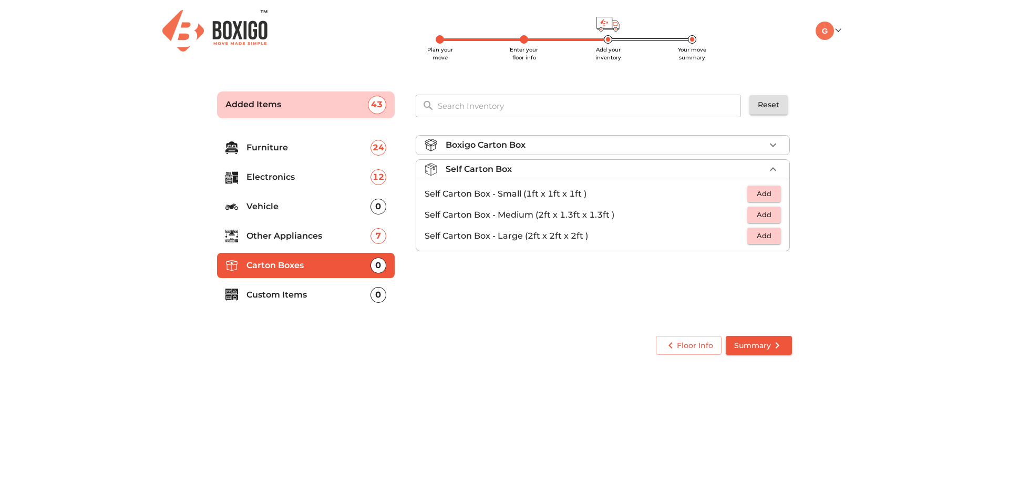
click at [757, 238] on span "Add" at bounding box center [764, 236] width 23 height 12
click at [770, 237] on icon "button" at bounding box center [773, 236] width 13 height 13
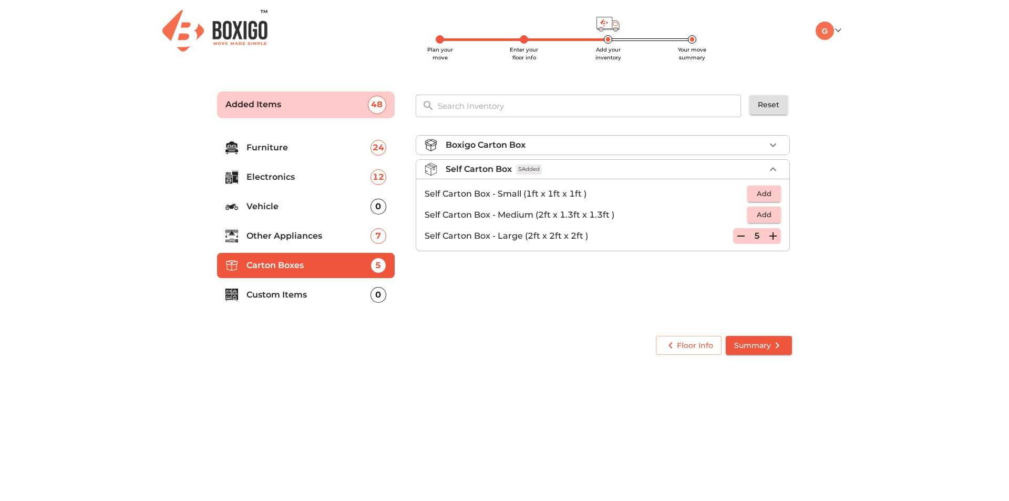
click at [254, 289] on p "Custom Items" at bounding box center [309, 295] width 124 height 13
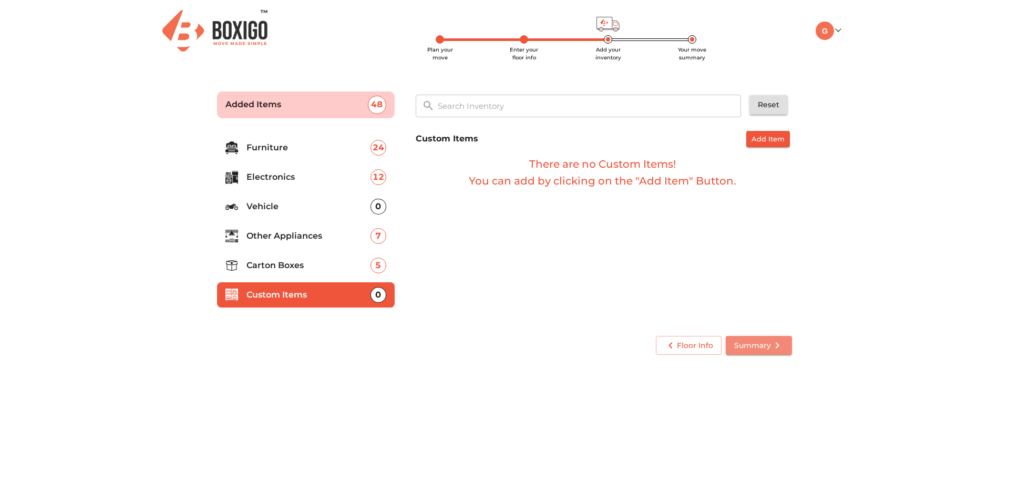
click at [769, 353] on button "Summary" at bounding box center [759, 345] width 66 height 19
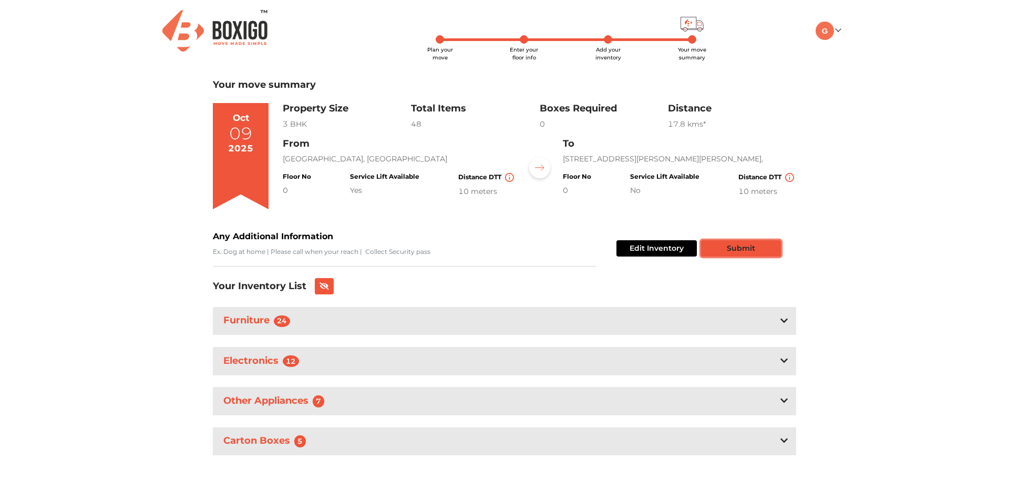
click at [744, 253] on button "Submit" at bounding box center [741, 248] width 80 height 16
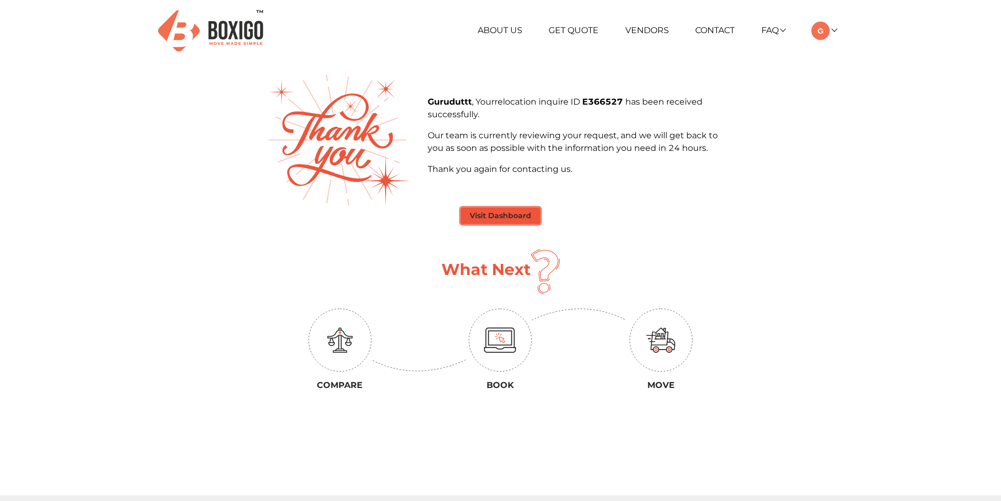
click at [491, 218] on button "Visit Dashboard" at bounding box center [500, 216] width 79 height 16
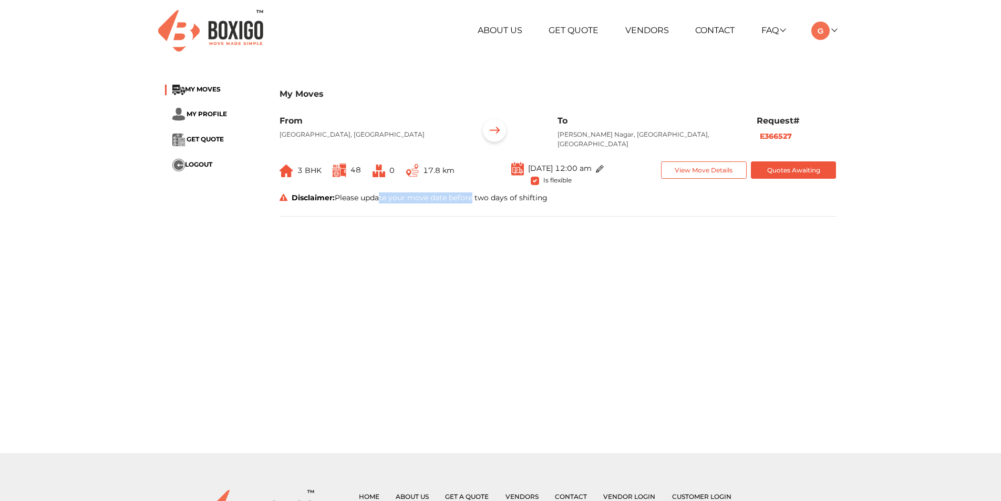
drag, startPoint x: 376, startPoint y: 197, endPoint x: 472, endPoint y: 197, distance: 95.2
click at [472, 197] on div "Disclaimer: Please update your move date before two days of shifting" at bounding box center [558, 197] width 573 height 11
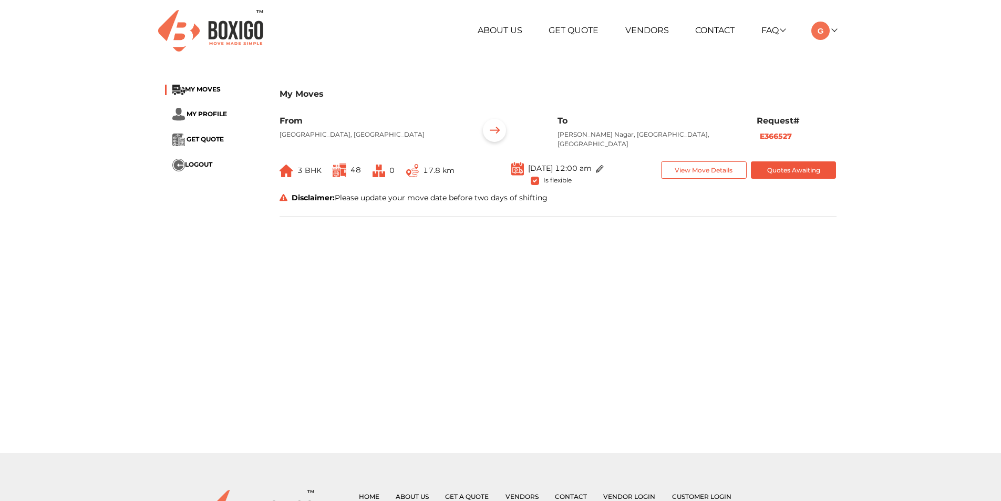
click at [496, 257] on main "My Moves MY MOVES MY PROFILE GET QUOTE LOGOUT My Moves From Margosa Court, Marg…" at bounding box center [500, 264] width 1001 height 379
click at [628, 25] on link "Vendors" at bounding box center [648, 30] width 44 height 10
